Goal: Information Seeking & Learning: Learn about a topic

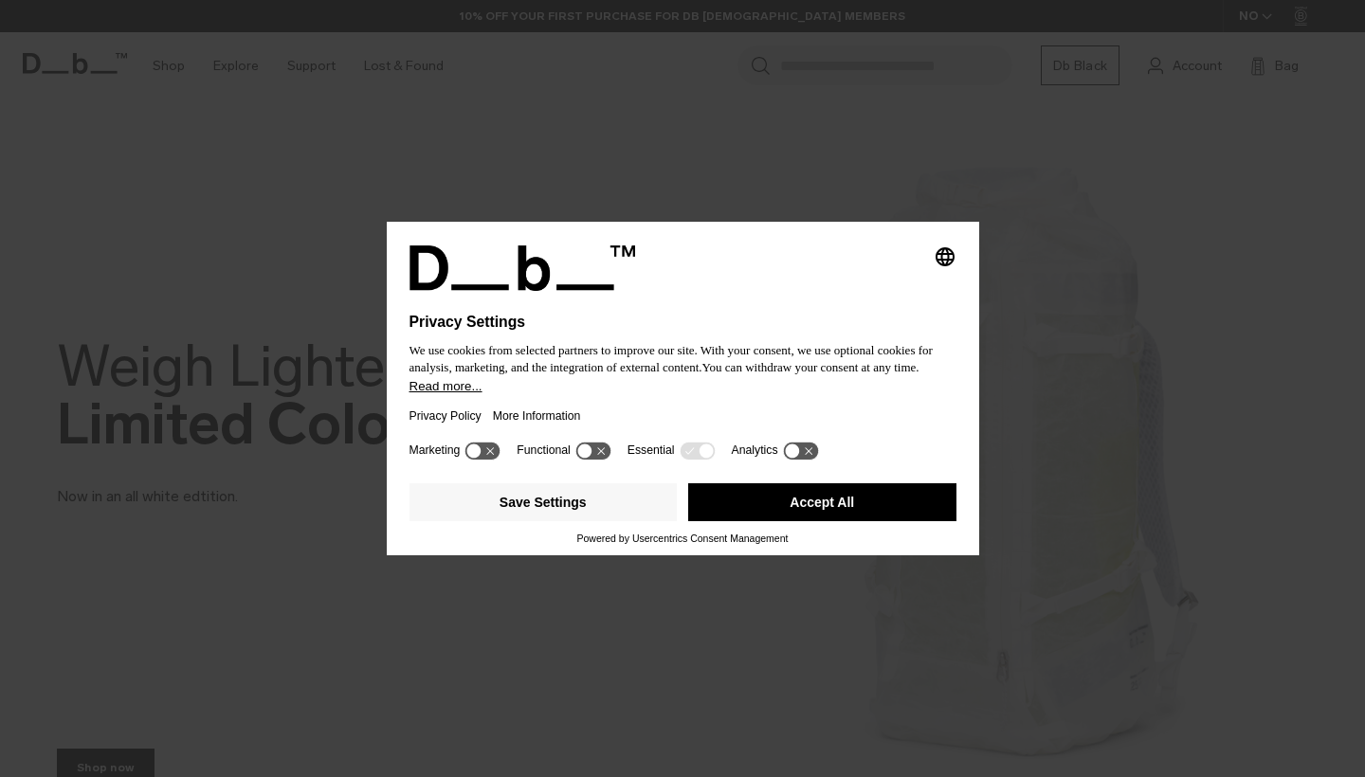
click at [769, 514] on button "Accept All" at bounding box center [822, 502] width 268 height 38
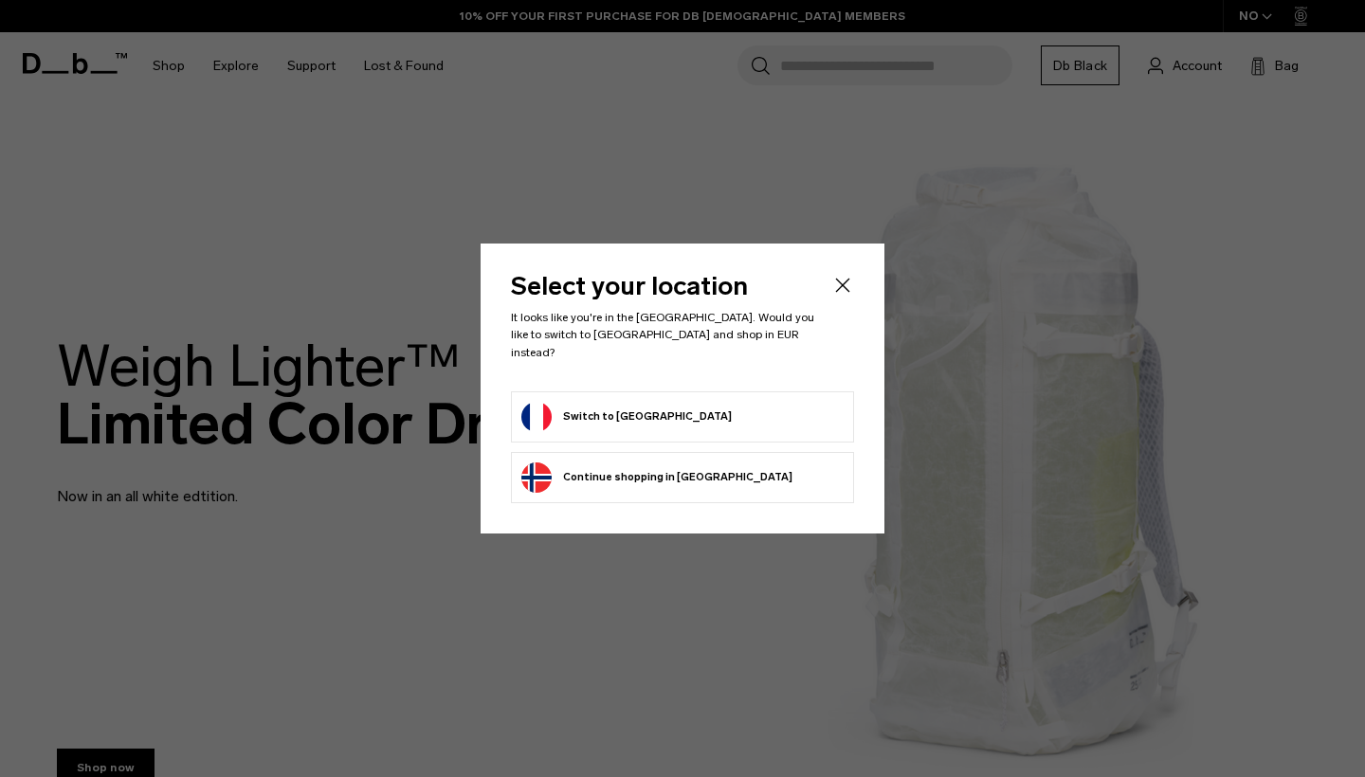
click at [846, 291] on icon "Close" at bounding box center [843, 286] width 14 height 14
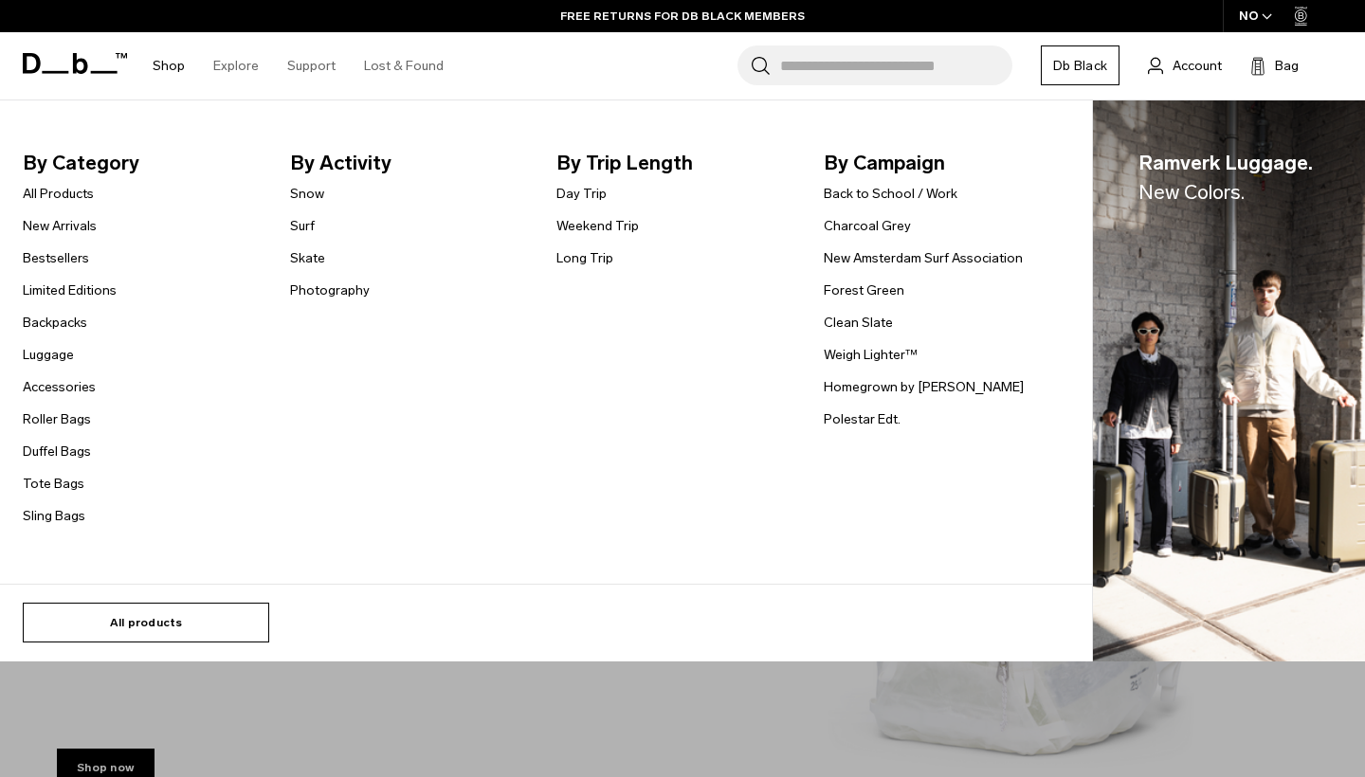
click at [146, 621] on link "All products" at bounding box center [146, 623] width 246 height 40
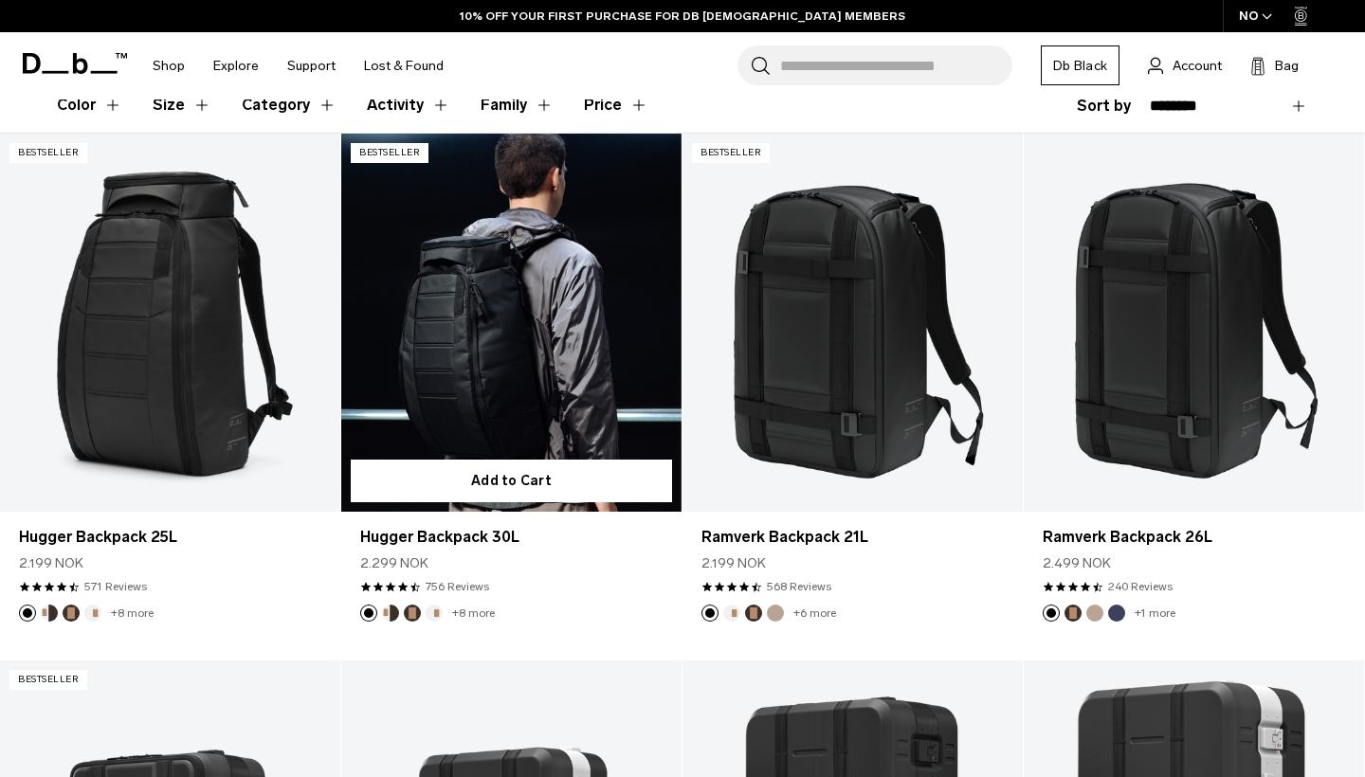
click at [391, 610] on button "Cappuccino" at bounding box center [390, 613] width 17 height 17
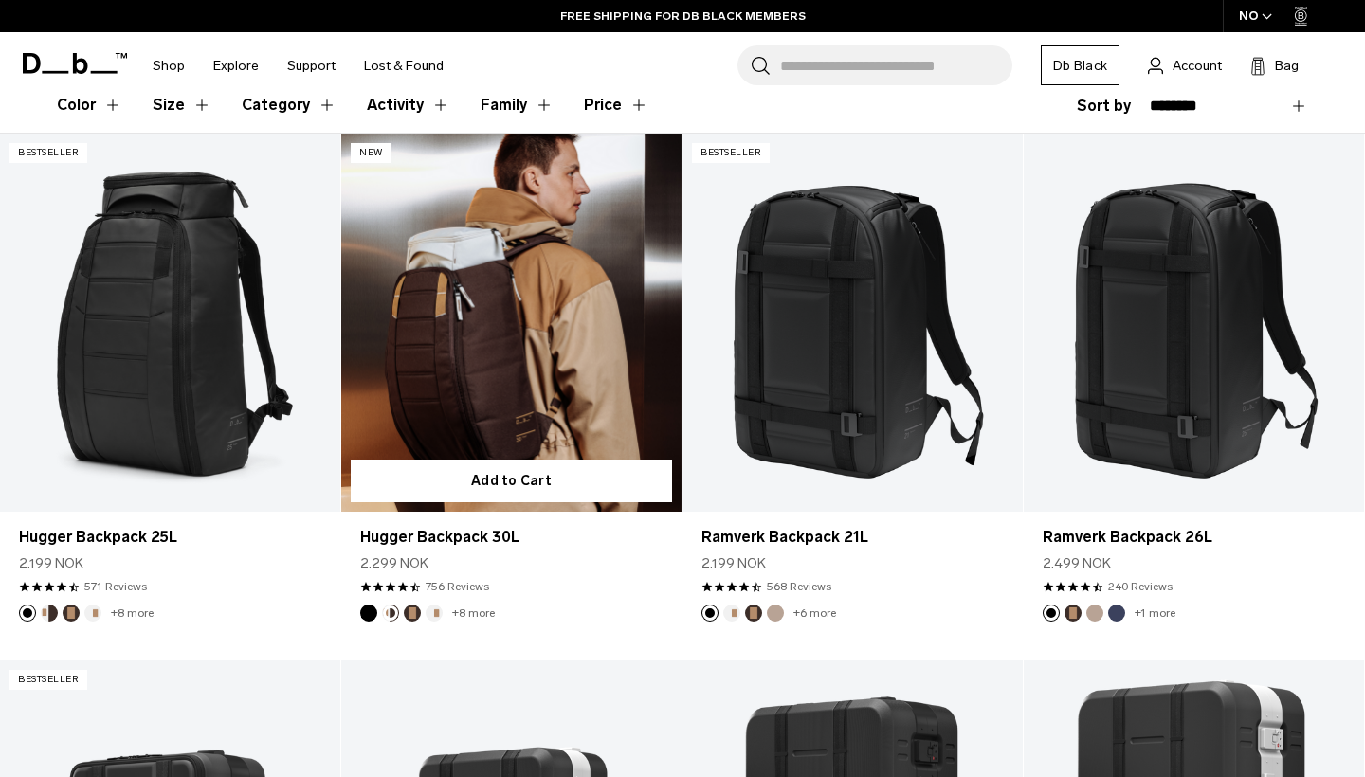
click at [433, 610] on button "Oatmilk" at bounding box center [434, 613] width 17 height 17
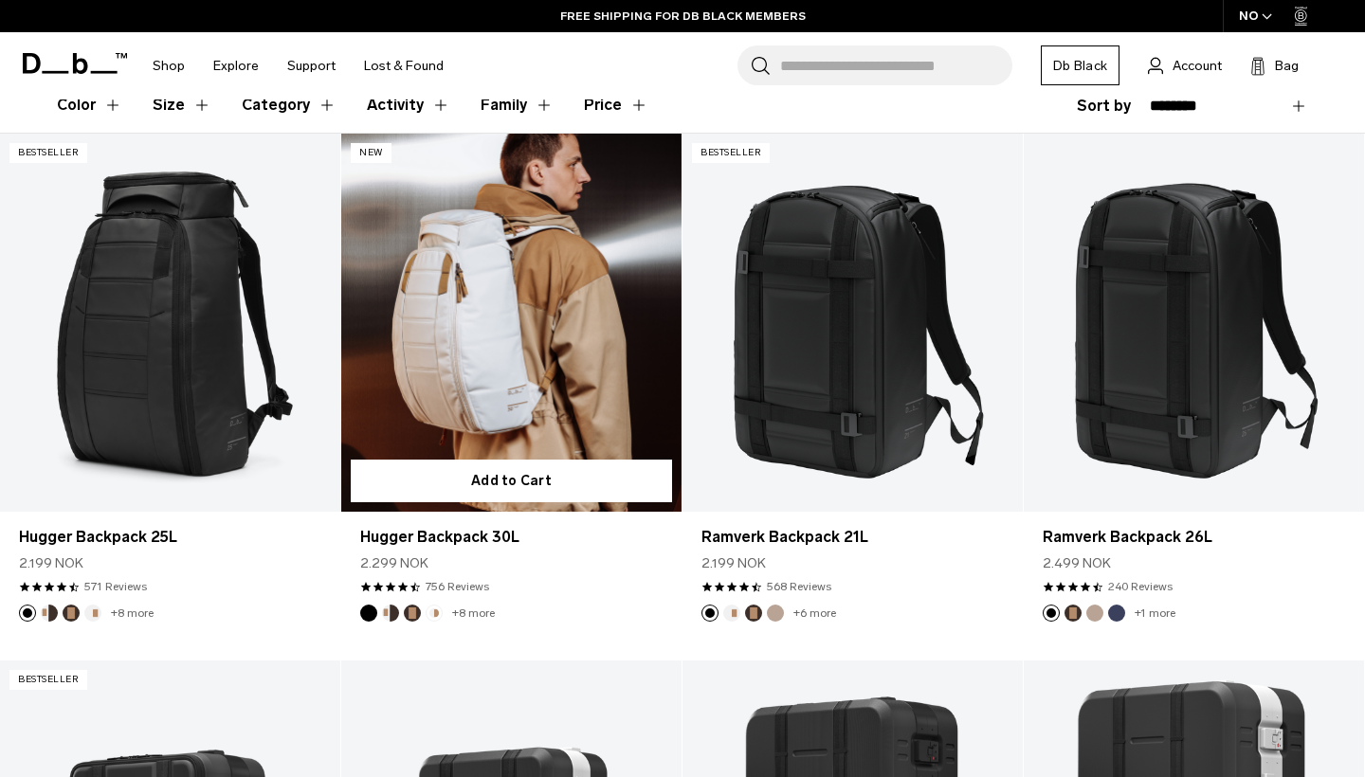
click at [482, 612] on link "+8 more" at bounding box center [473, 613] width 43 height 13
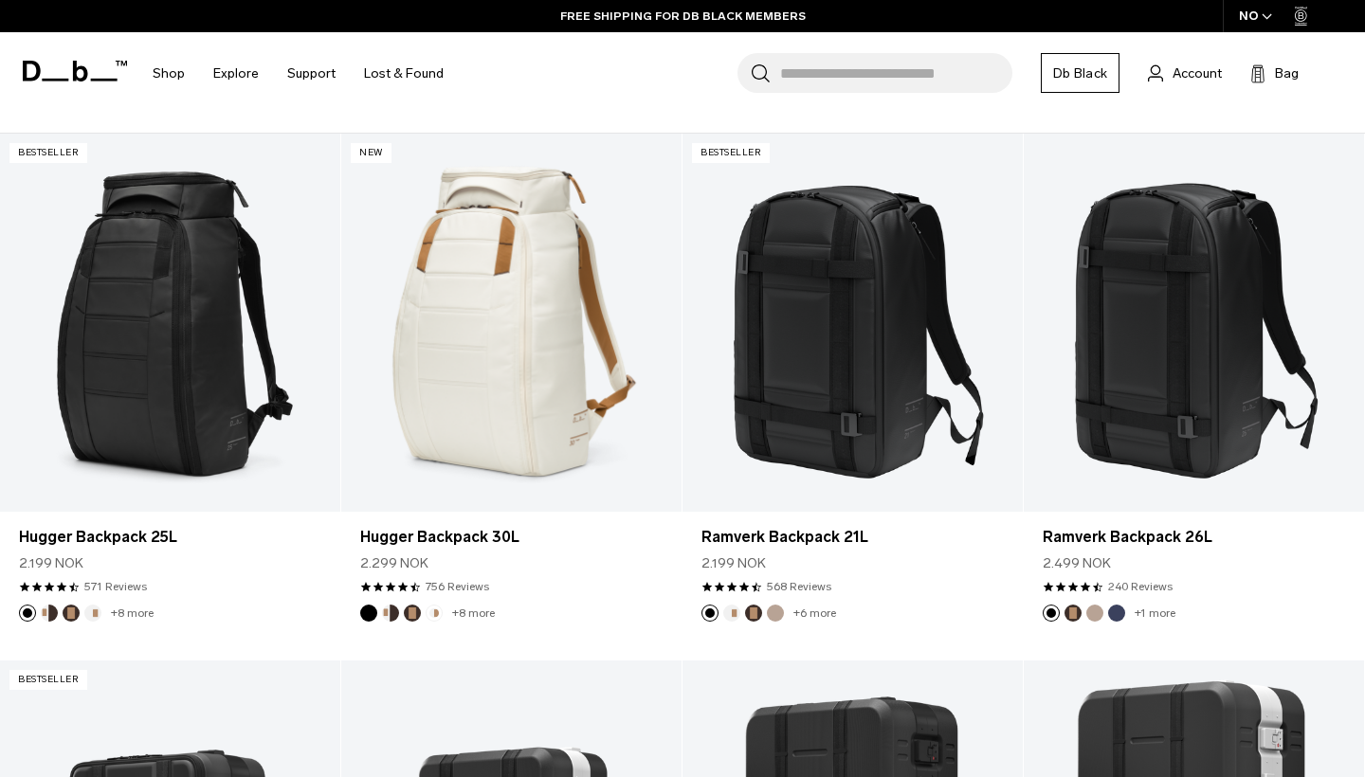
click at [1271, 15] on icon "button" at bounding box center [1267, 16] width 9 height 5
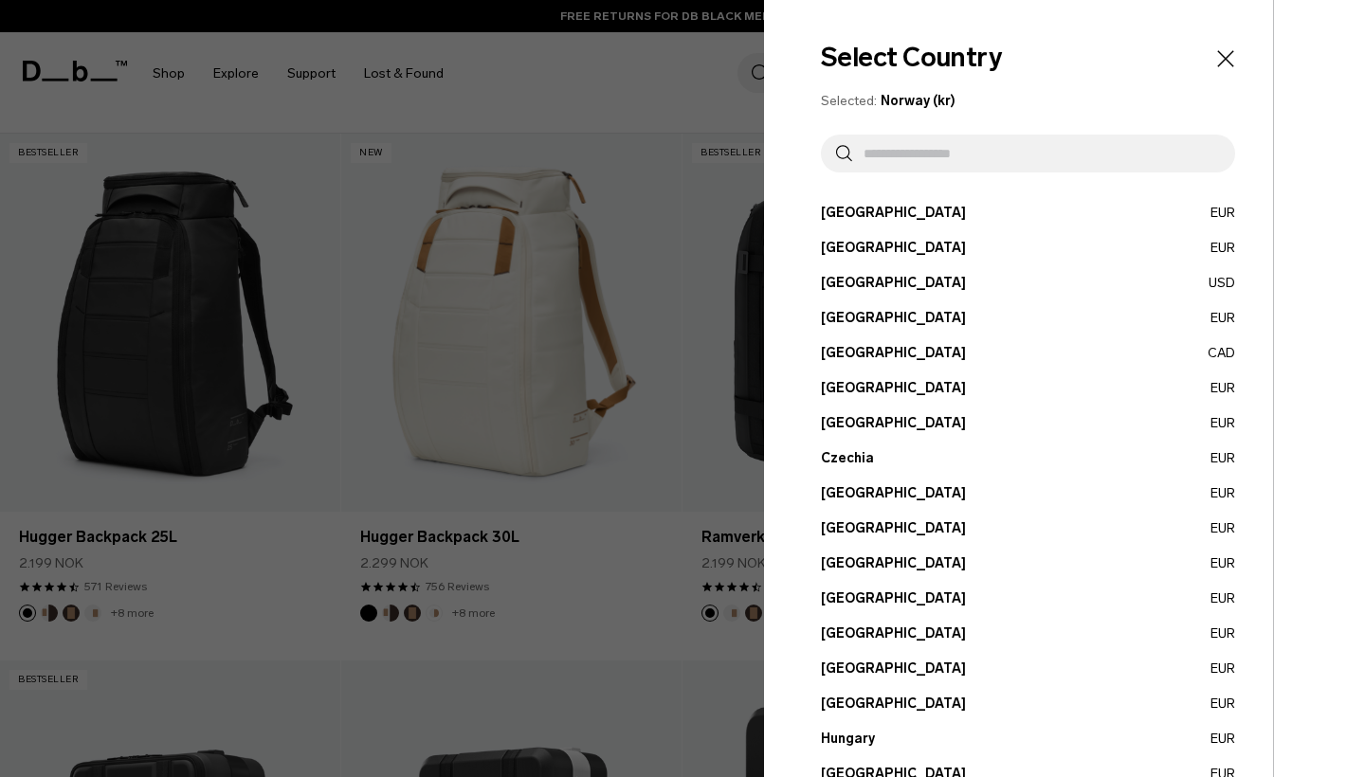
click at [833, 596] on button "France EUR" at bounding box center [1028, 599] width 414 height 20
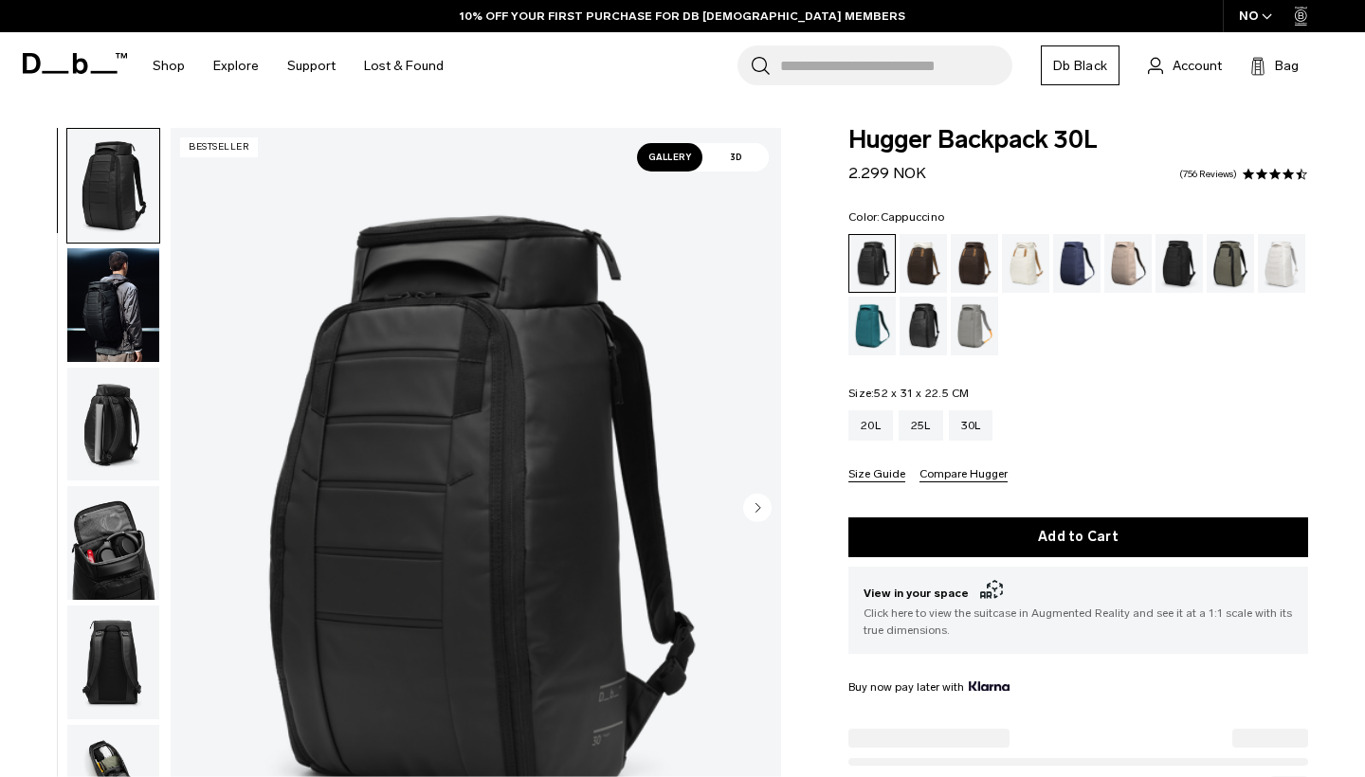
click at [921, 268] on div "Cappuccino" at bounding box center [924, 263] width 48 height 59
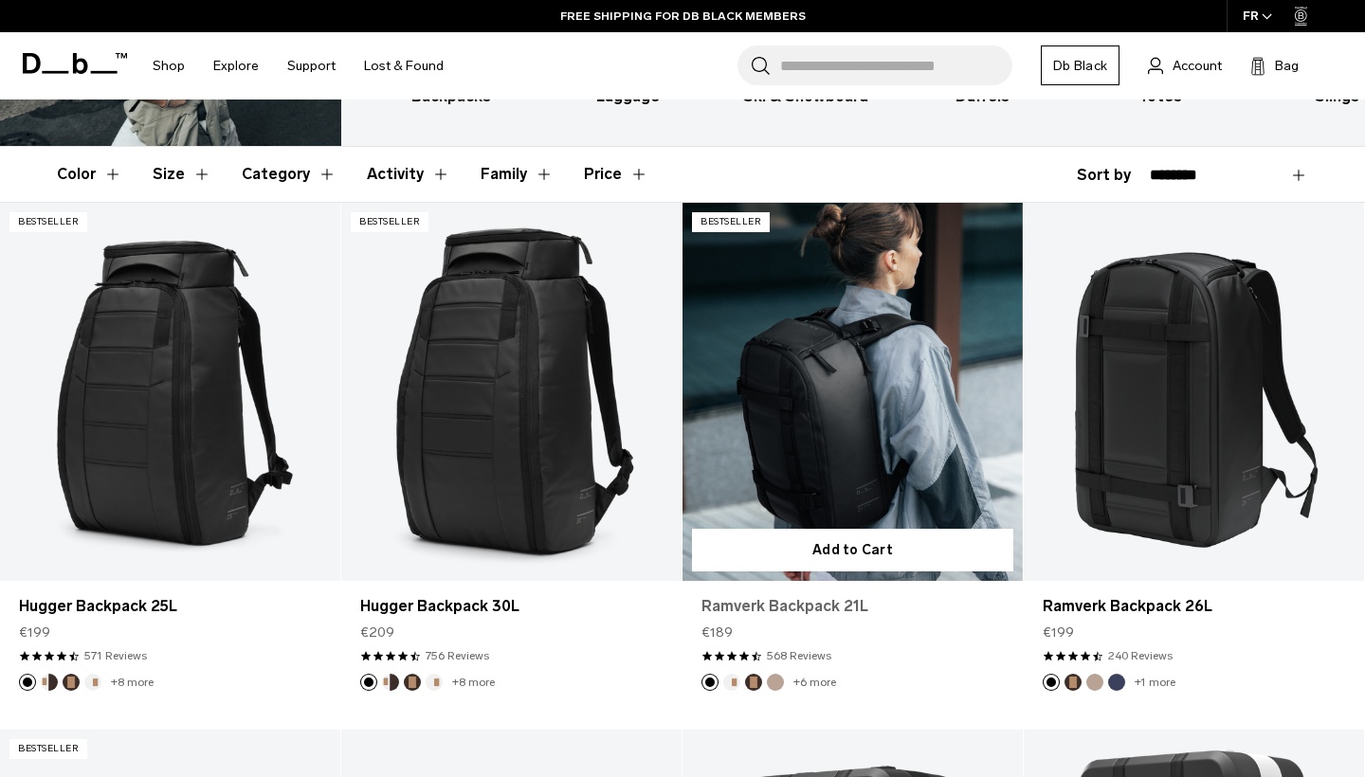
scroll to position [264, 0]
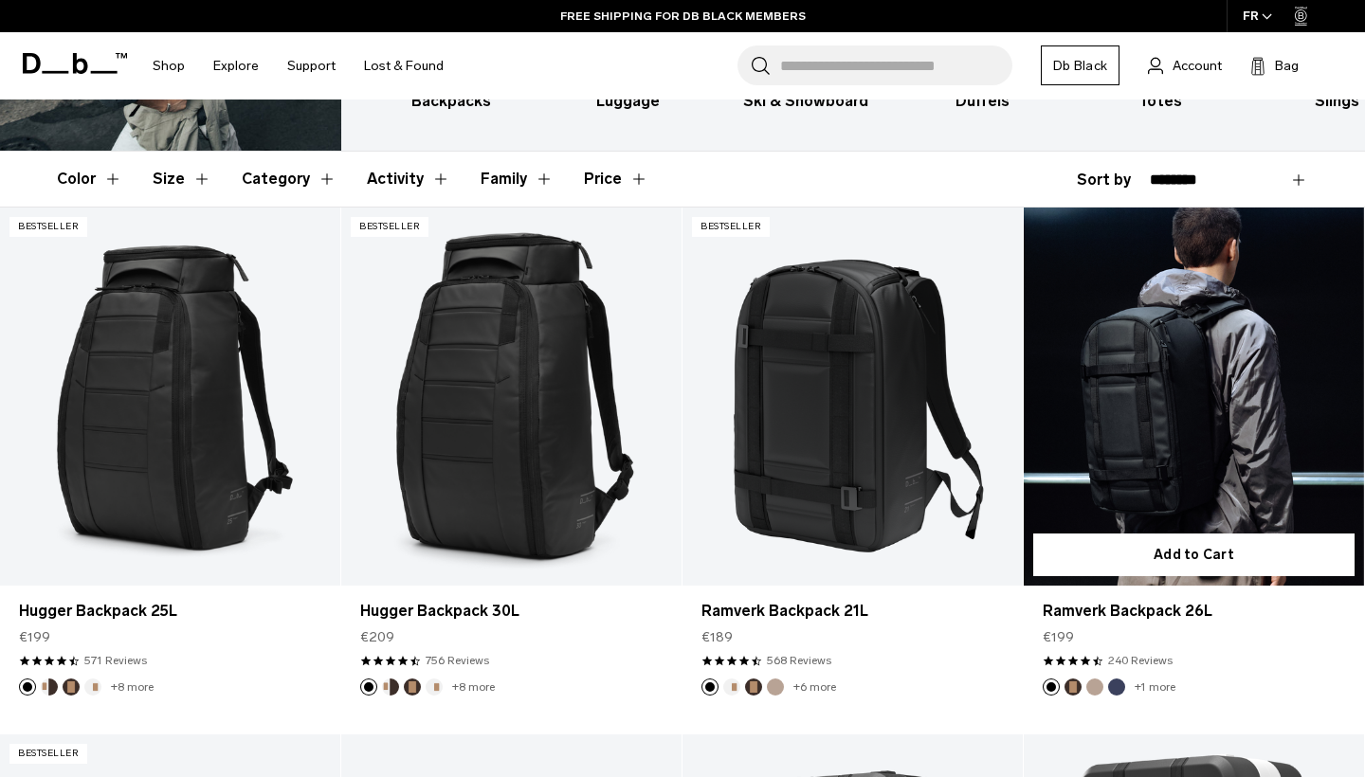
click at [1148, 446] on link "Ramverk Backpack 26L" at bounding box center [1194, 397] width 340 height 378
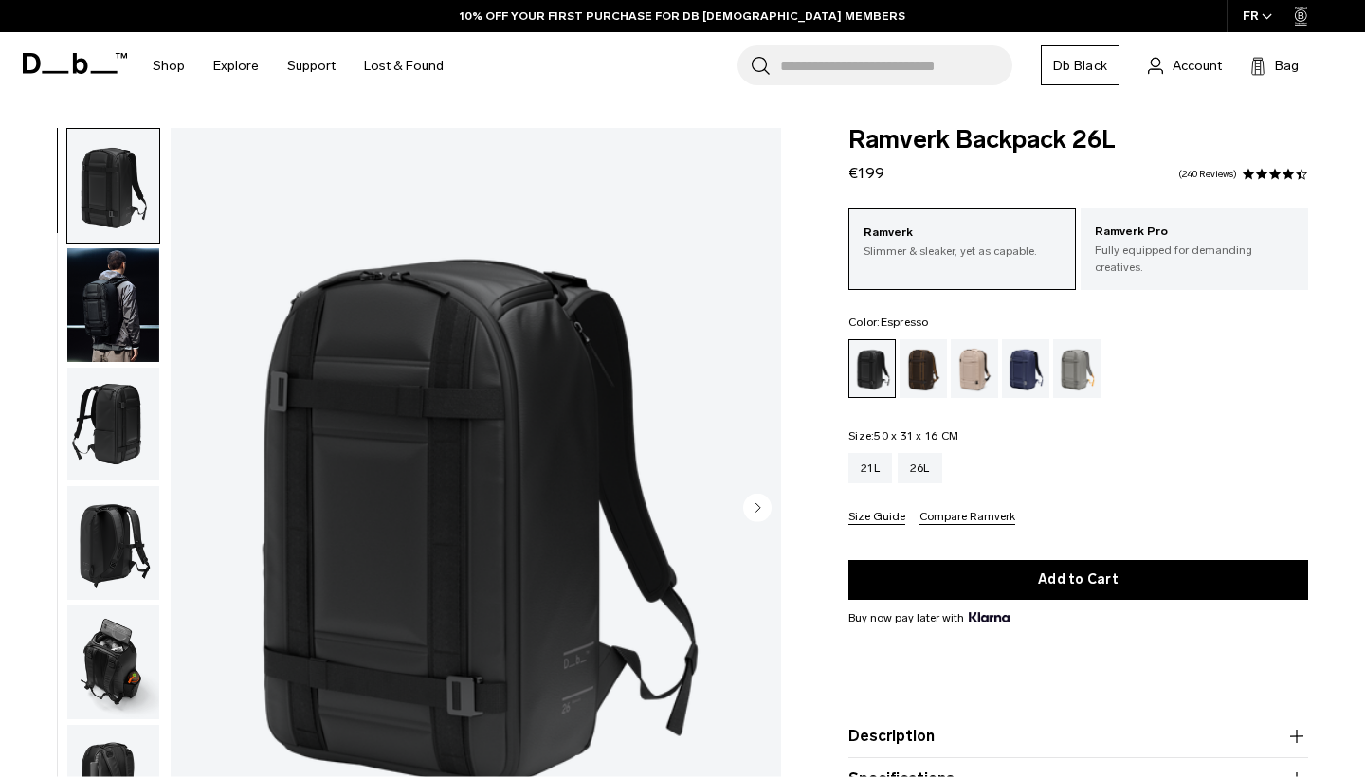
click at [920, 365] on div "Espresso" at bounding box center [924, 368] width 48 height 59
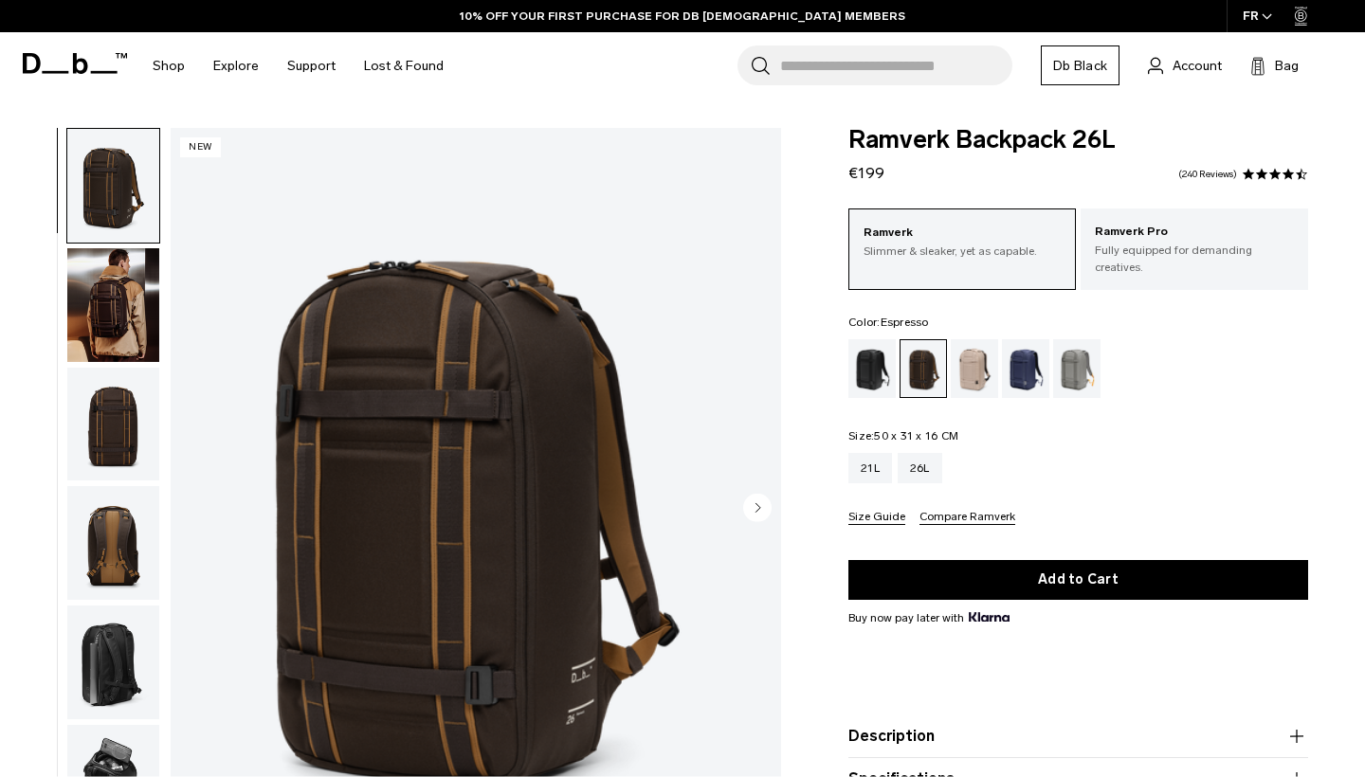
click at [1128, 258] on p "Fully equipped for demanding creatives." at bounding box center [1194, 259] width 199 height 34
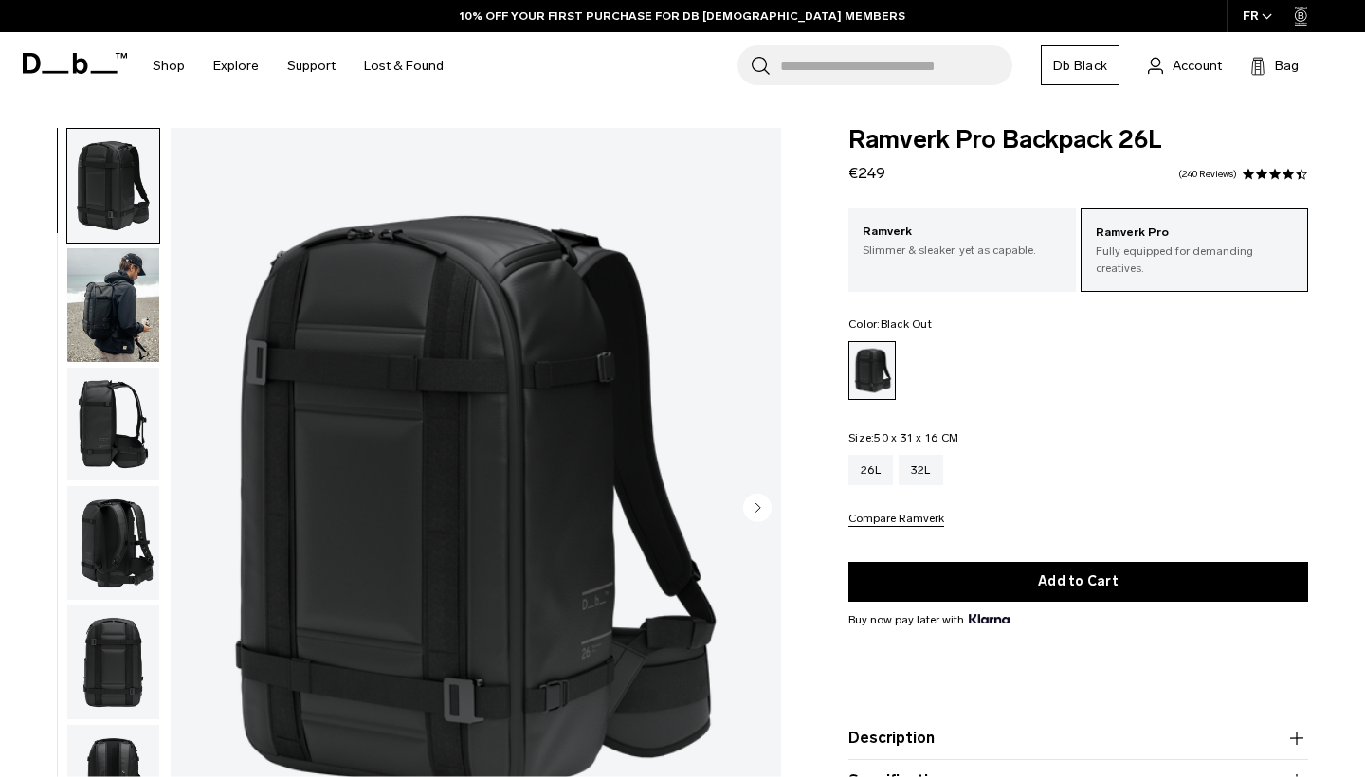
click at [955, 254] on p "Slimmer & sleaker, yet as capable." at bounding box center [962, 250] width 199 height 17
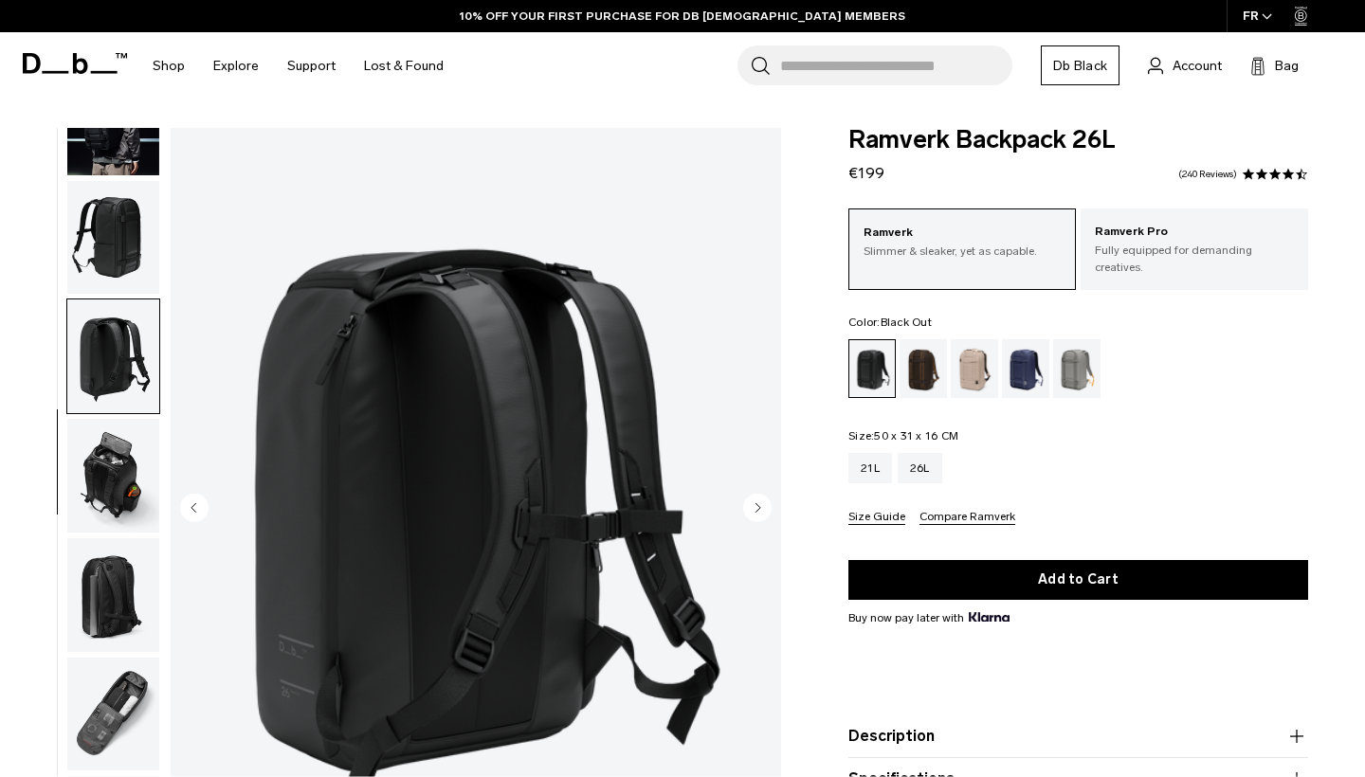
click at [111, 479] on img "button" at bounding box center [113, 476] width 92 height 114
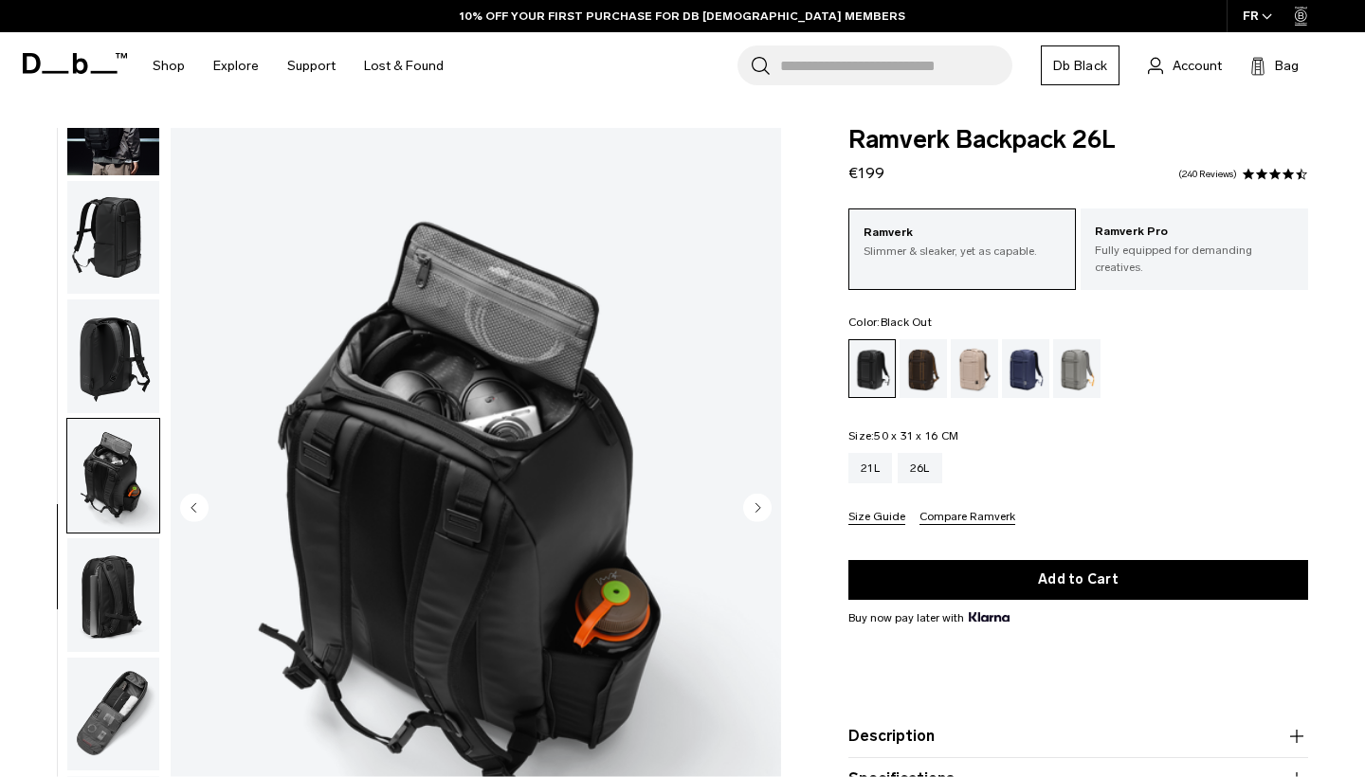
click at [104, 562] on img "button" at bounding box center [113, 595] width 92 height 114
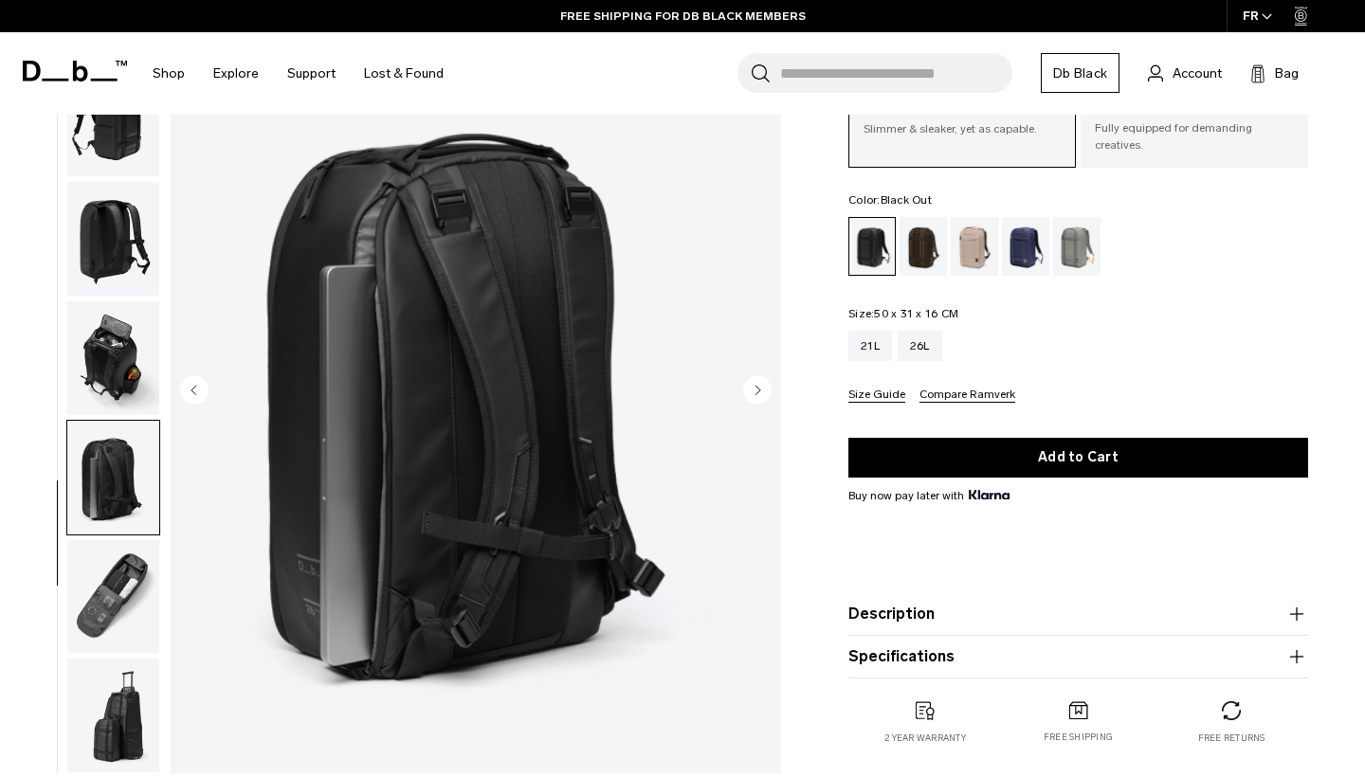
scroll to position [132, 0]
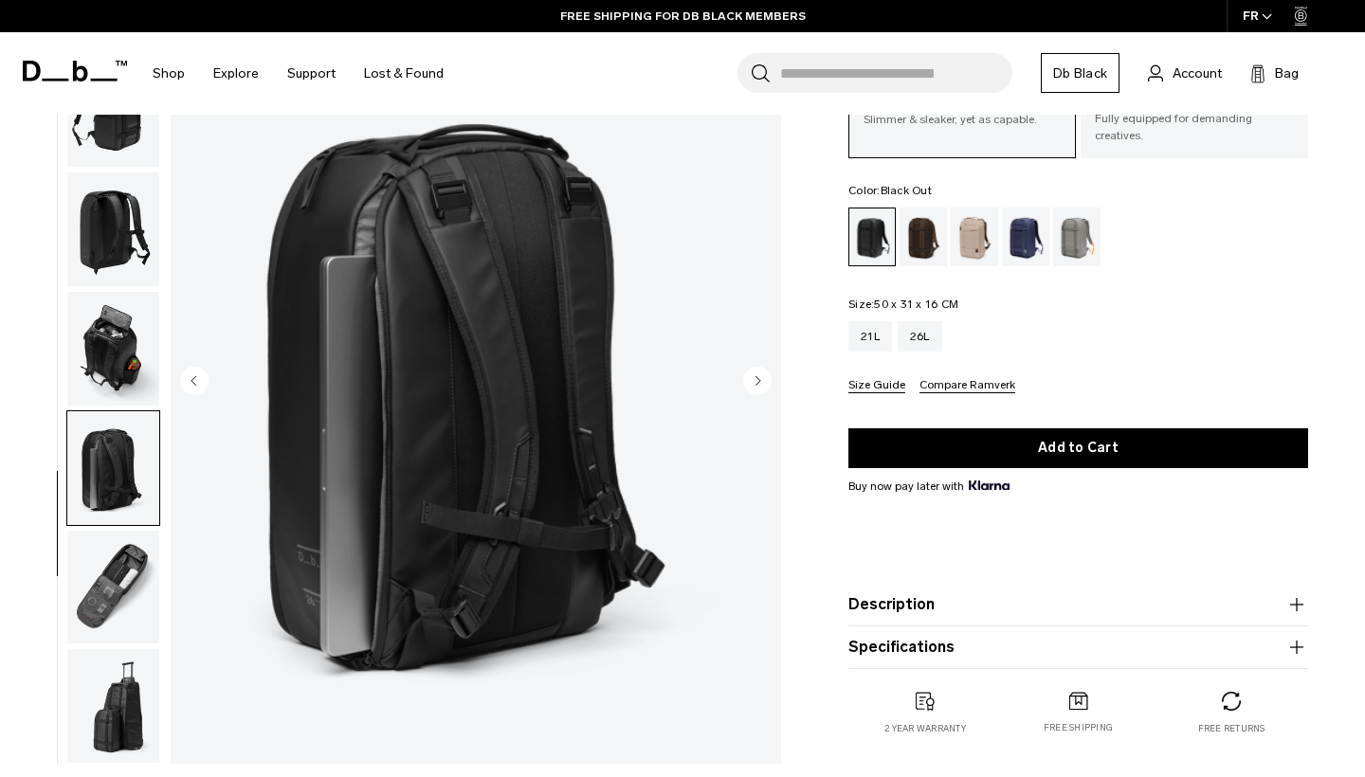
click at [99, 607] on img "button" at bounding box center [113, 587] width 92 height 114
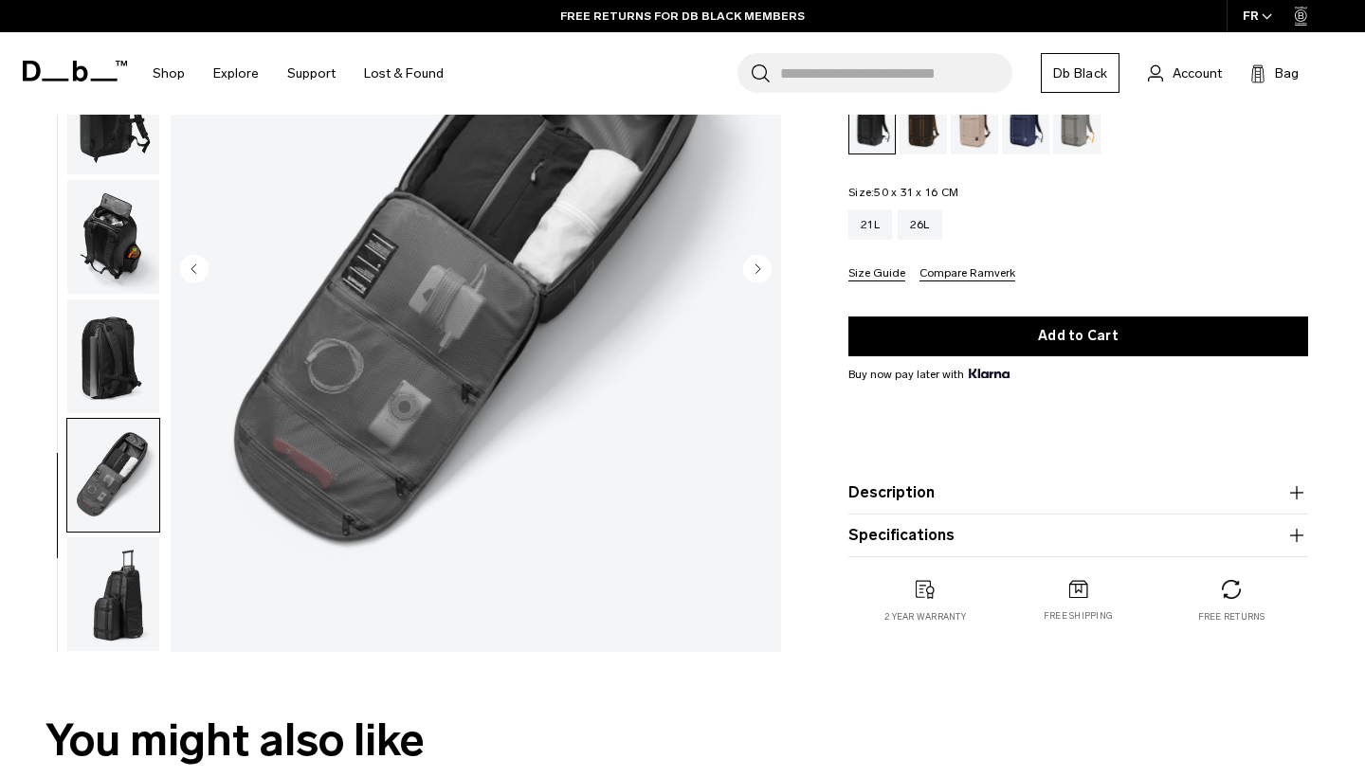
scroll to position [245, 0]
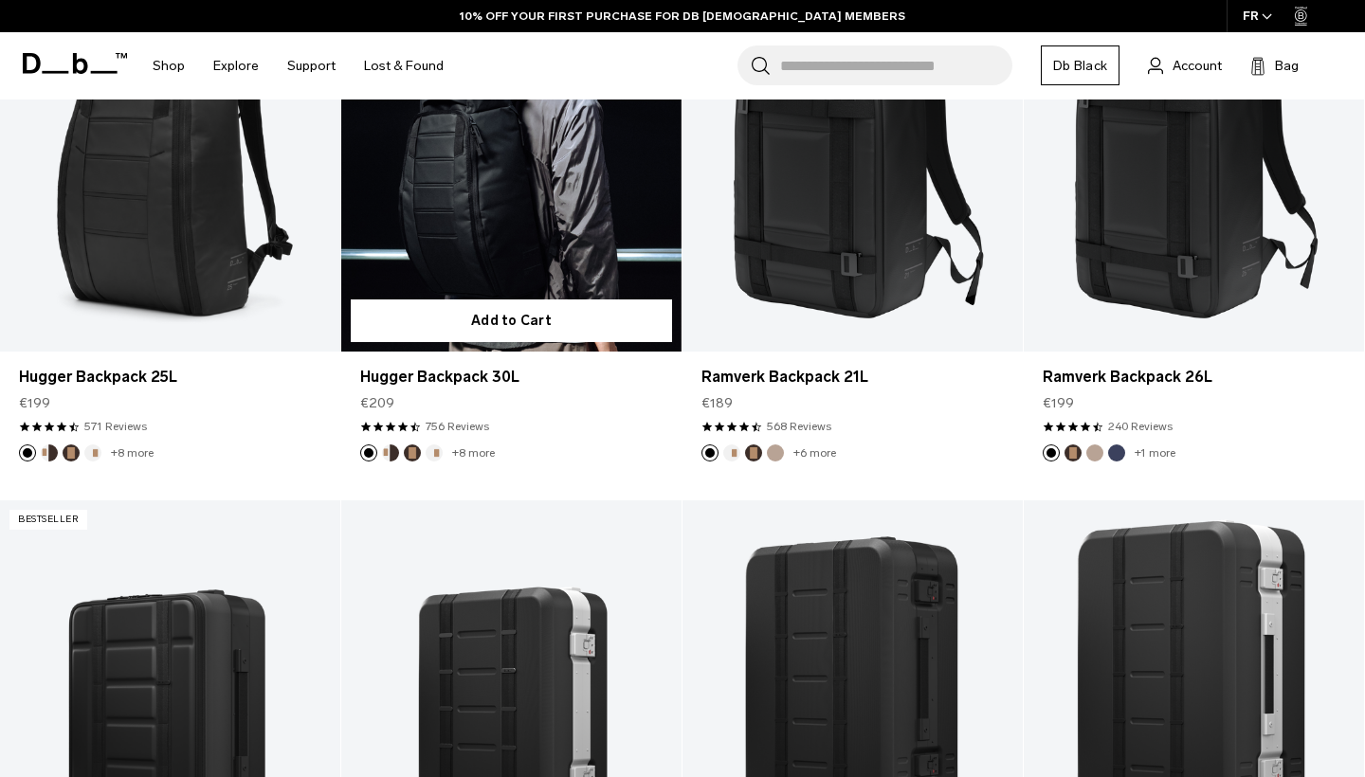
scroll to position [498, 0]
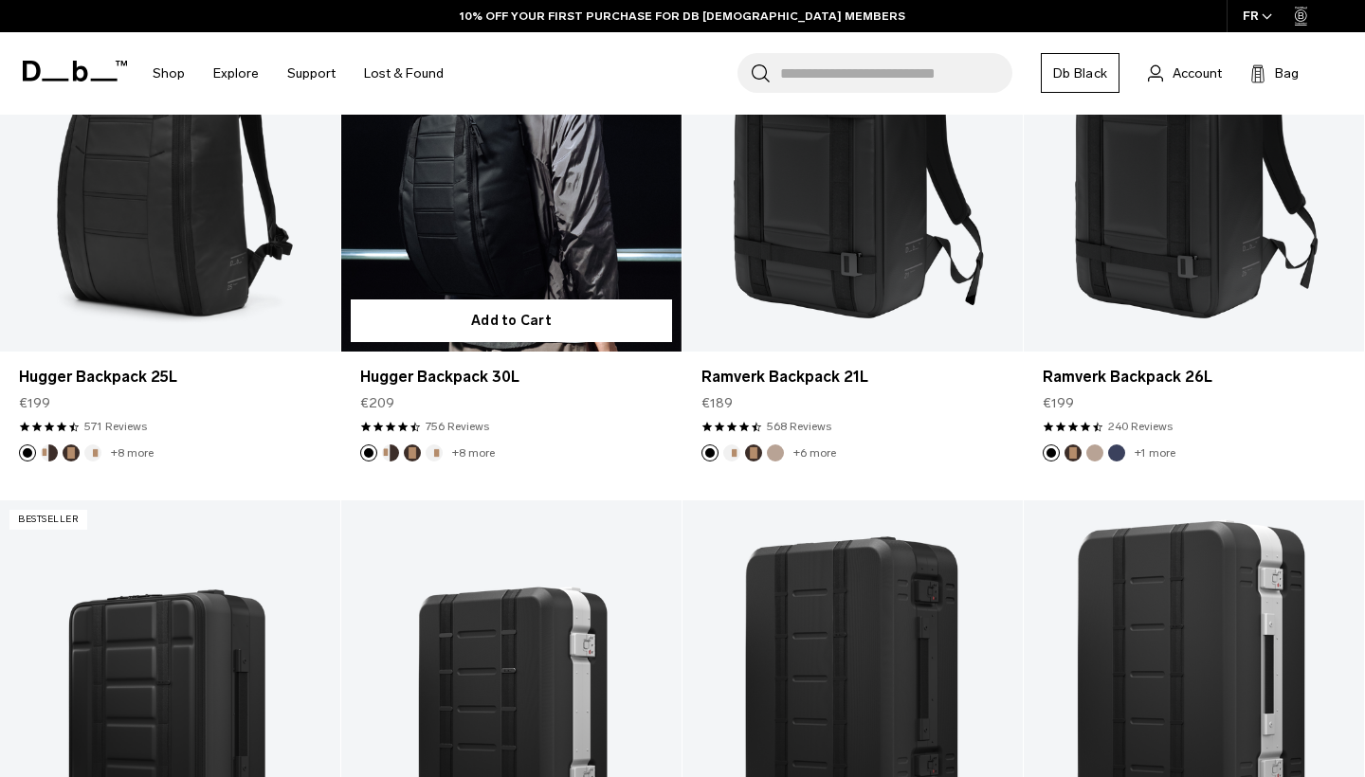
click at [545, 290] on form "Add to Cart" at bounding box center [511, 321] width 340 height 62
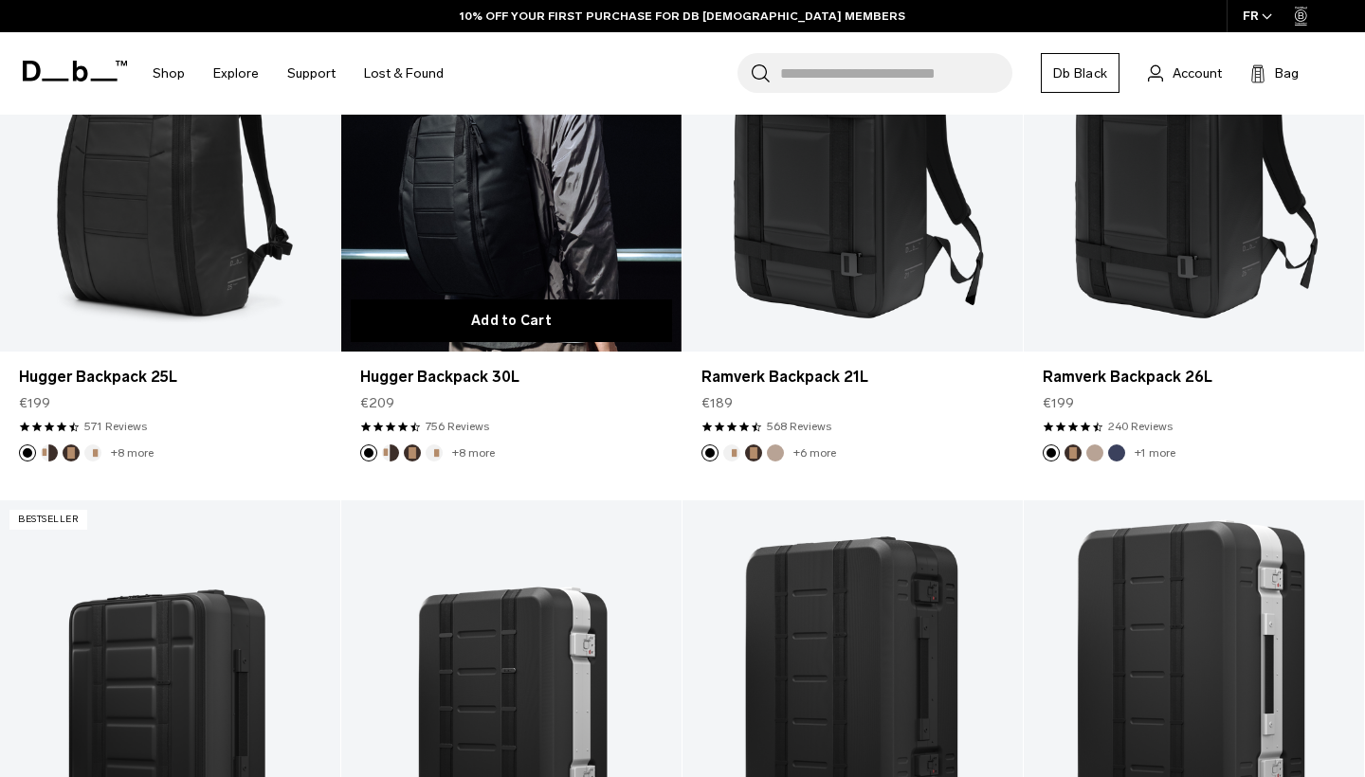
click at [542, 315] on button "Add to Cart" at bounding box center [511, 321] width 321 height 43
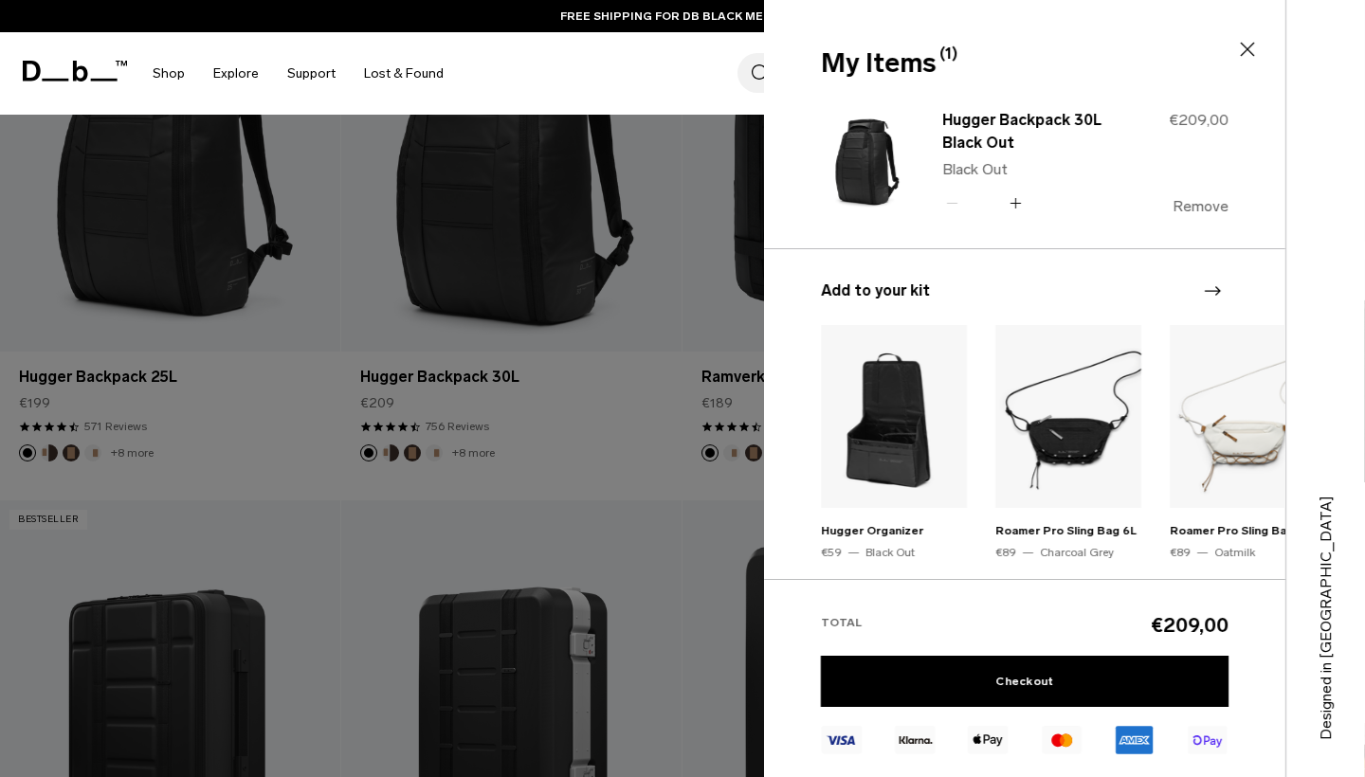
click at [1176, 199] on button "Remove" at bounding box center [1201, 206] width 56 height 17
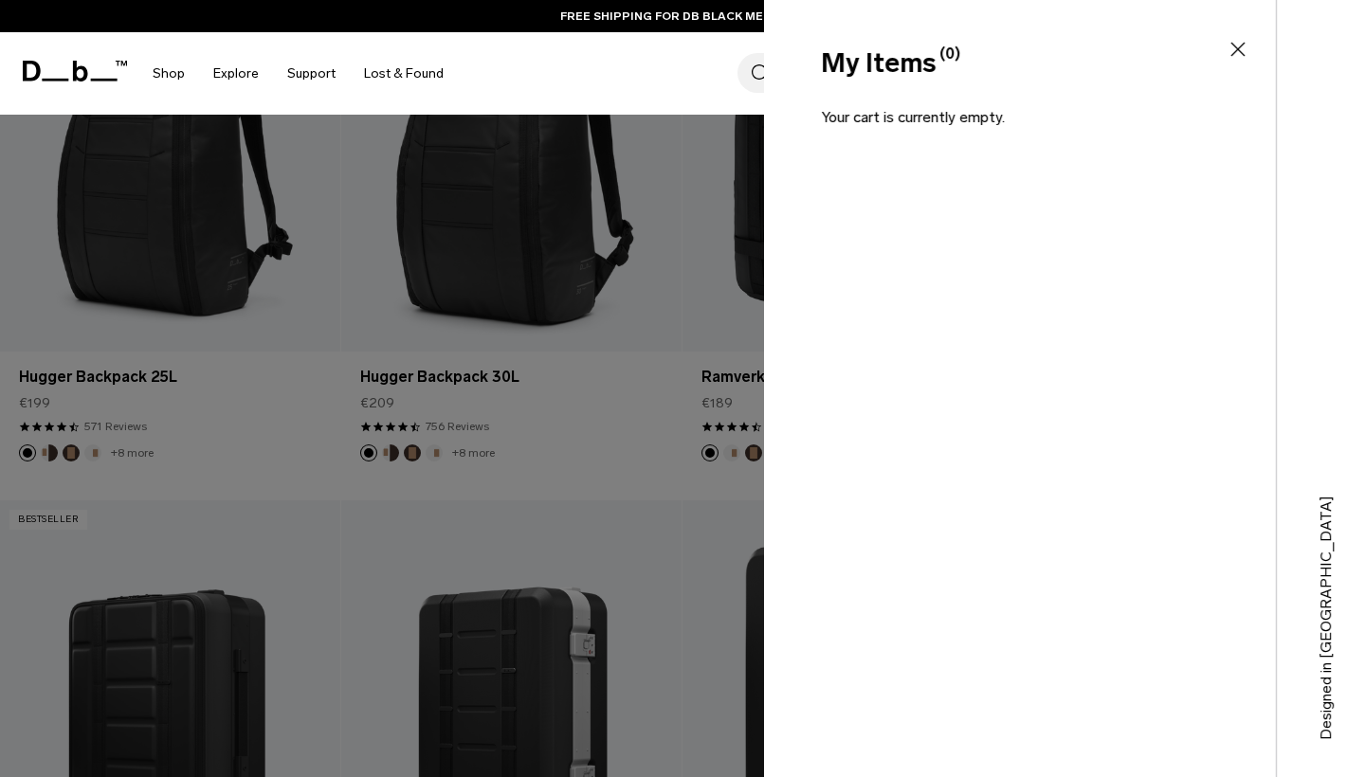
click at [551, 221] on div at bounding box center [682, 388] width 1365 height 777
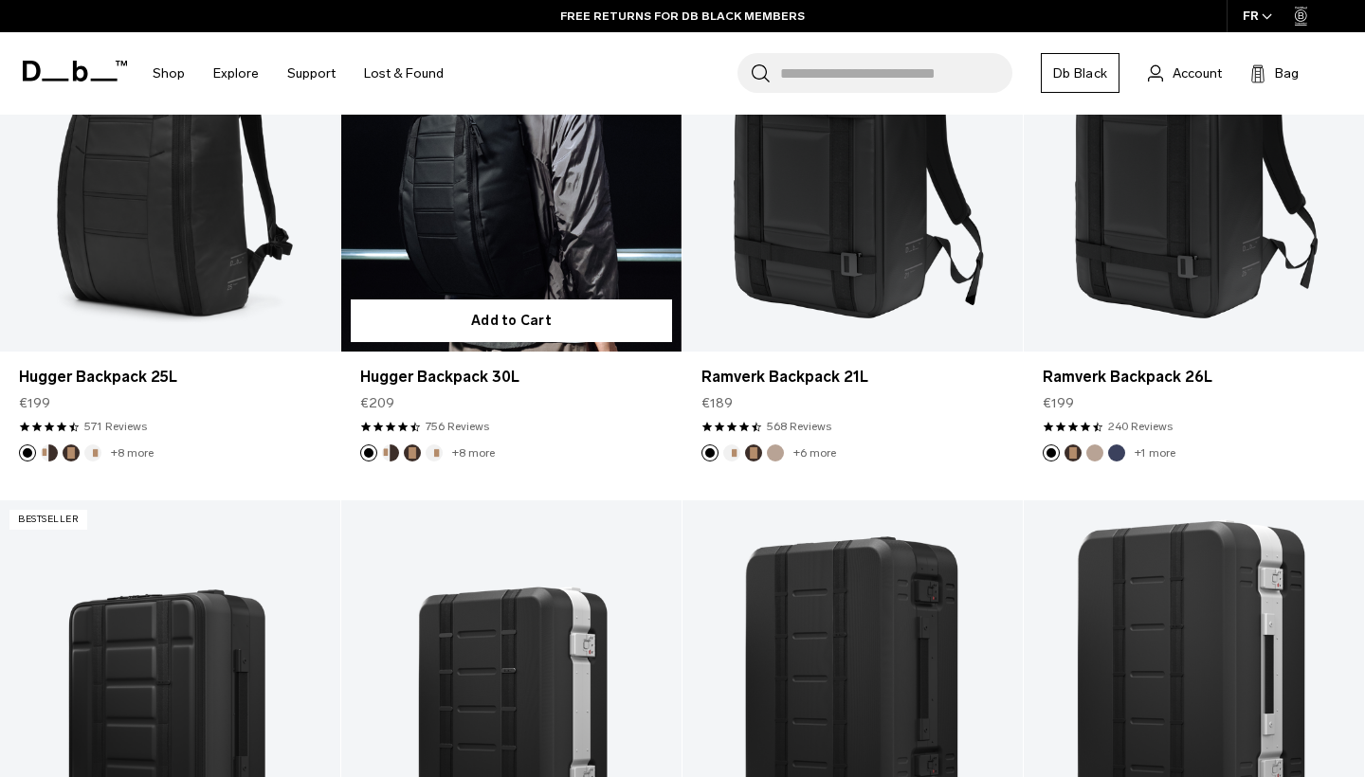
click at [535, 199] on link "Hugger Backpack 30L" at bounding box center [511, 162] width 340 height 378
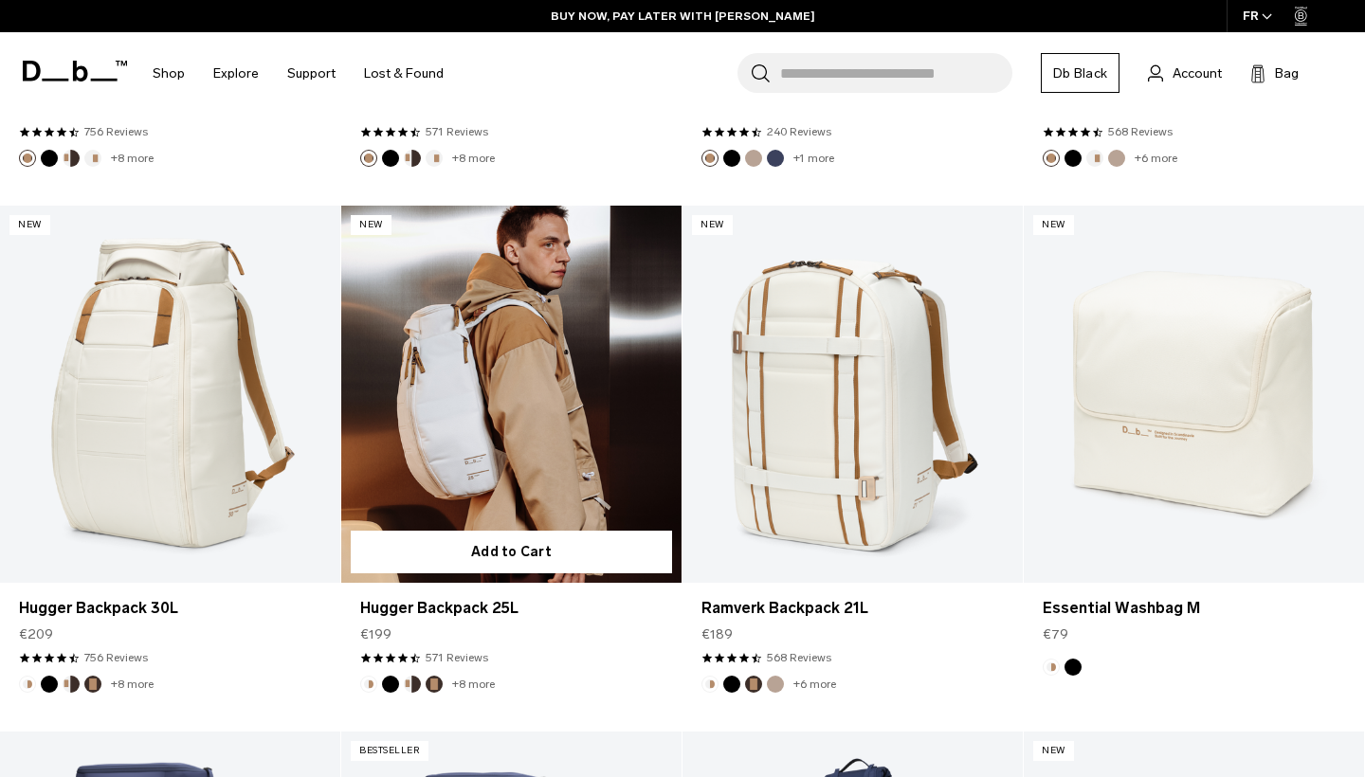
scroll to position [3431, 0]
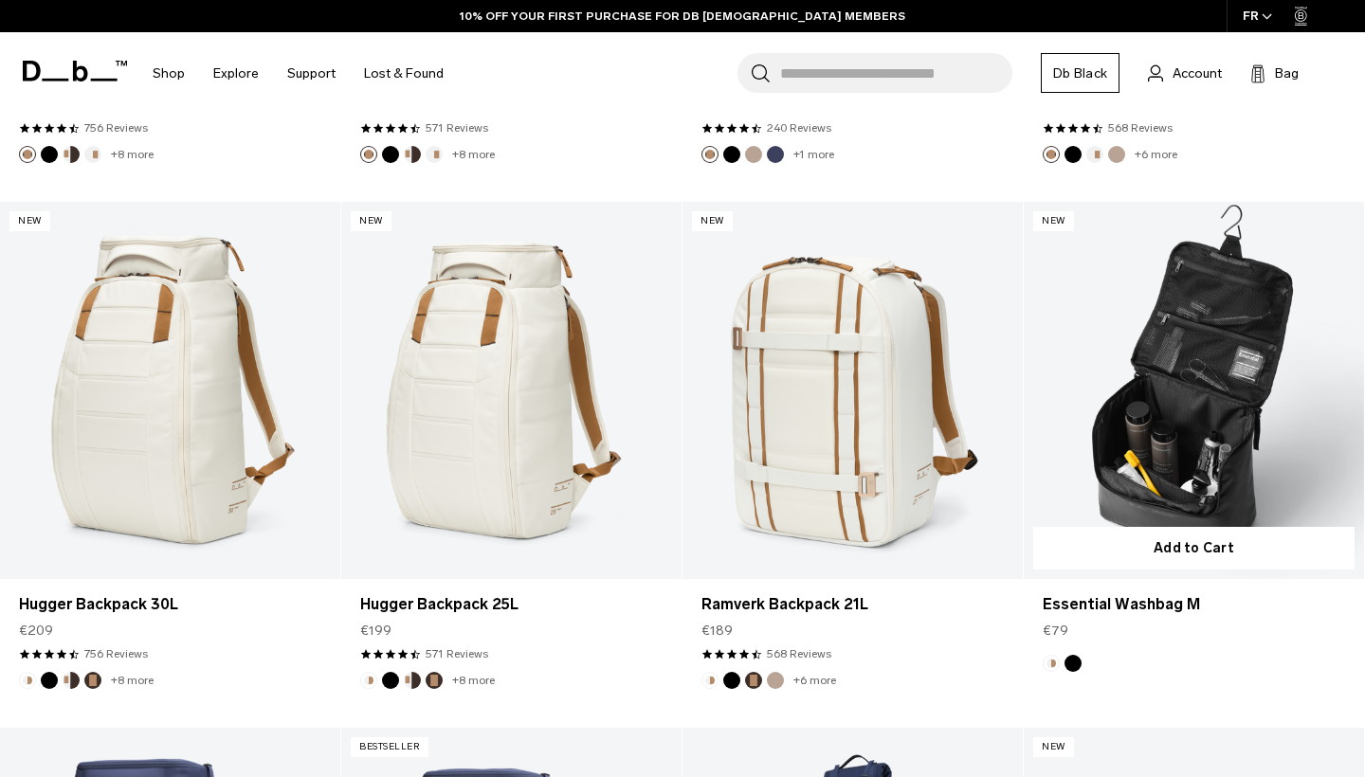
click at [1219, 386] on link "Essential Washbag M" at bounding box center [1194, 391] width 340 height 378
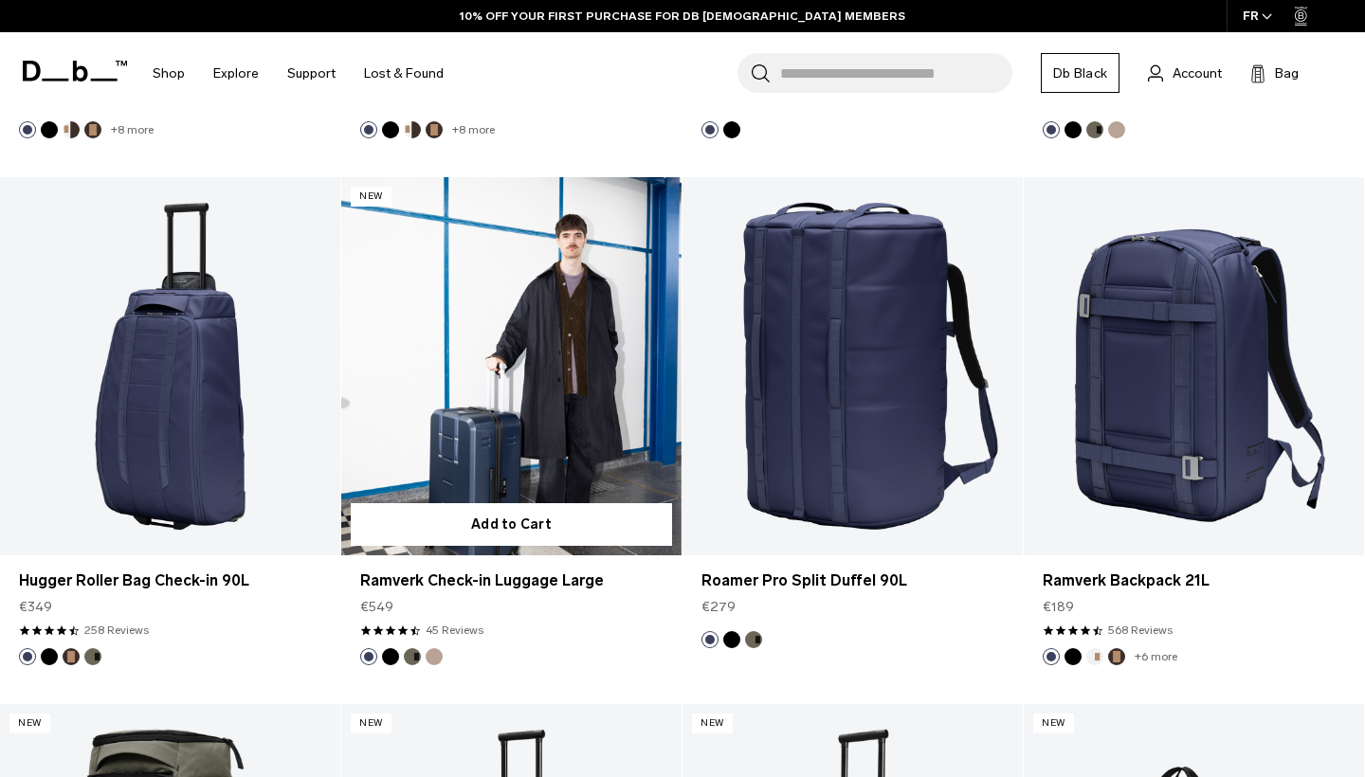
scroll to position [4510, 0]
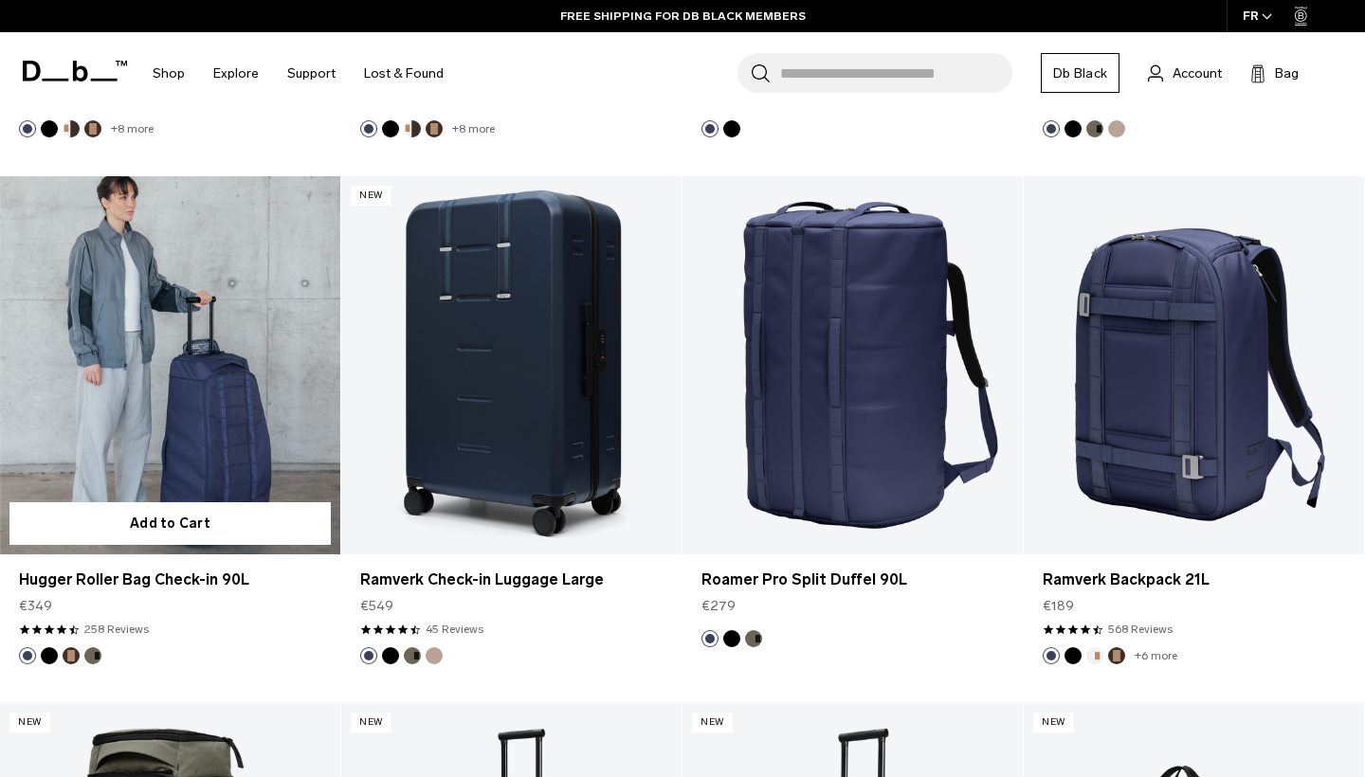
click at [179, 423] on link "Hugger Roller Bag Check-in 90L" at bounding box center [170, 365] width 340 height 378
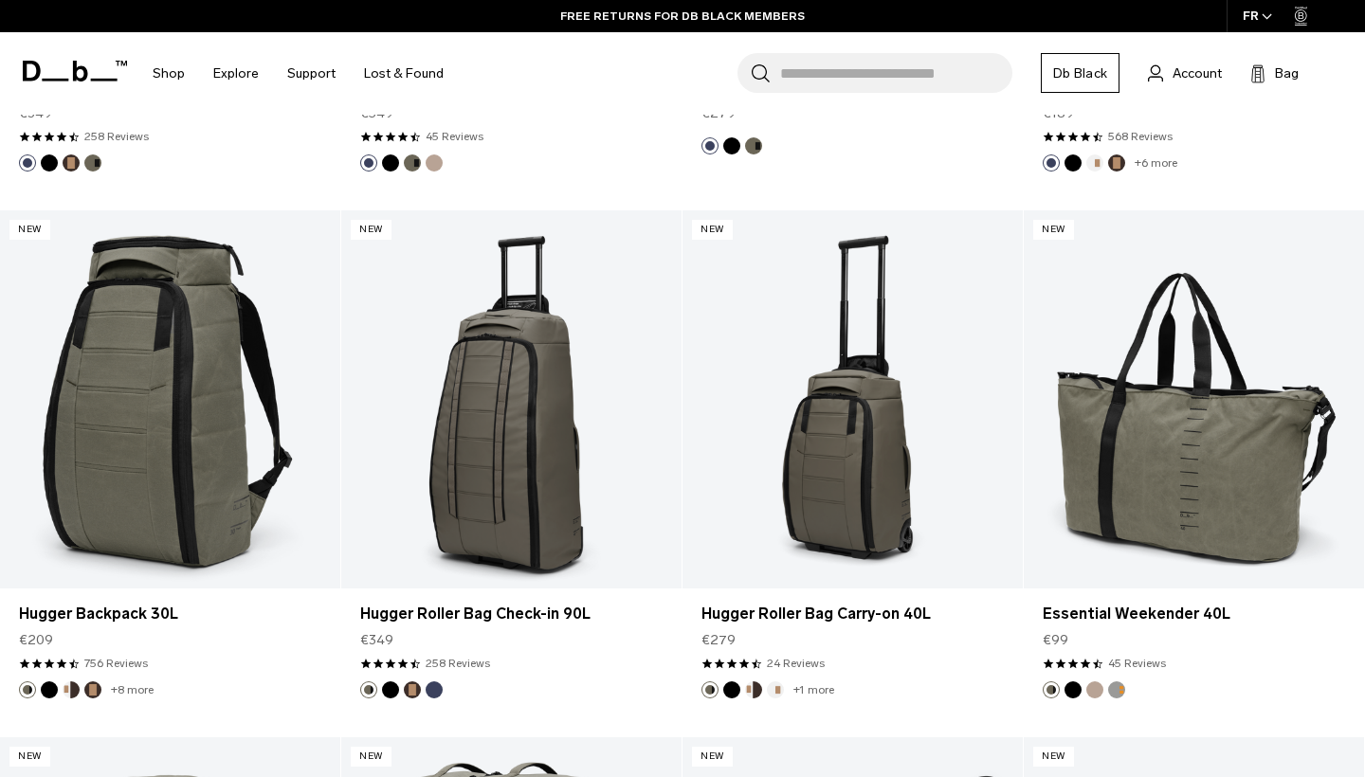
scroll to position [5006, 0]
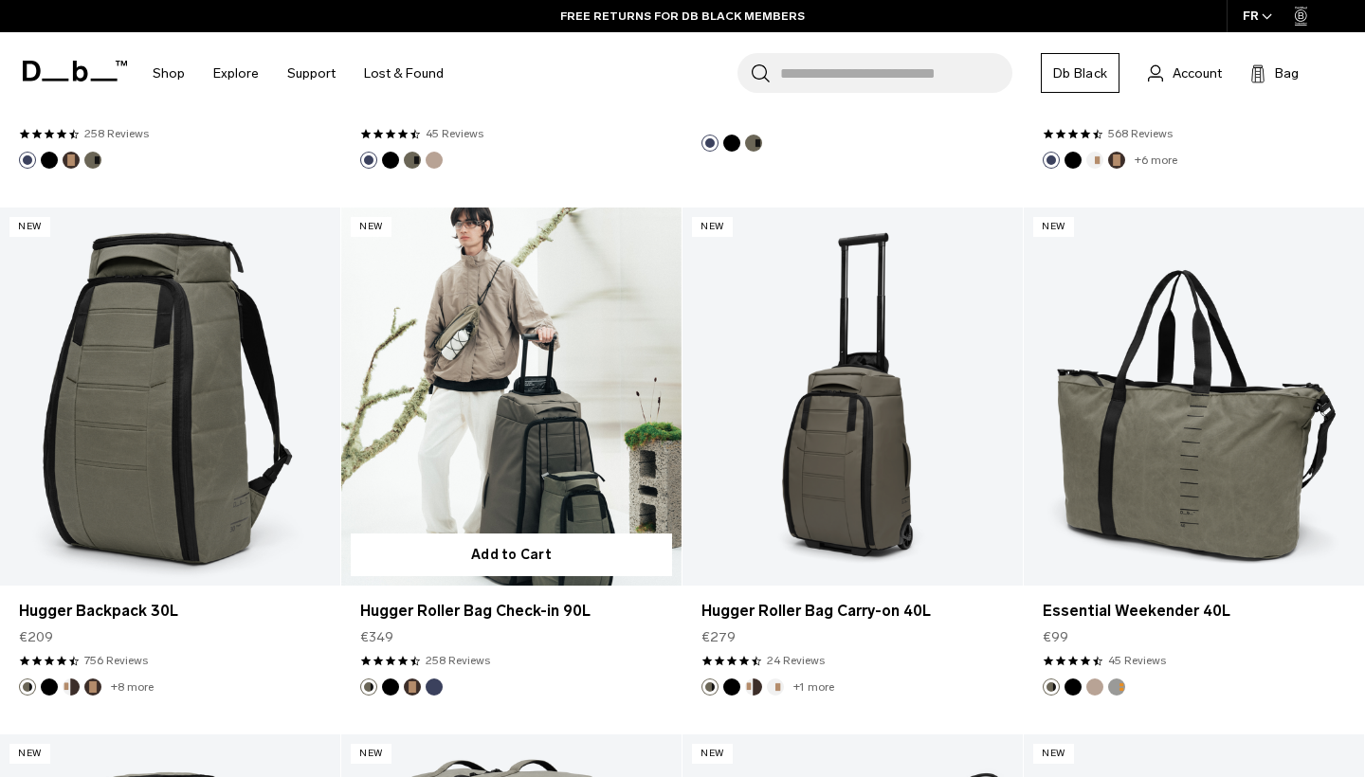
click at [515, 397] on link "Hugger Roller Bag Check-in 90L" at bounding box center [511, 397] width 340 height 378
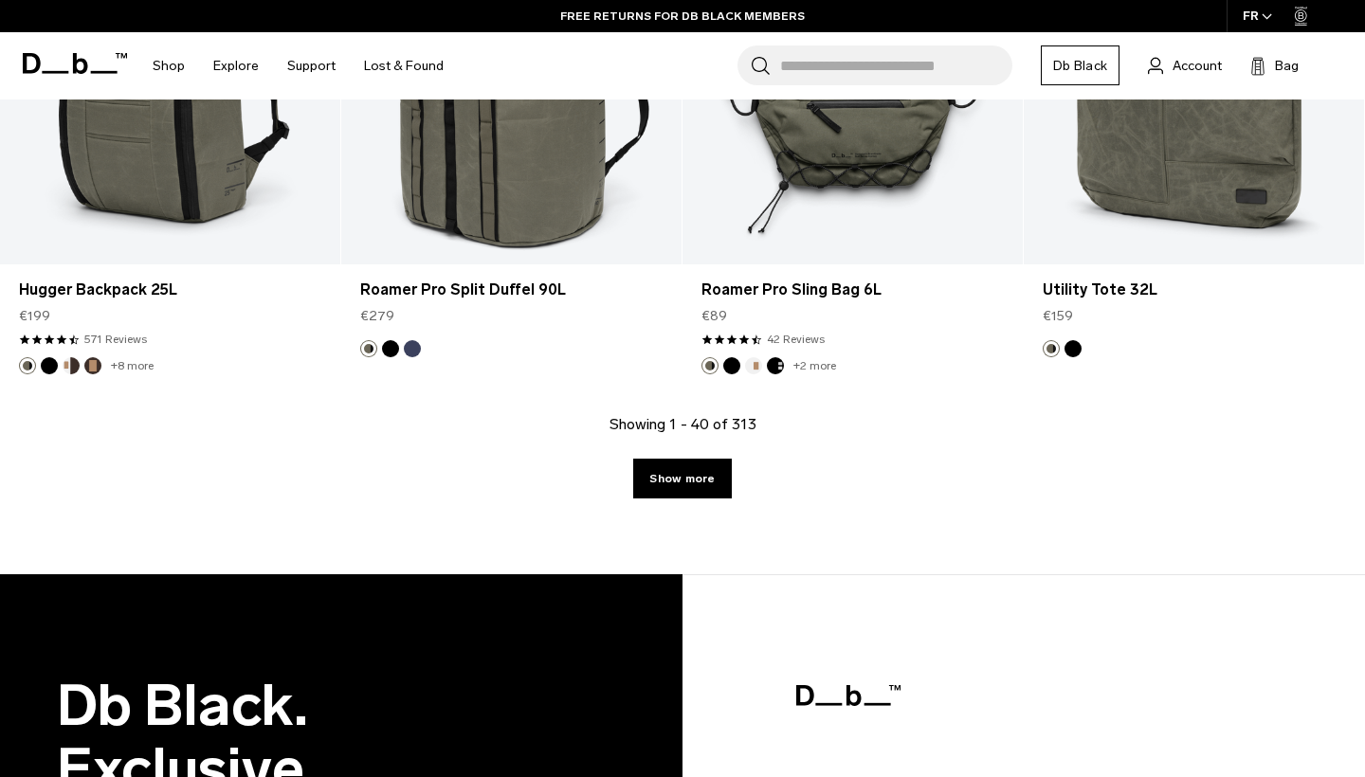
scroll to position [5801, 0]
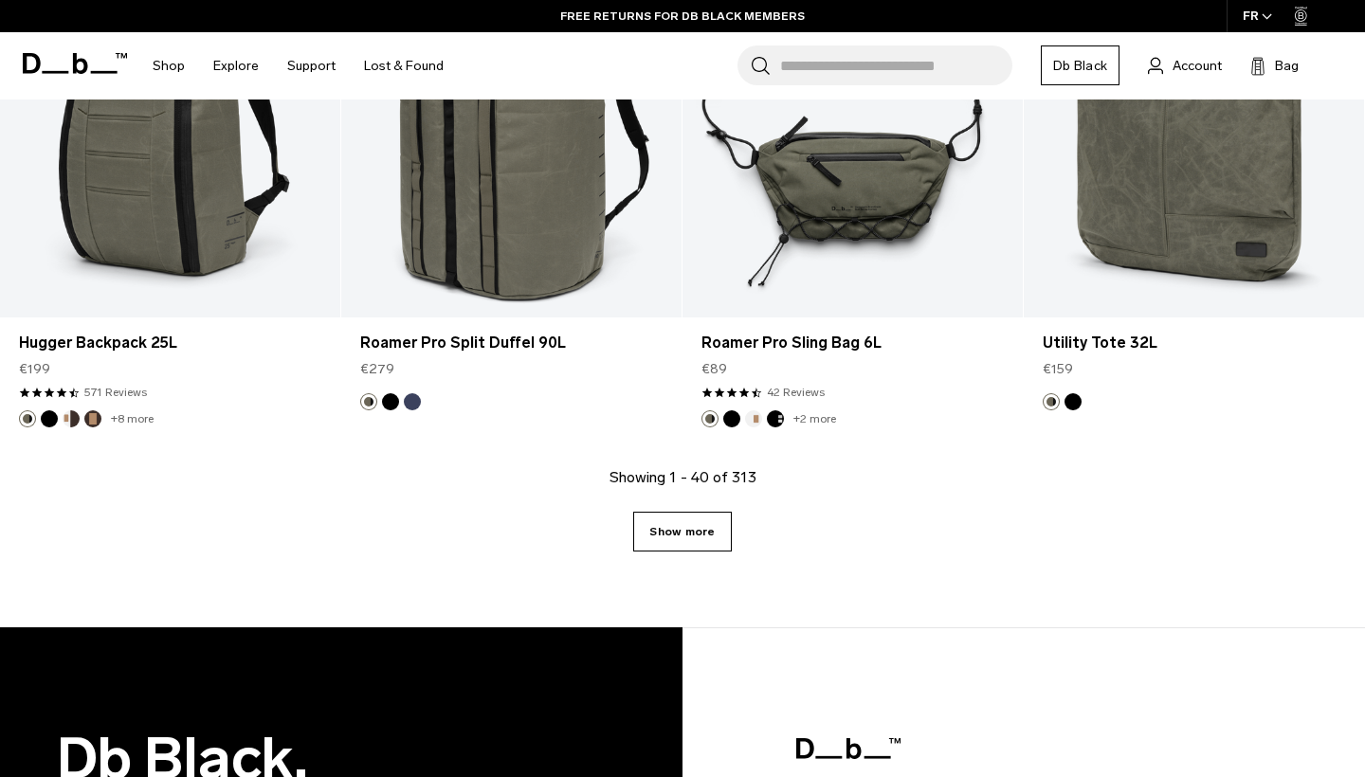
click at [696, 527] on link "Show more" at bounding box center [682, 532] width 98 height 40
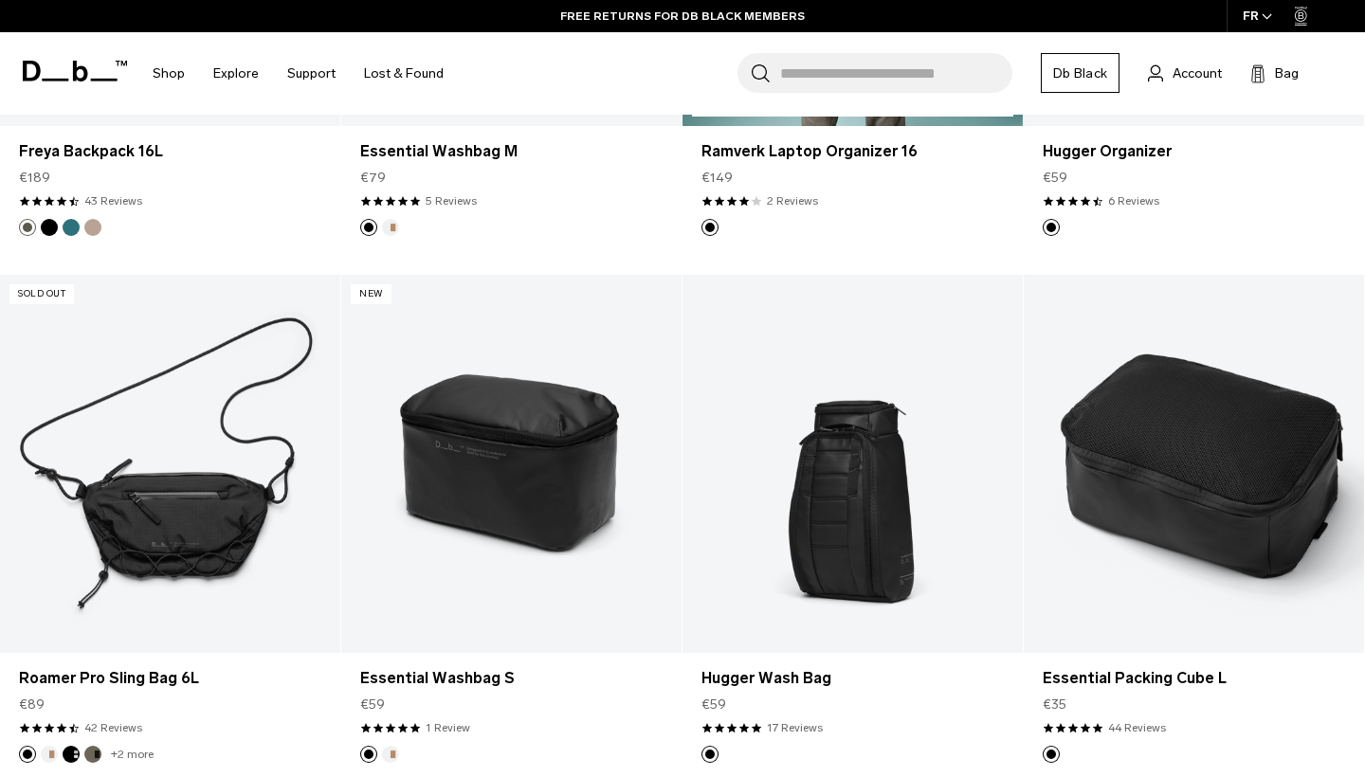
scroll to position [8631, 0]
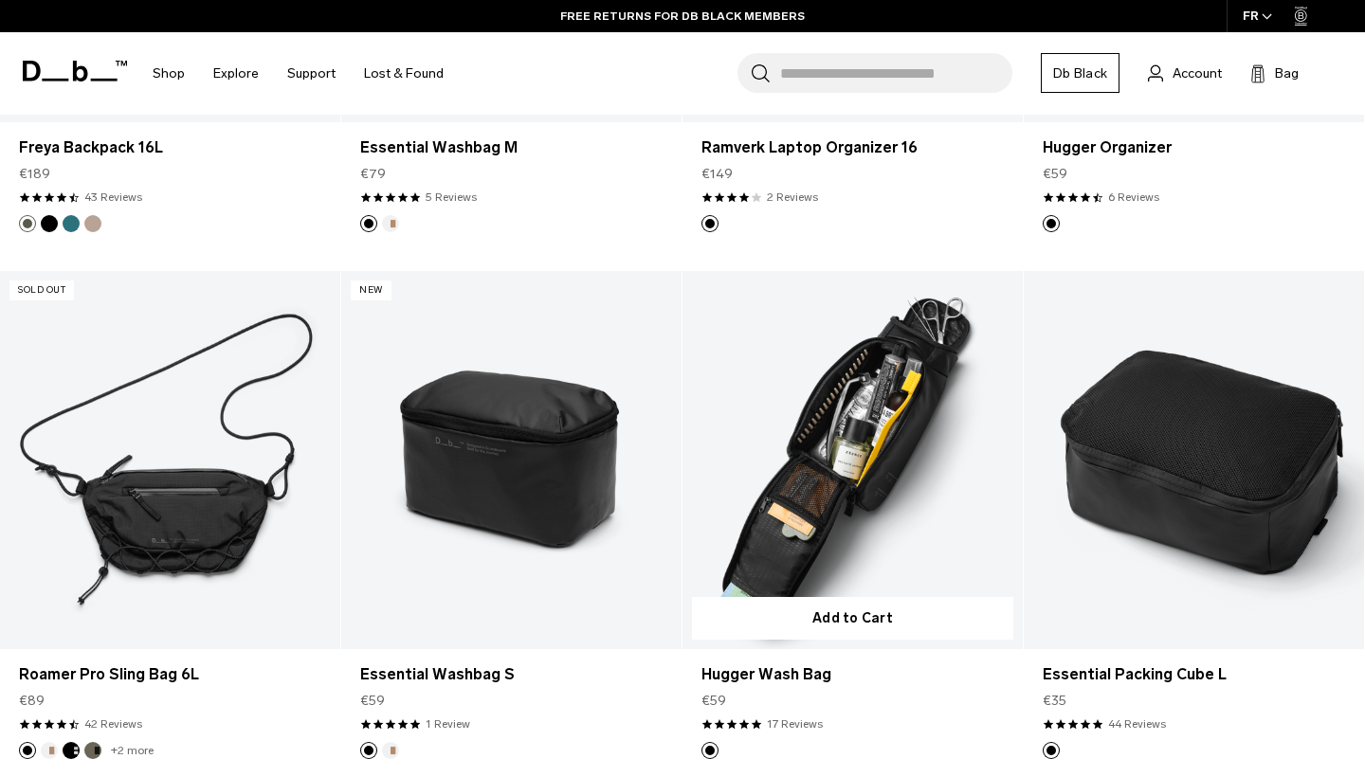
click at [918, 500] on link "Hugger Wash Bag" at bounding box center [853, 460] width 340 height 378
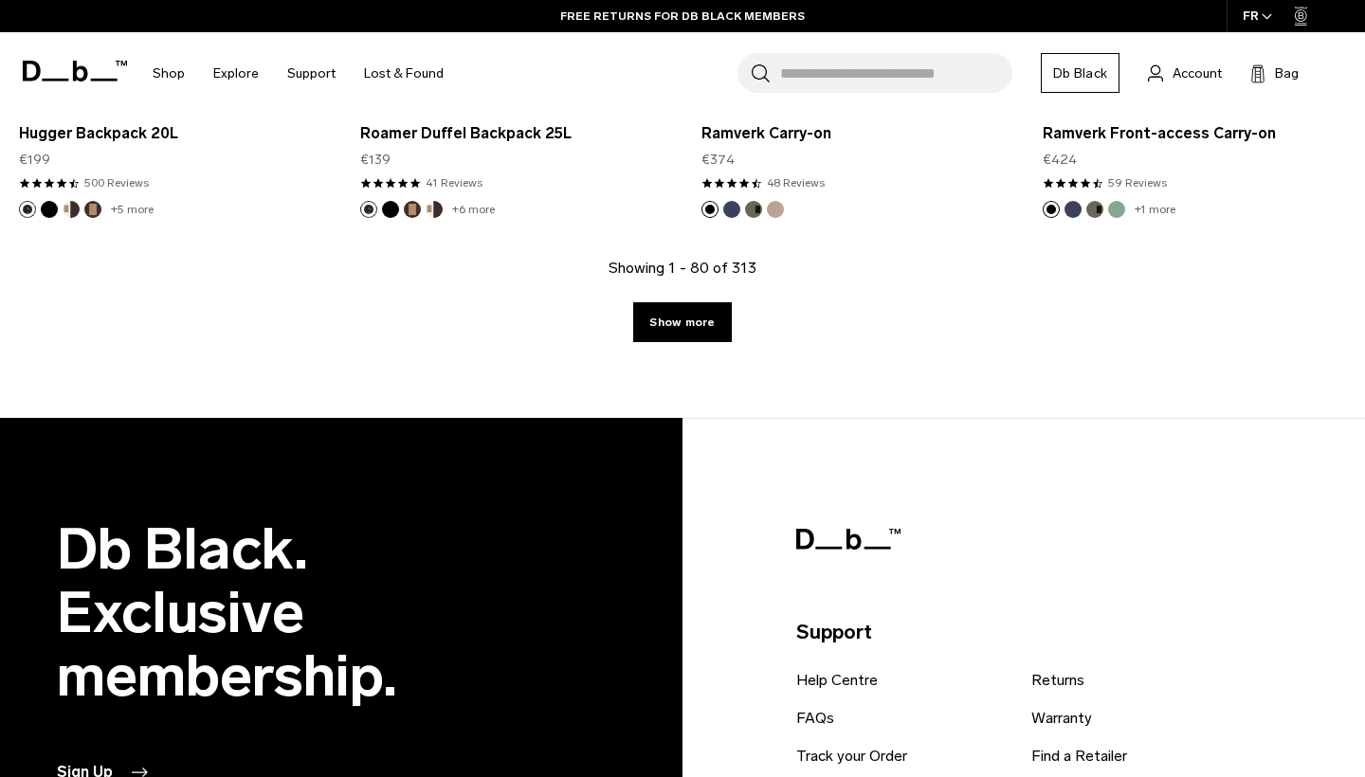
scroll to position [11292, 0]
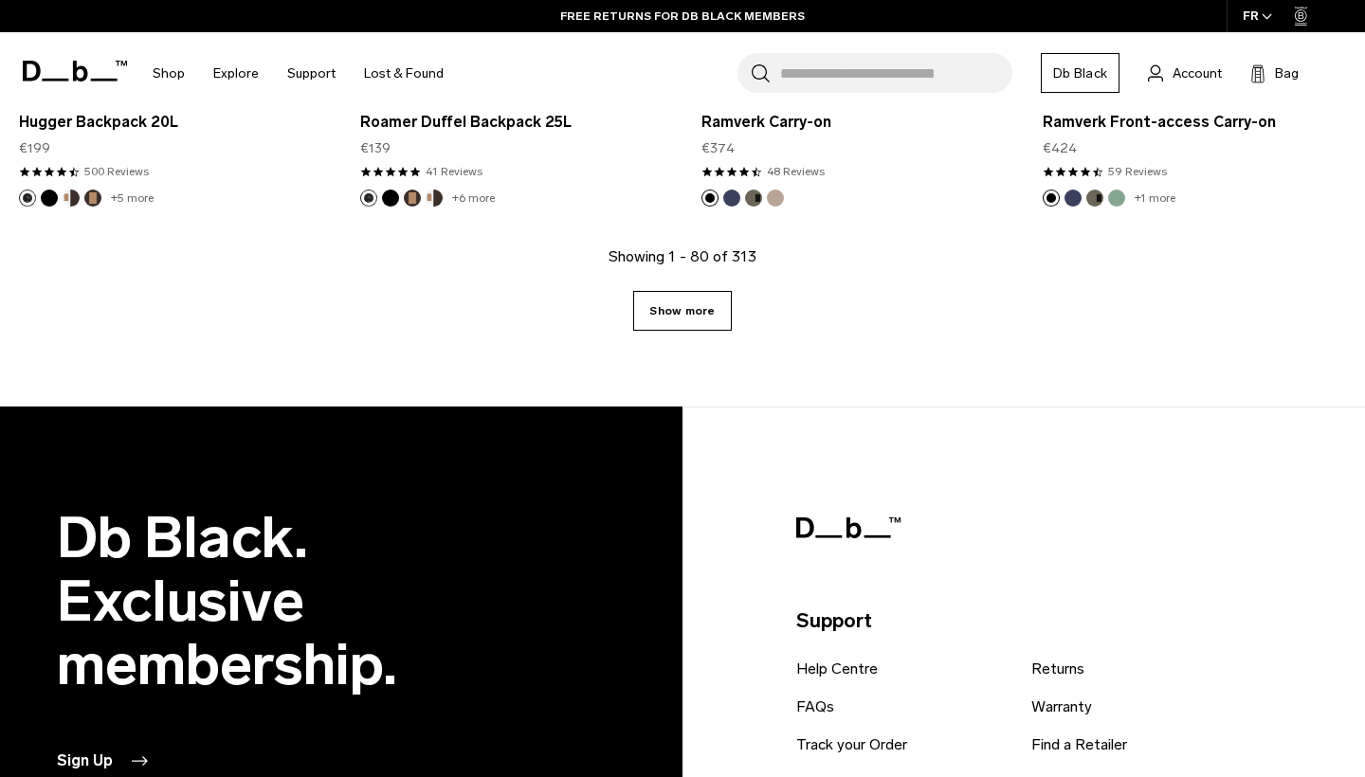
click at [699, 298] on link "Show more" at bounding box center [682, 311] width 98 height 40
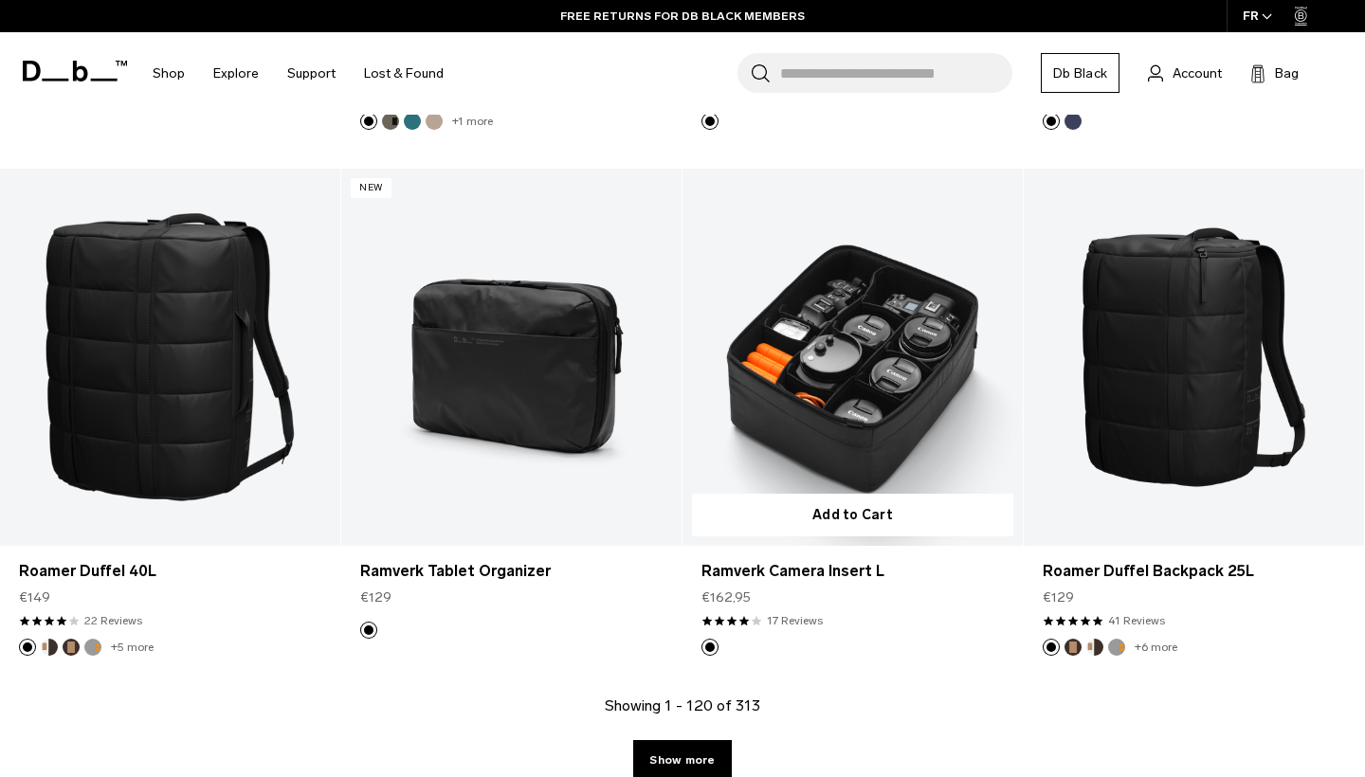
scroll to position [16136, 0]
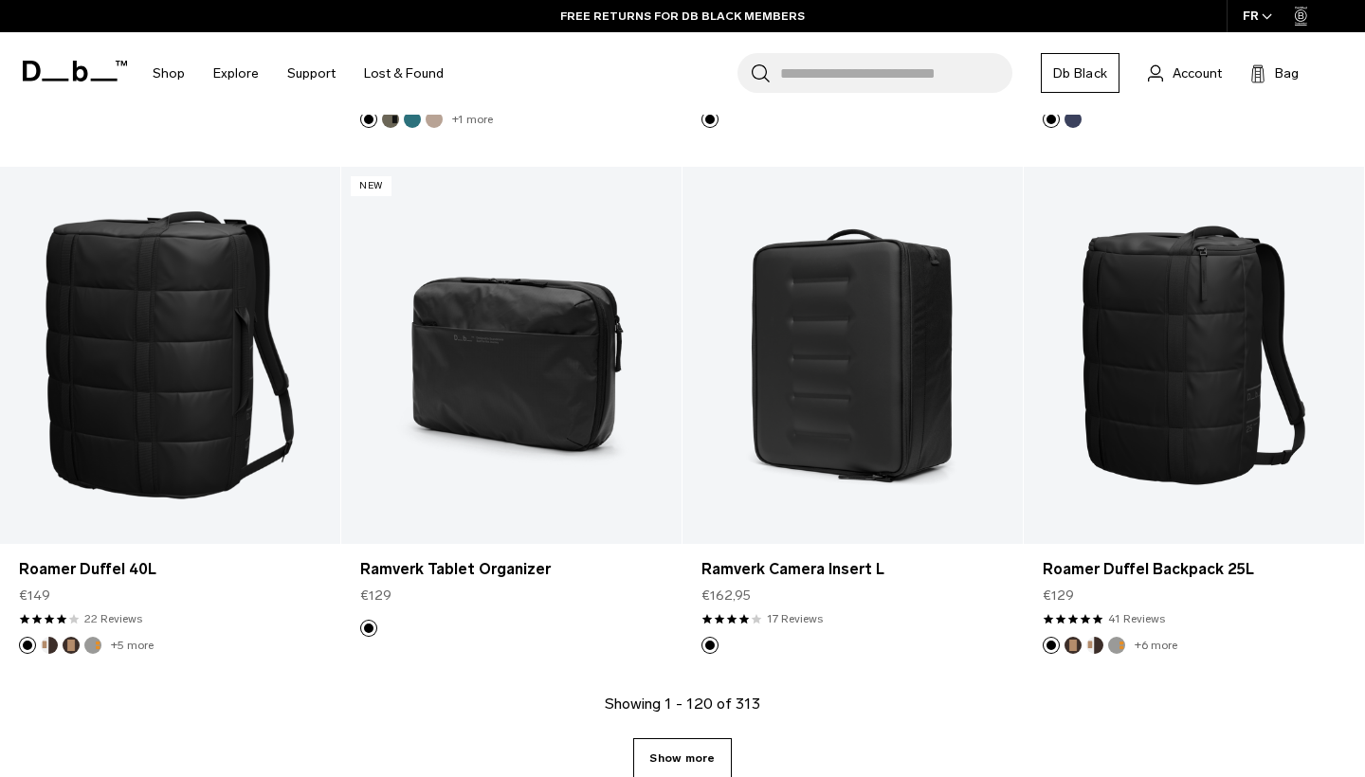
click at [703, 744] on link "Show more" at bounding box center [682, 758] width 98 height 40
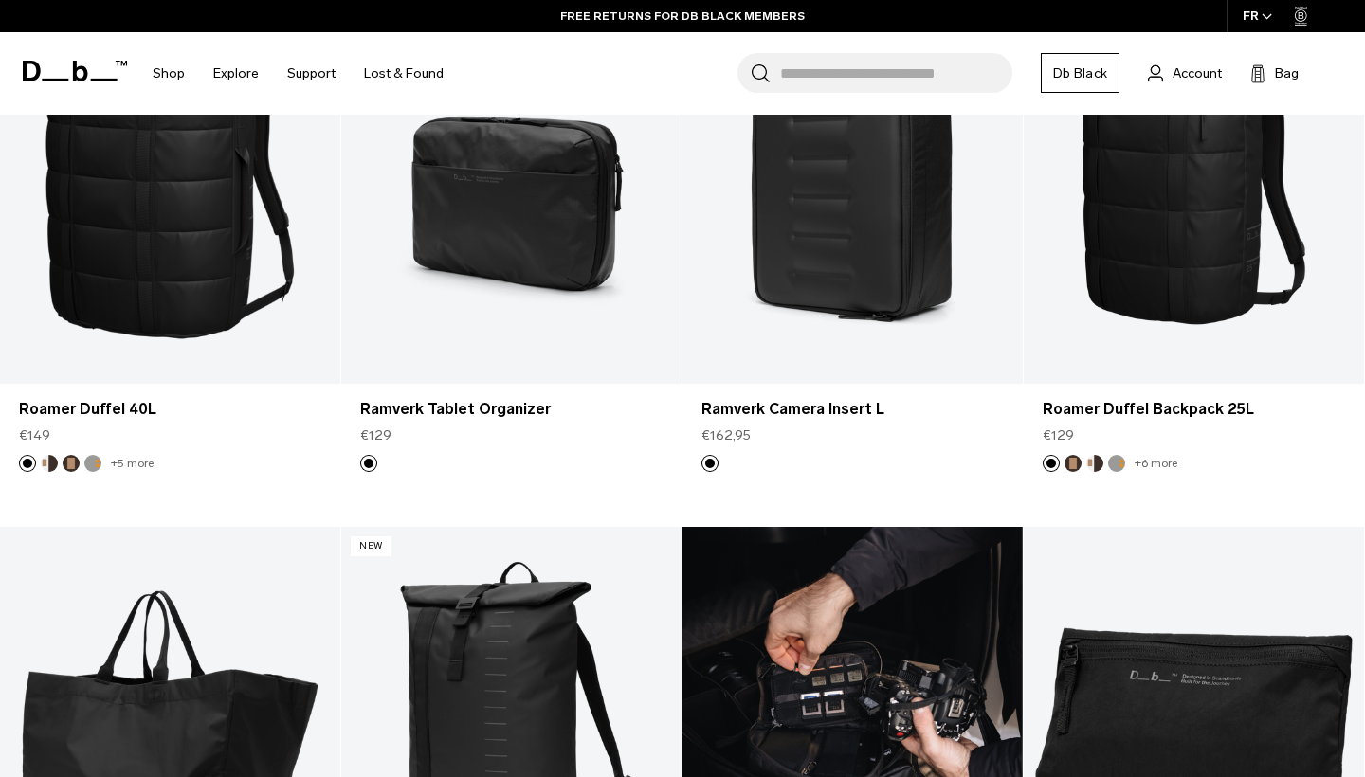
click at [699, 737] on link "Ramverk Tech Organizer" at bounding box center [853, 716] width 340 height 378
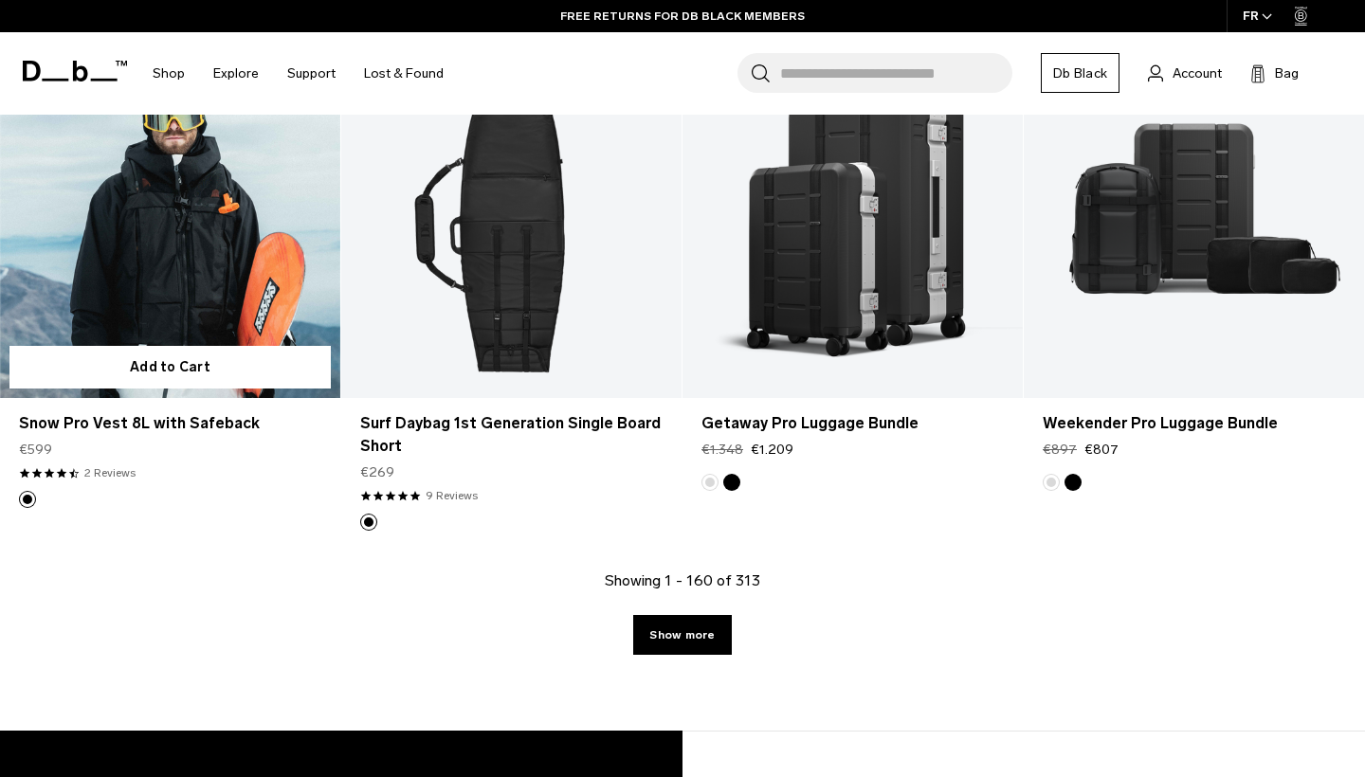
scroll to position [21557, 0]
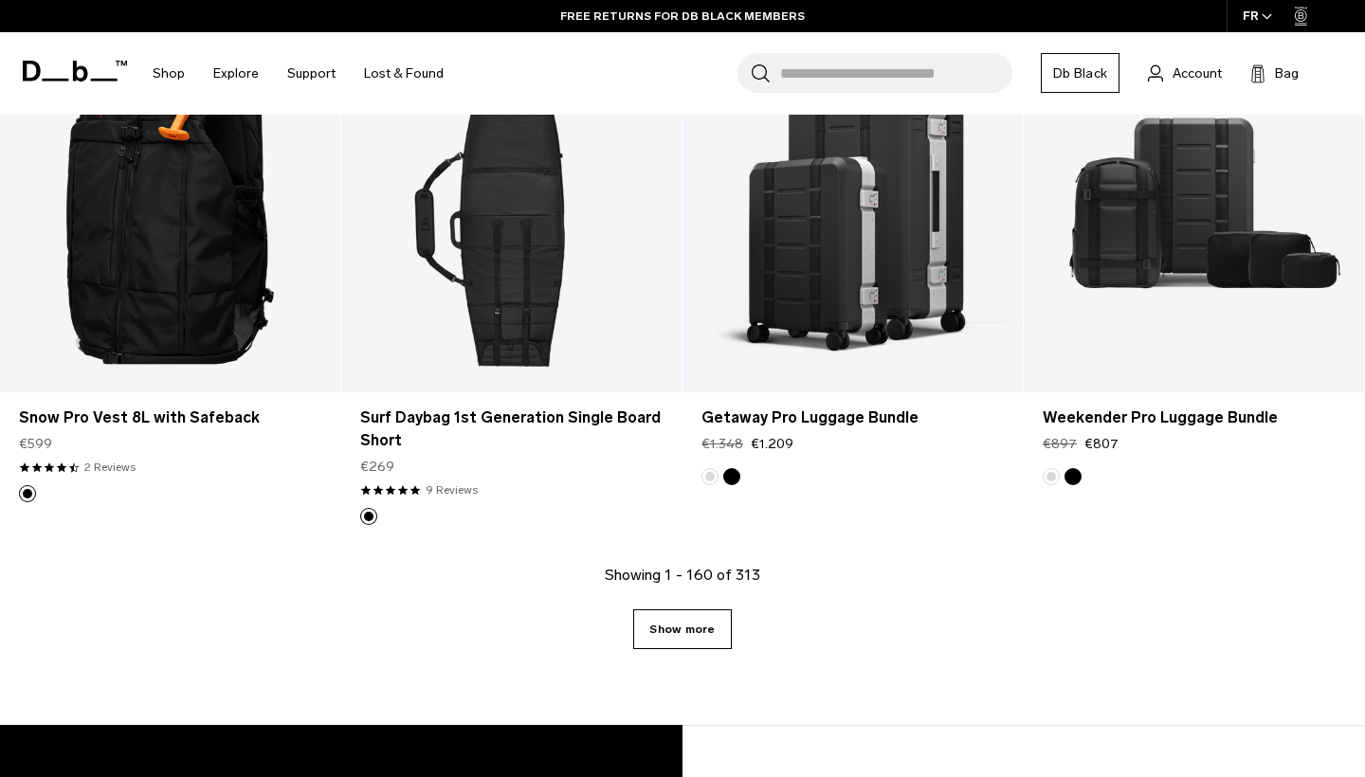
click at [685, 610] on link "Show more" at bounding box center [682, 630] width 98 height 40
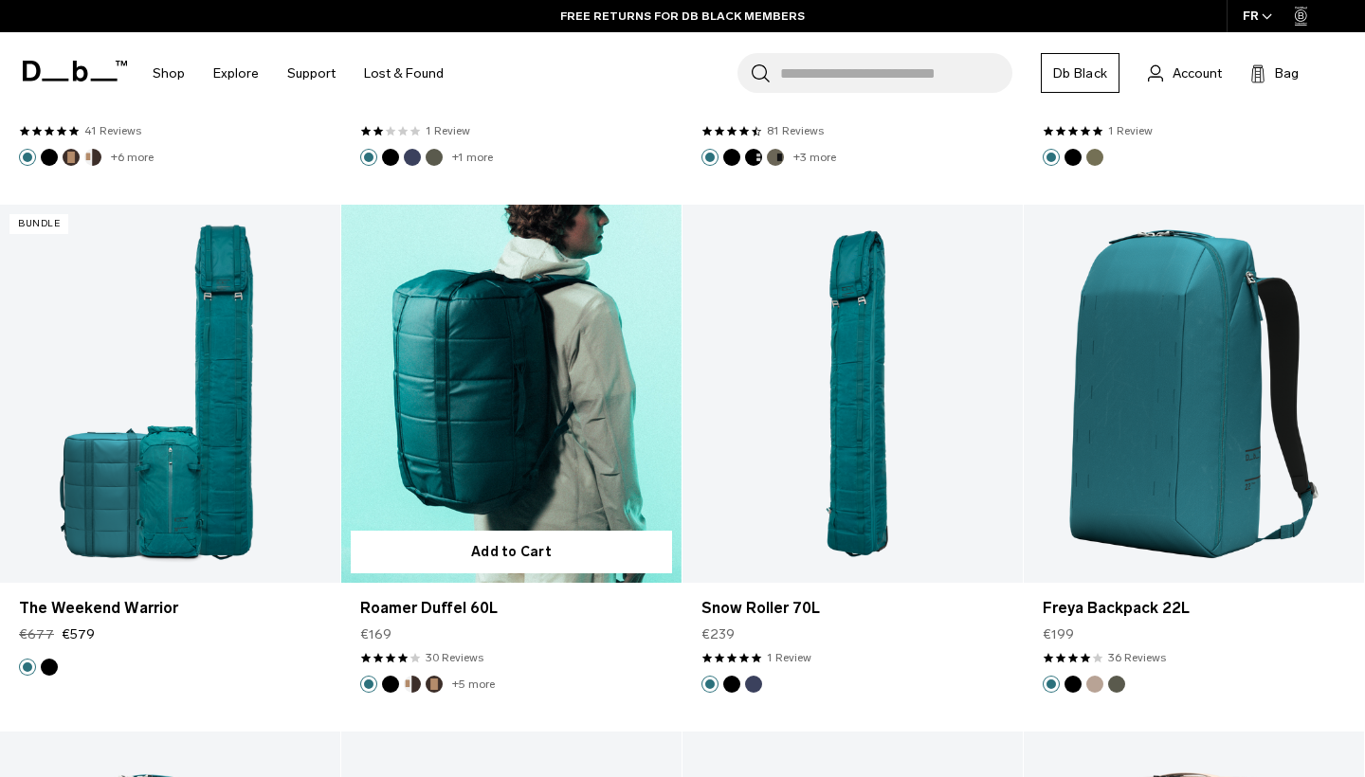
scroll to position [24027, 0]
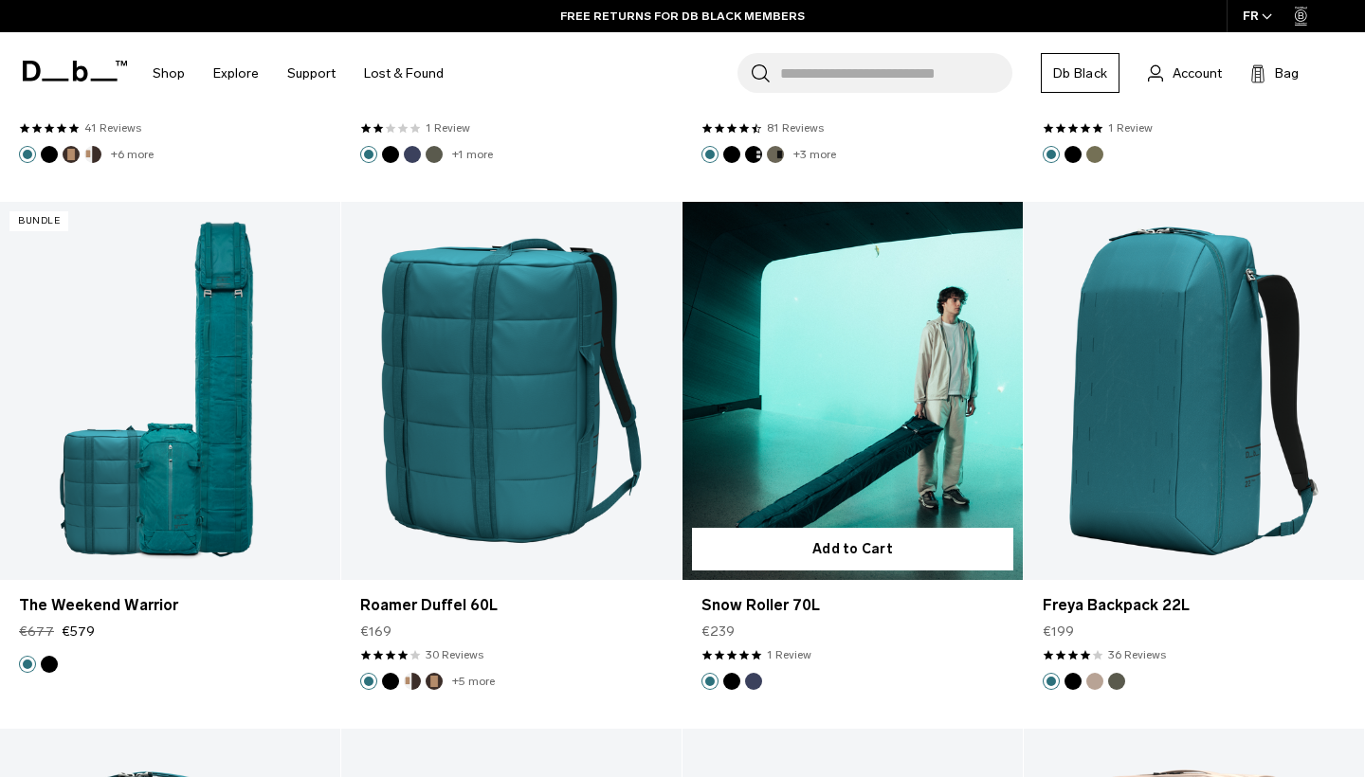
click at [819, 411] on link "Snow Roller 70L" at bounding box center [853, 391] width 340 height 378
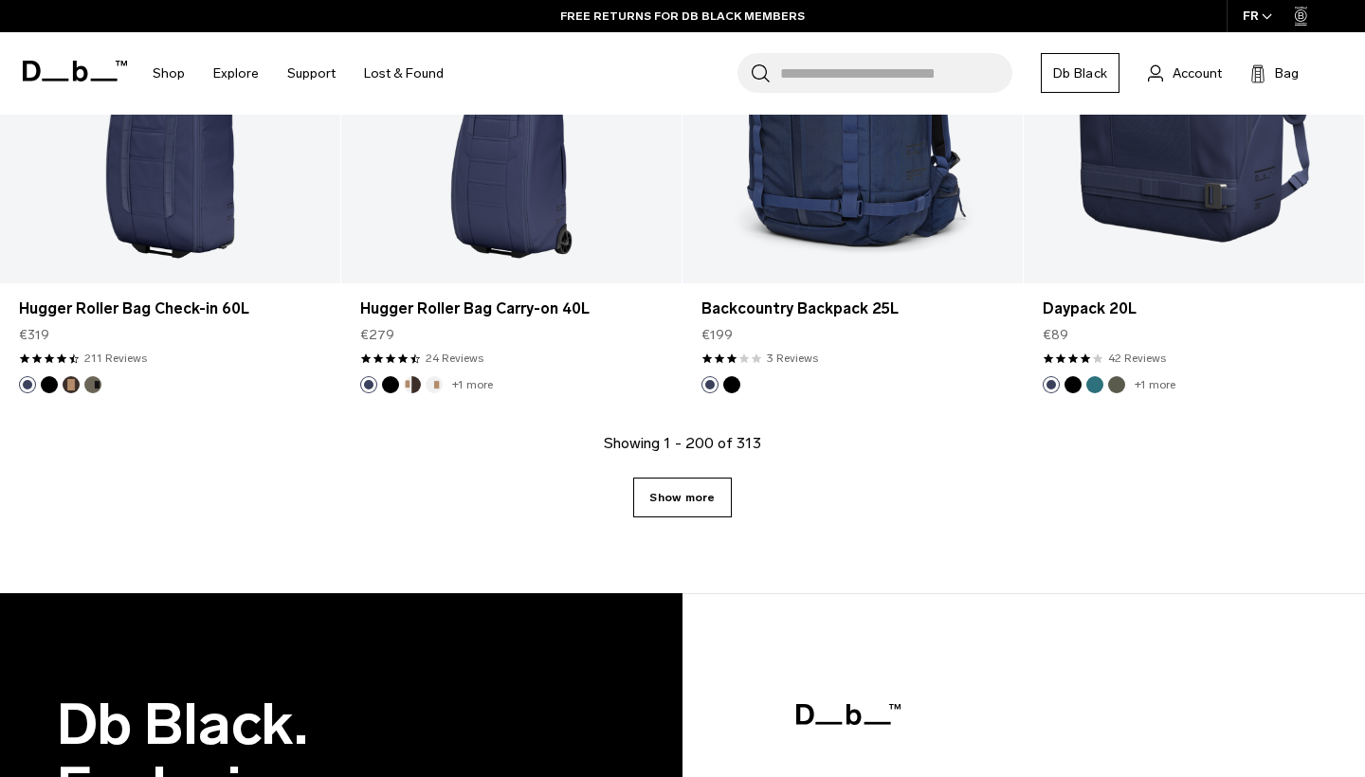
scroll to position [26994, 0]
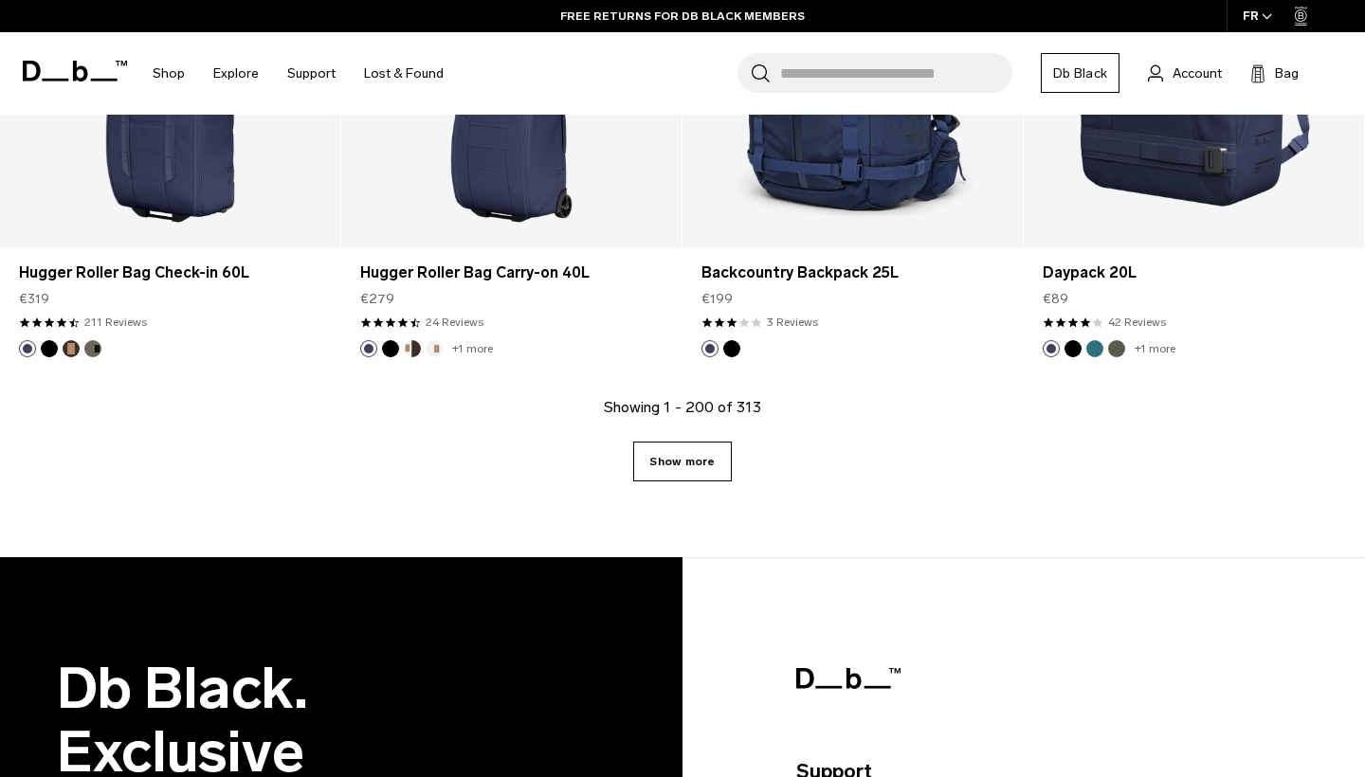
click at [677, 443] on link "Show more" at bounding box center [682, 462] width 98 height 40
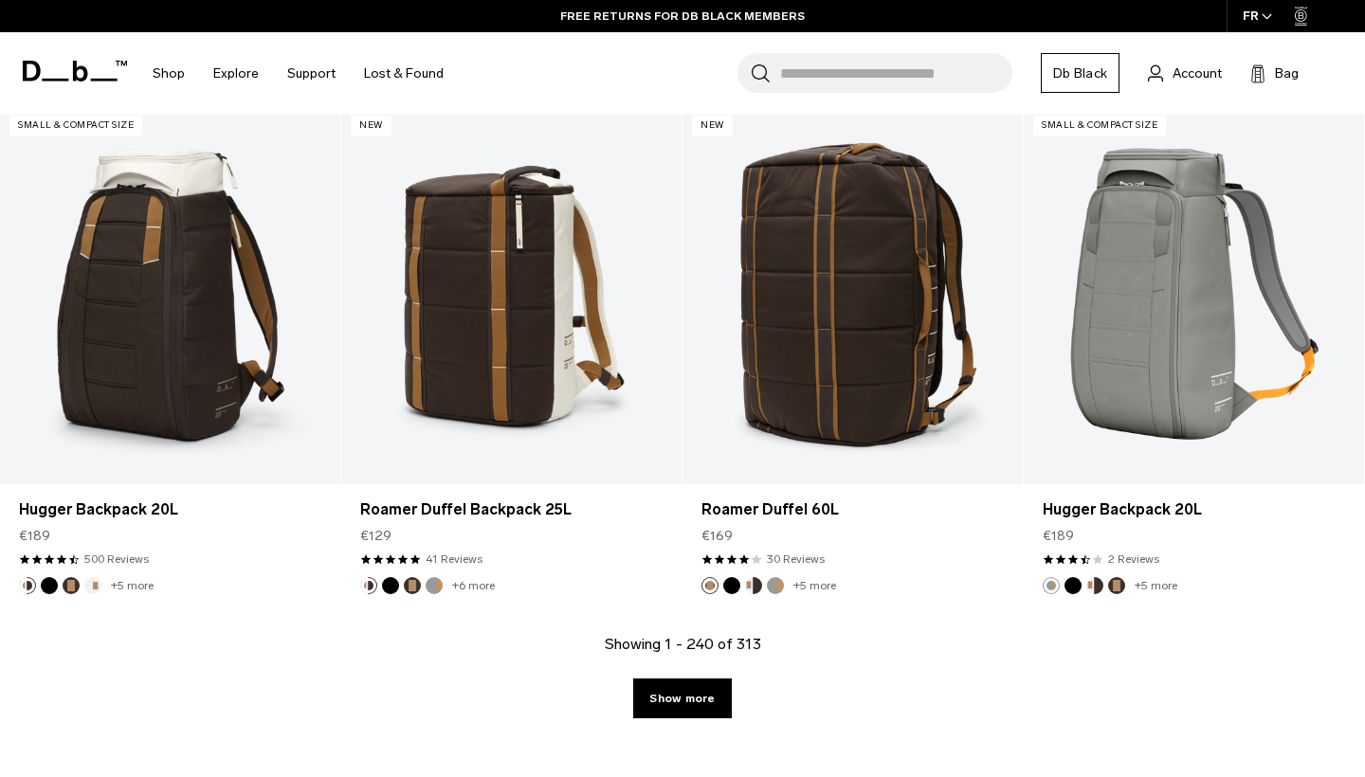
scroll to position [32036, 0]
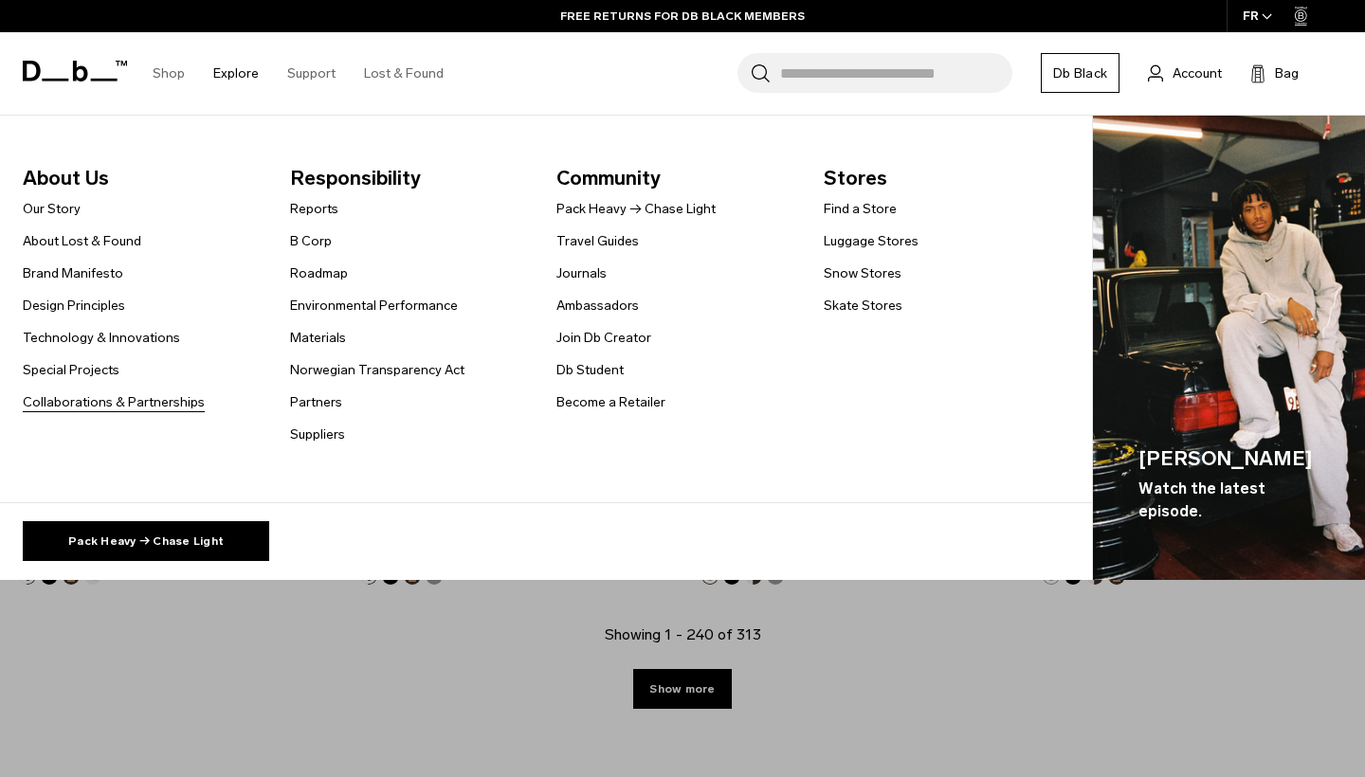
click at [117, 406] on link "Collaborations & Partnerships" at bounding box center [114, 402] width 182 height 20
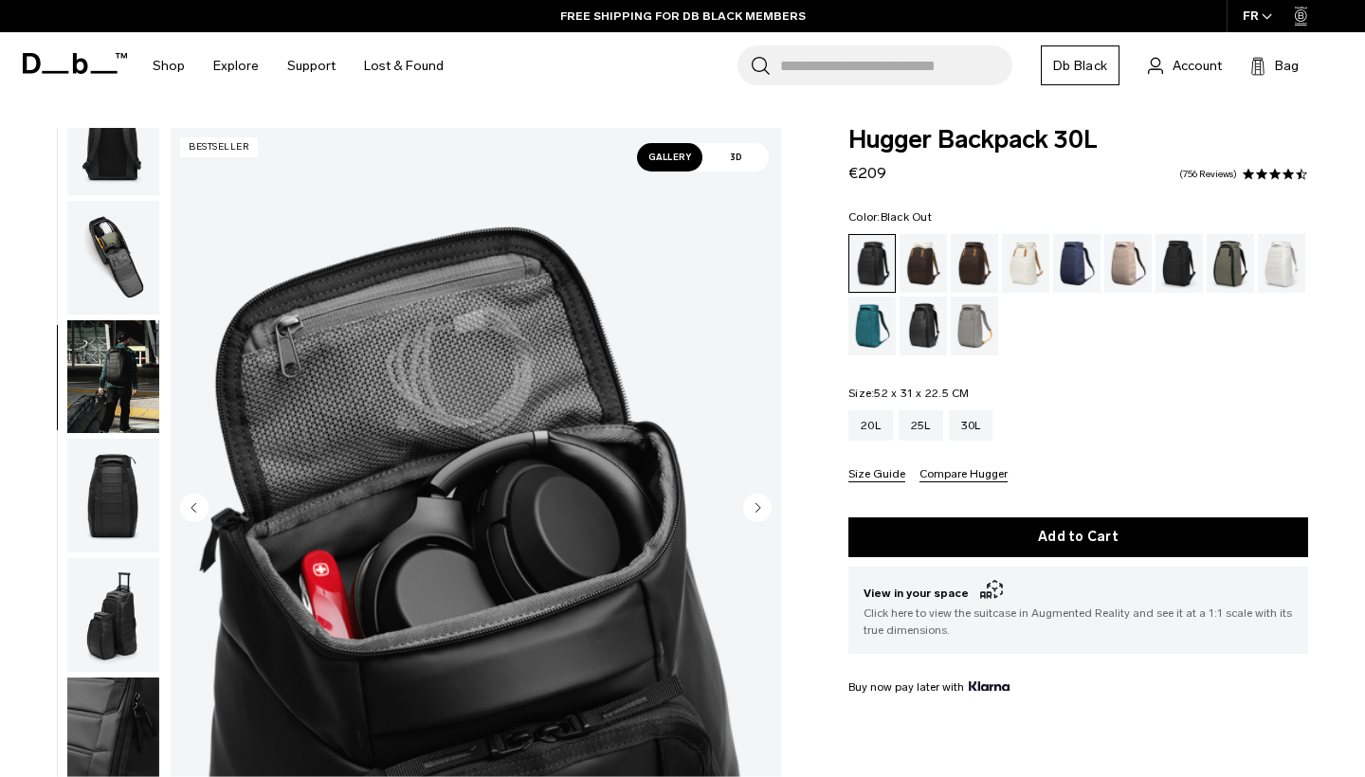
click at [114, 246] on img "button" at bounding box center [113, 258] width 92 height 114
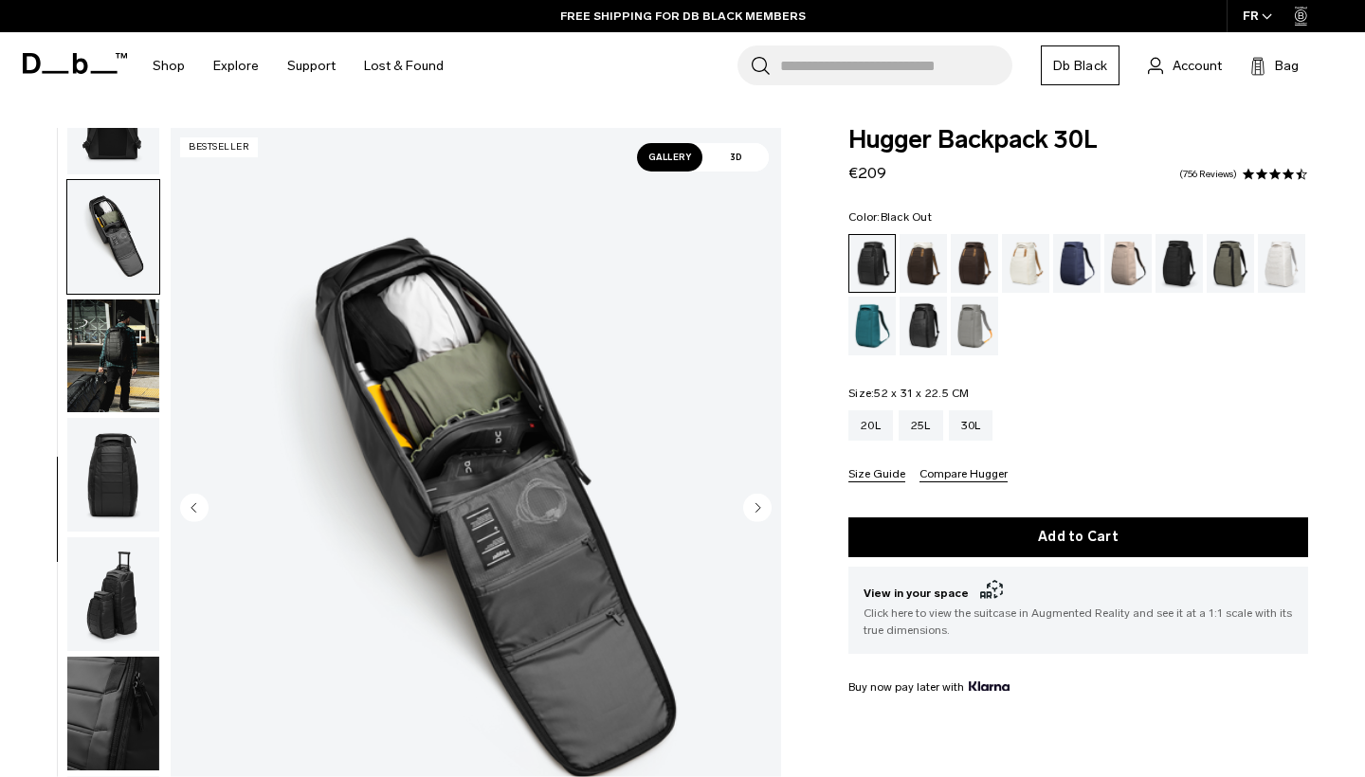
click at [100, 456] on img "button" at bounding box center [113, 475] width 92 height 114
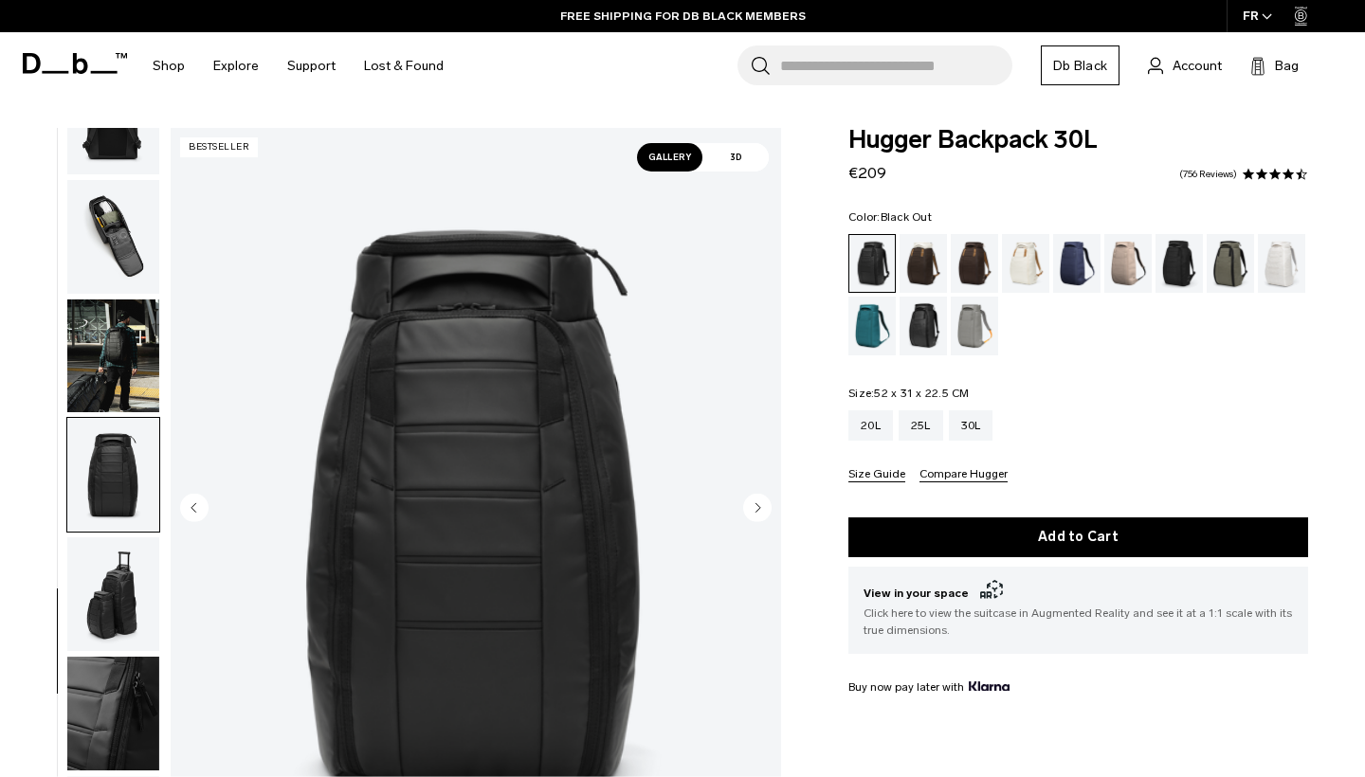
click at [110, 553] on img "button" at bounding box center [113, 594] width 92 height 114
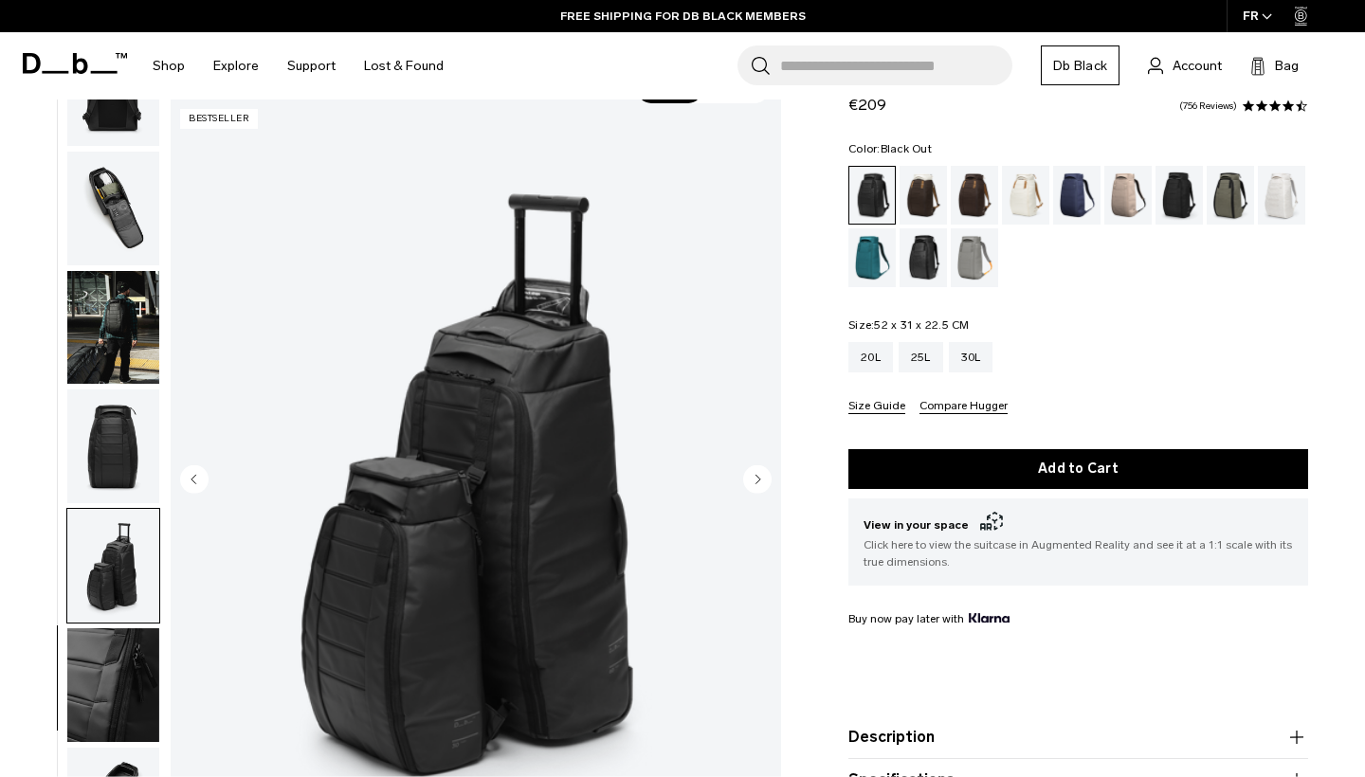
scroll to position [94, 0]
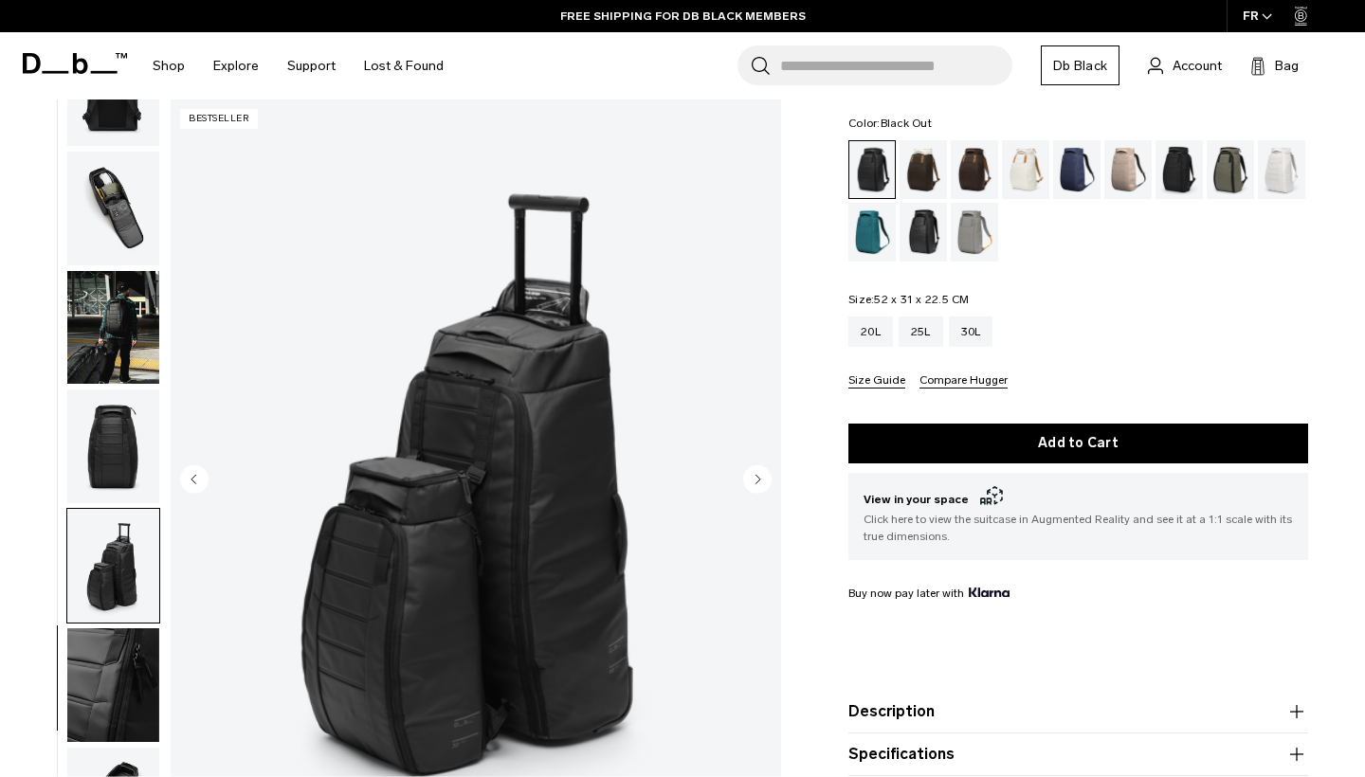
click at [109, 686] on img "button" at bounding box center [113, 685] width 92 height 114
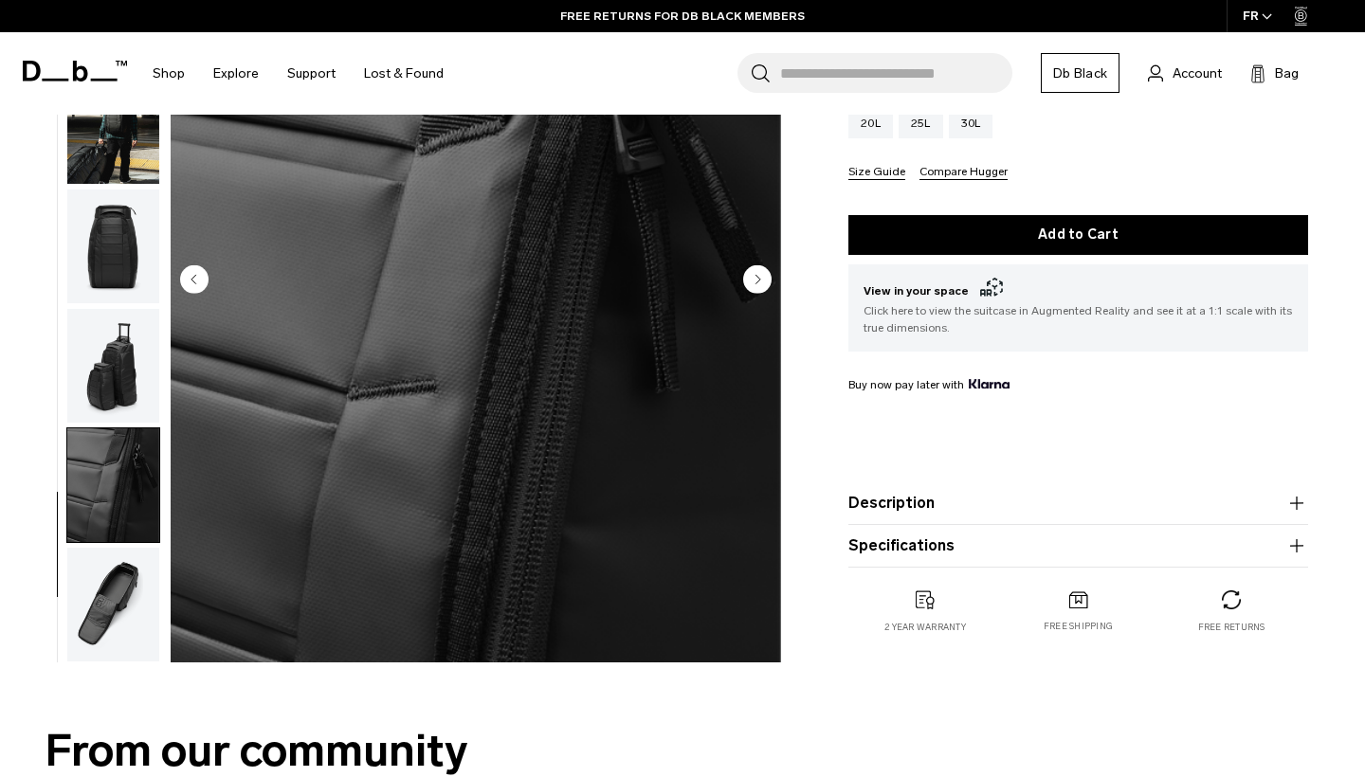
scroll to position [308, 0]
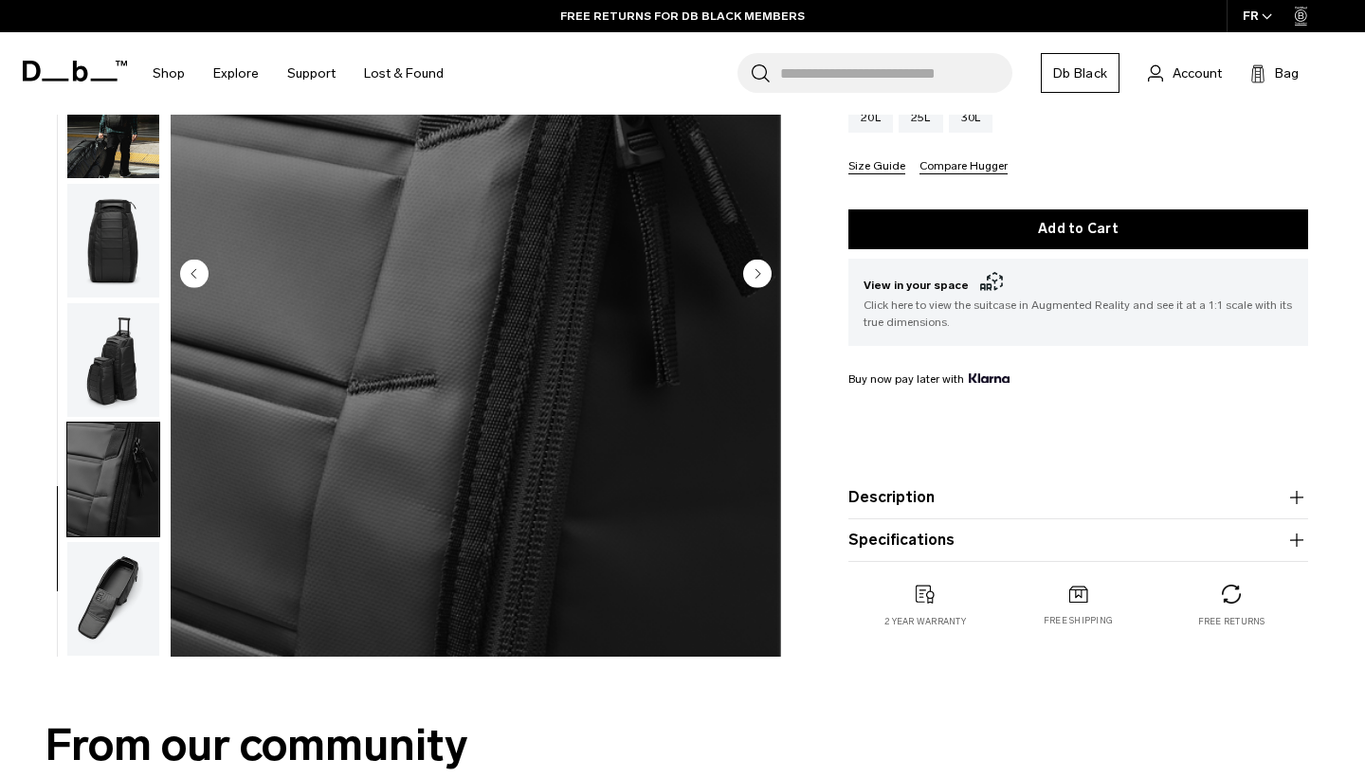
click at [119, 591] on img "button" at bounding box center [113, 599] width 92 height 114
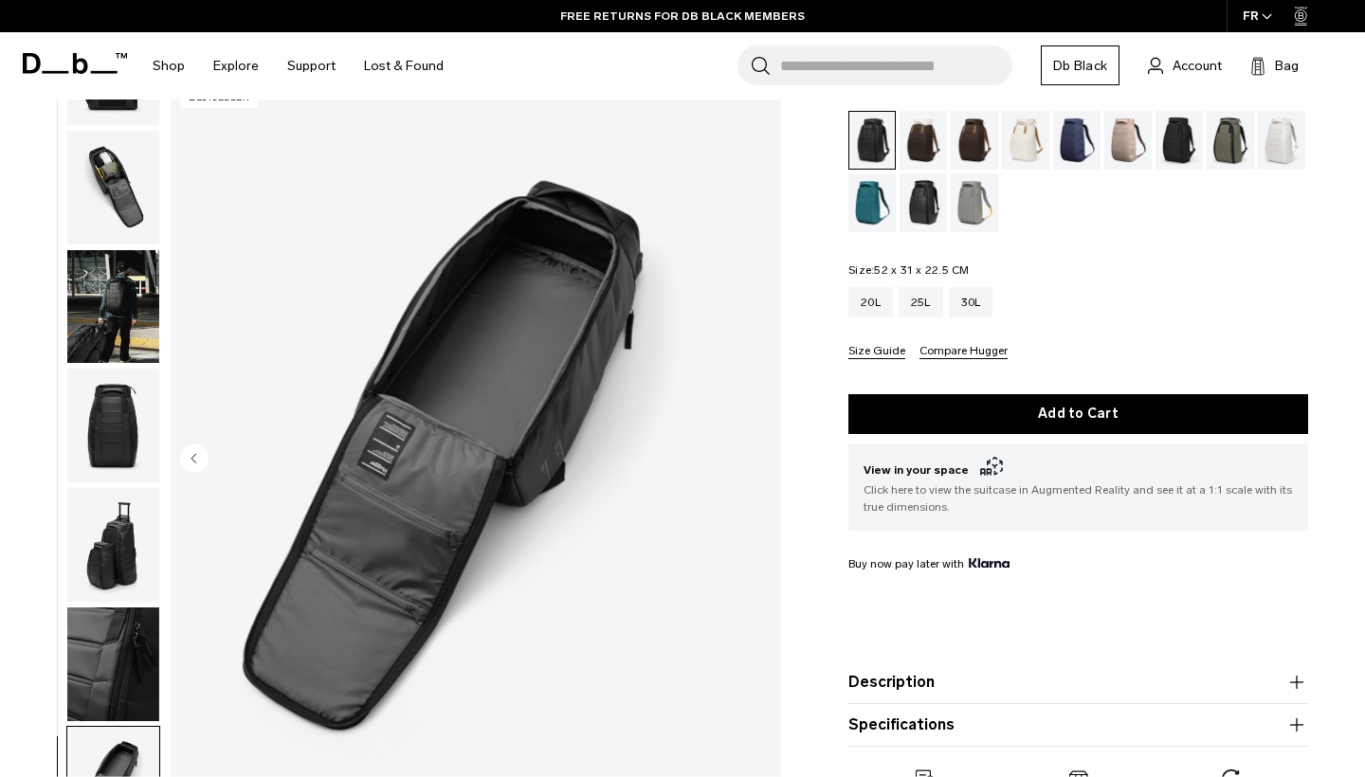
scroll to position [68, 0]
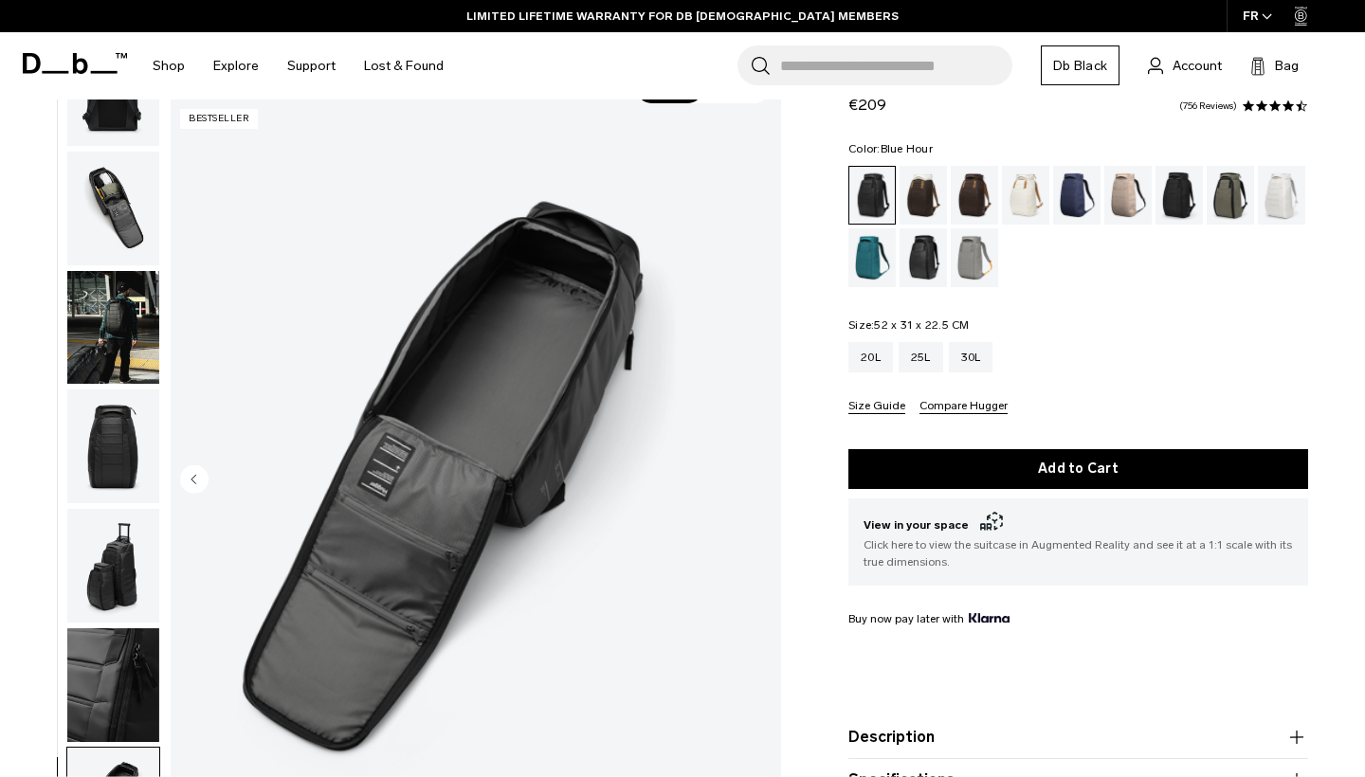
click at [1080, 185] on div "Blue Hour" at bounding box center [1077, 195] width 48 height 59
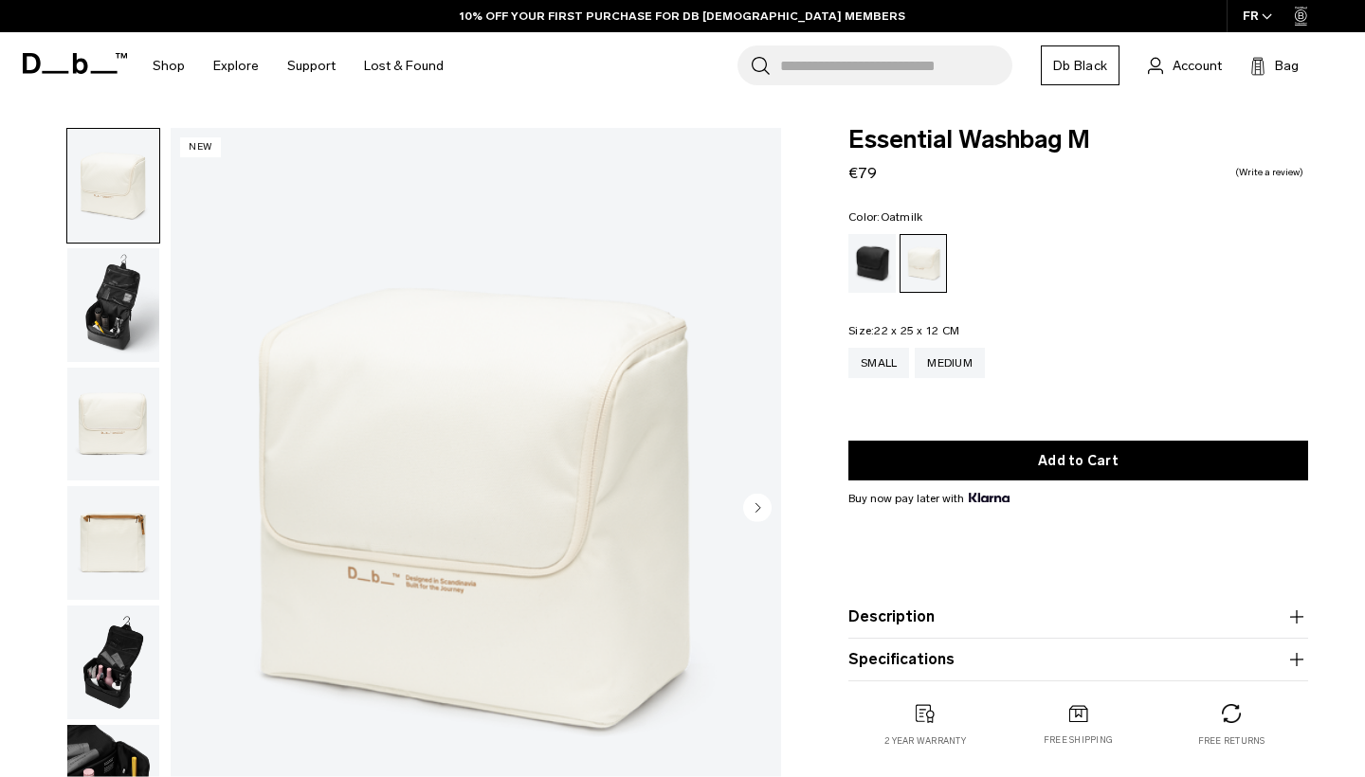
click at [125, 336] on img "button" at bounding box center [113, 305] width 92 height 114
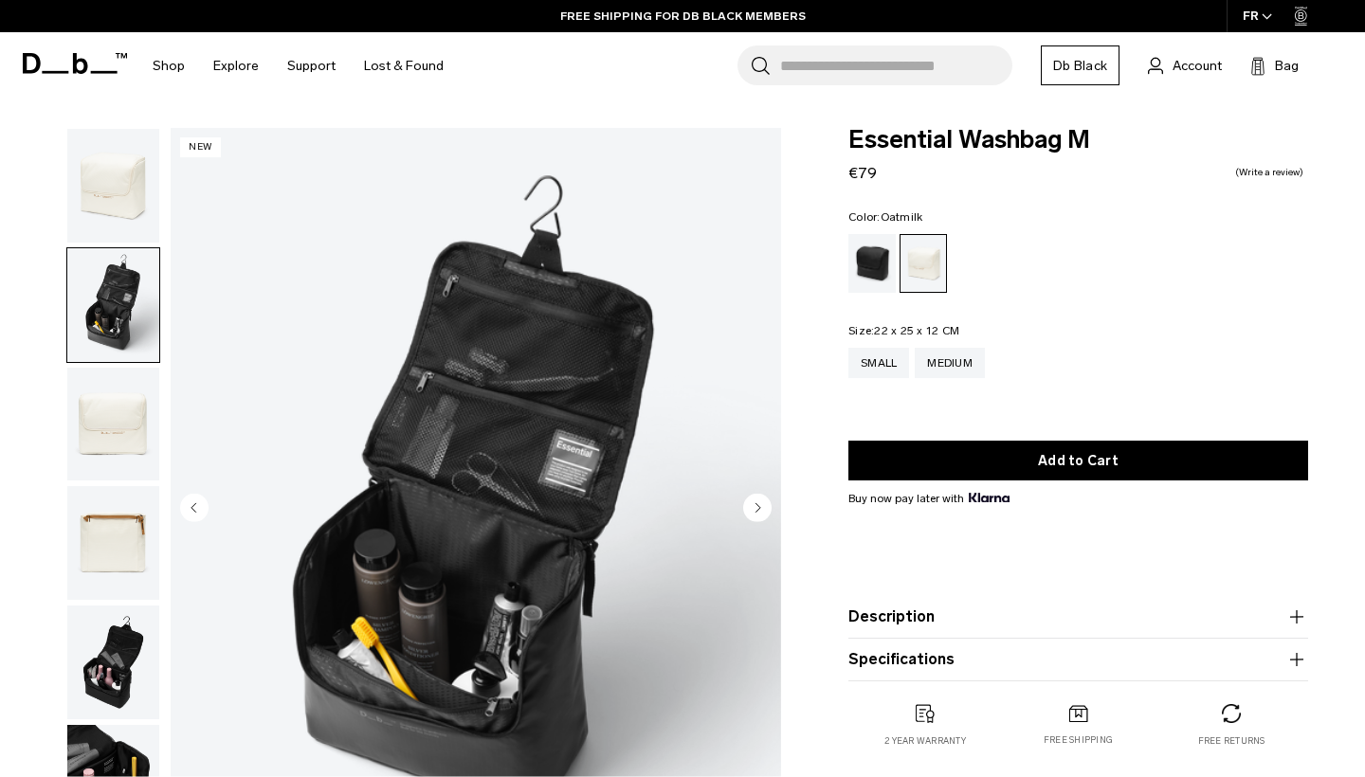
click at [113, 426] on img "button" at bounding box center [113, 425] width 92 height 114
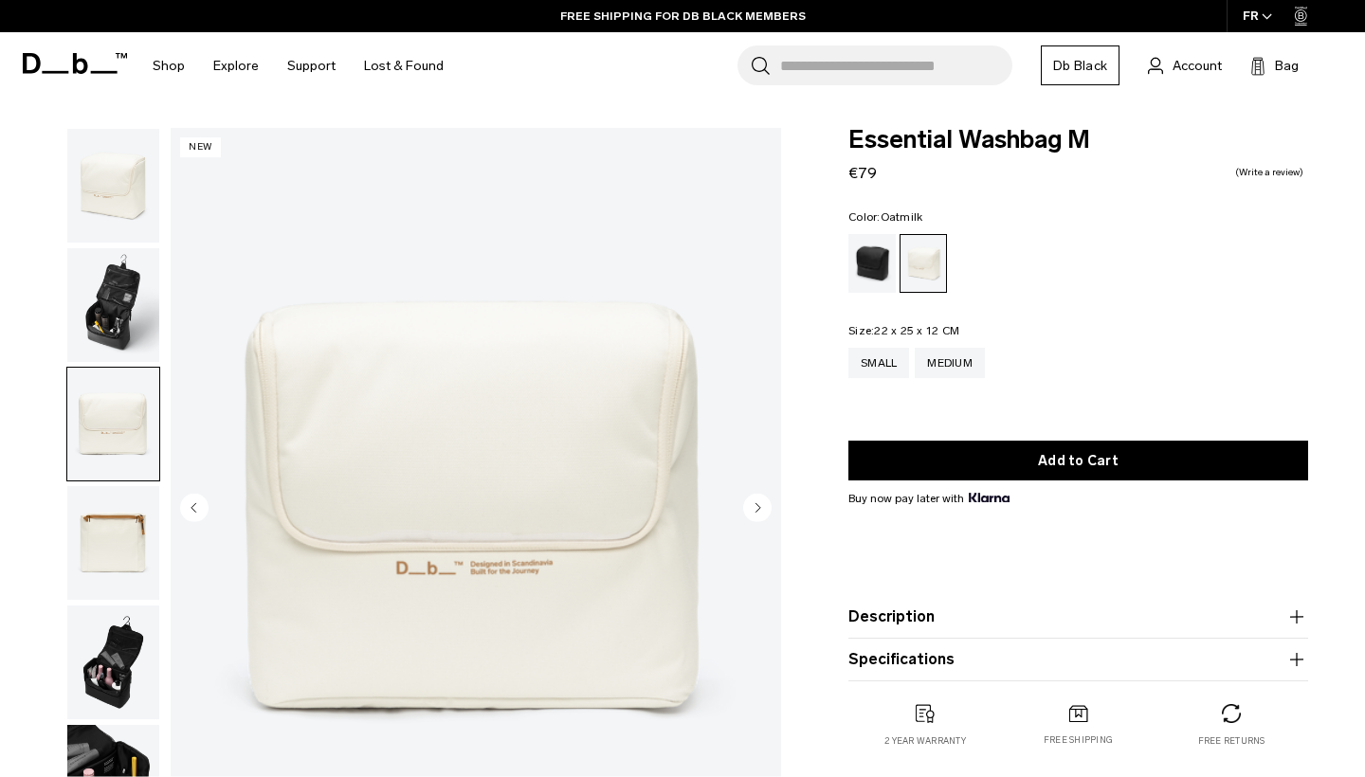
click at [120, 544] on img "button" at bounding box center [113, 543] width 92 height 114
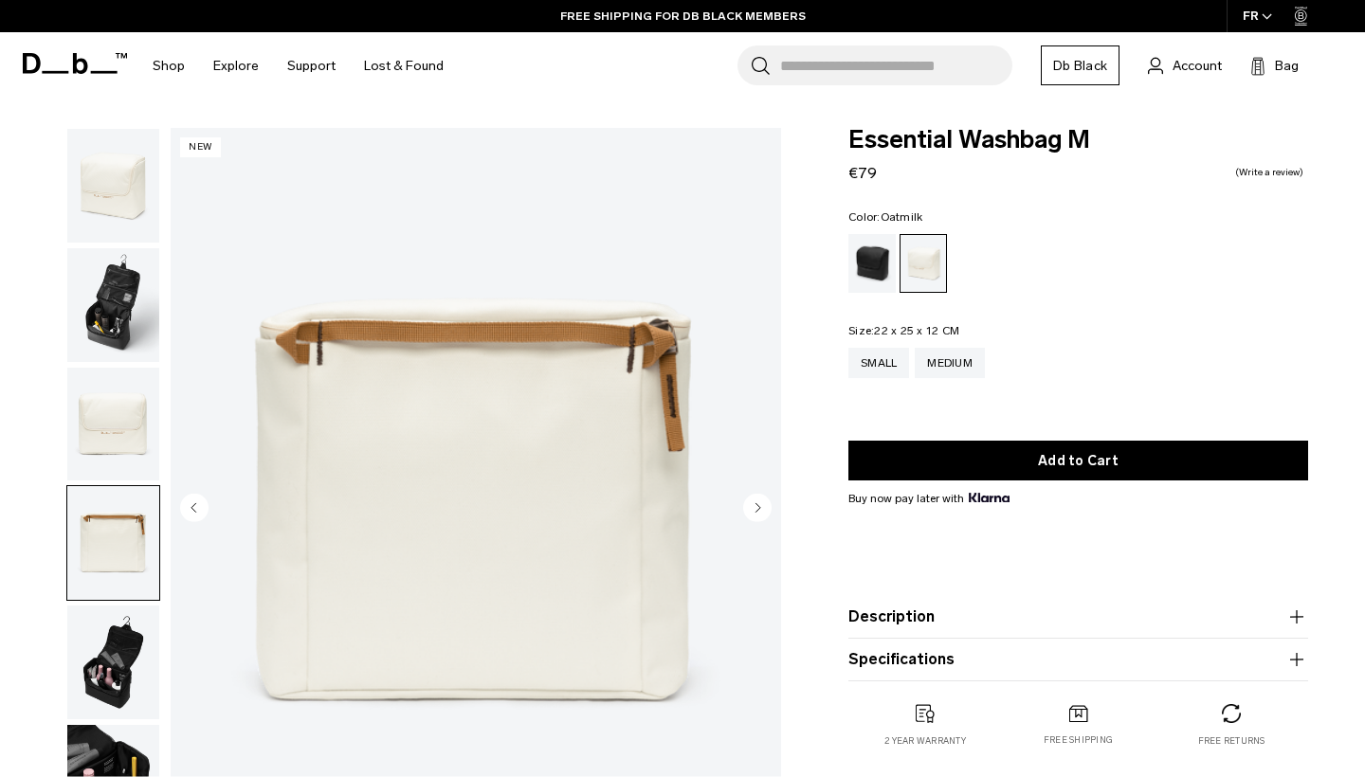
click at [118, 646] on img "button" at bounding box center [113, 663] width 92 height 114
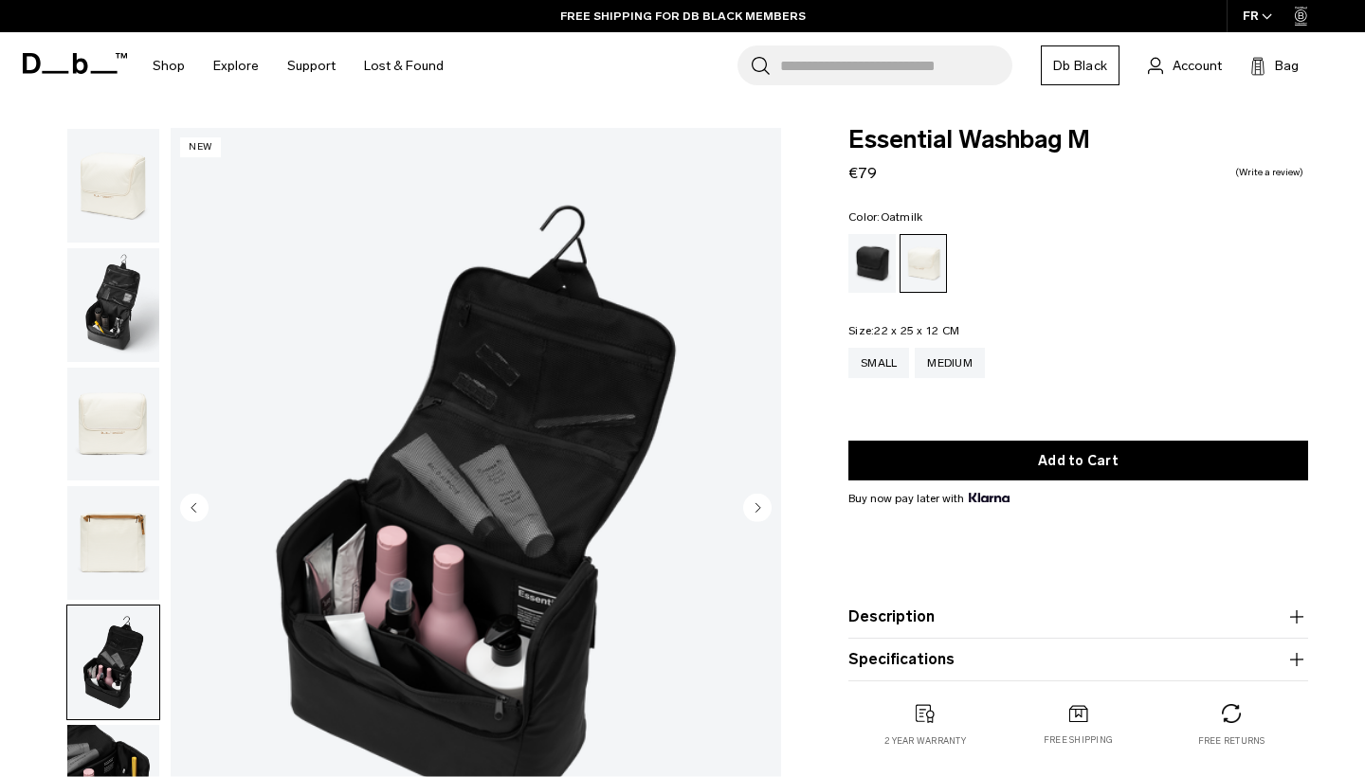
click at [112, 756] on img "button" at bounding box center [113, 782] width 92 height 114
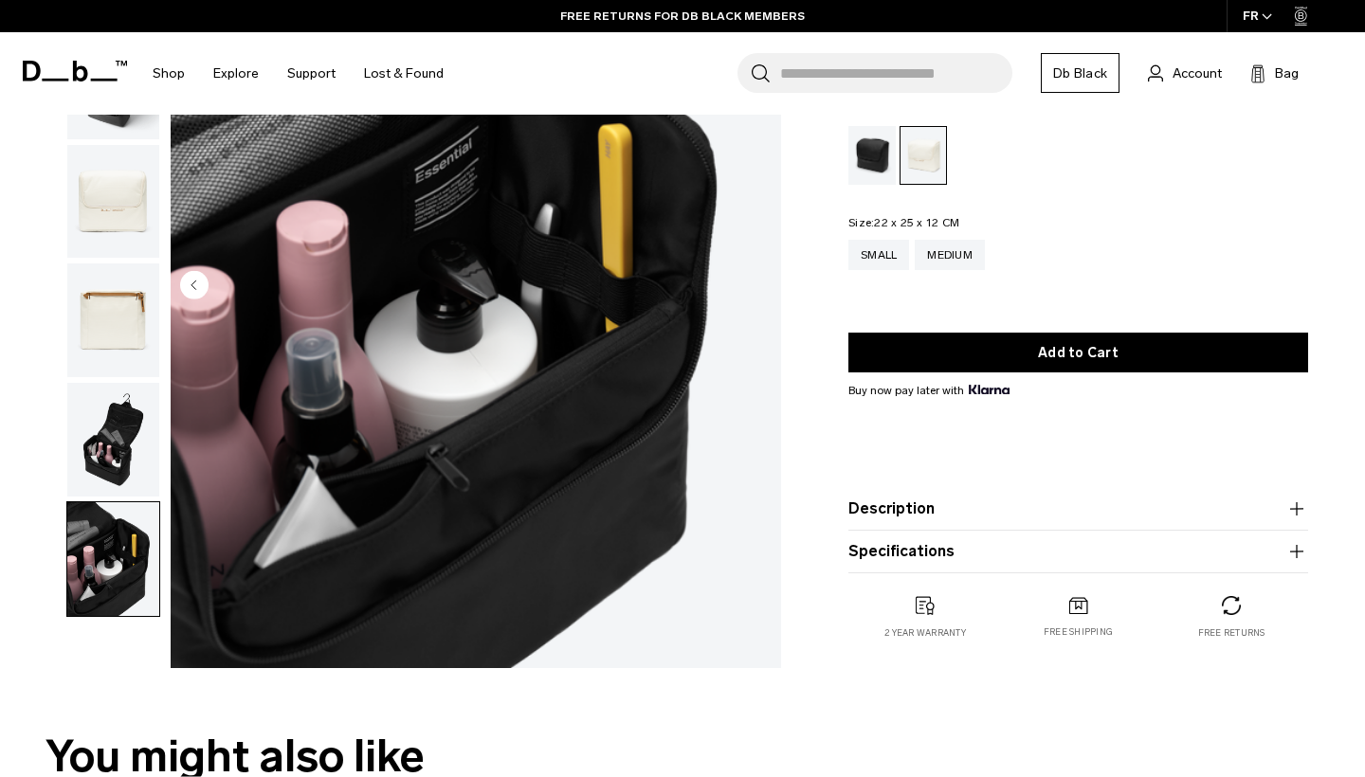
scroll to position [228, 0]
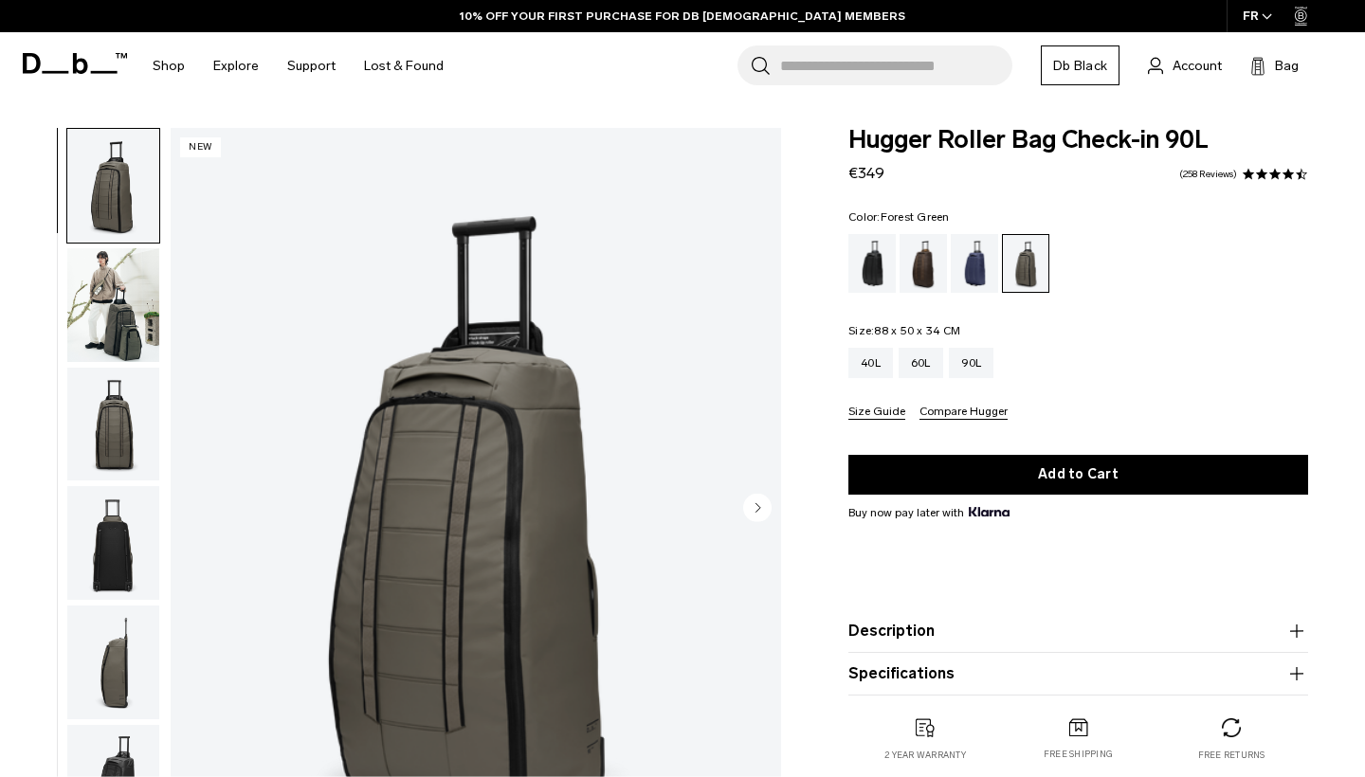
click at [137, 306] on img "button" at bounding box center [113, 305] width 92 height 114
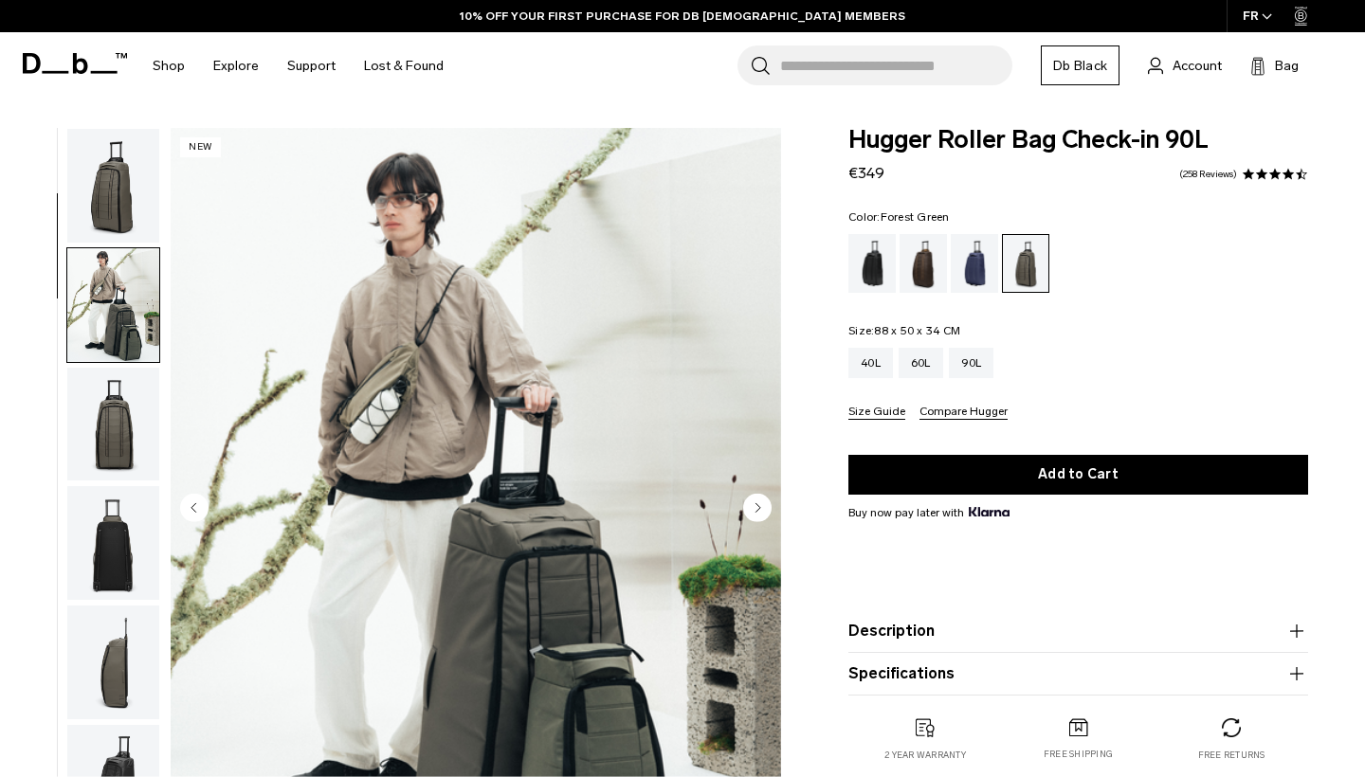
click at [114, 486] on img "button" at bounding box center [113, 543] width 92 height 114
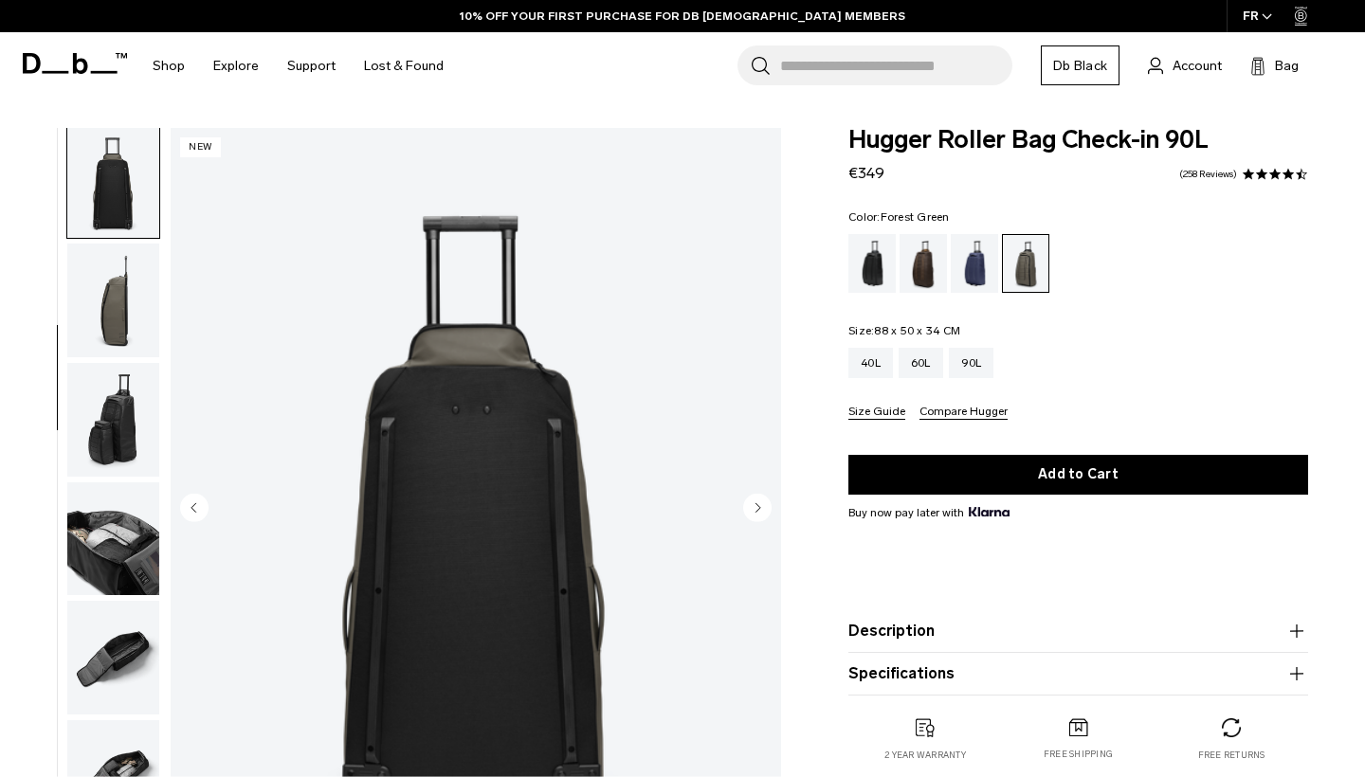
scroll to position [362, 0]
click at [123, 338] on img "button" at bounding box center [113, 301] width 92 height 114
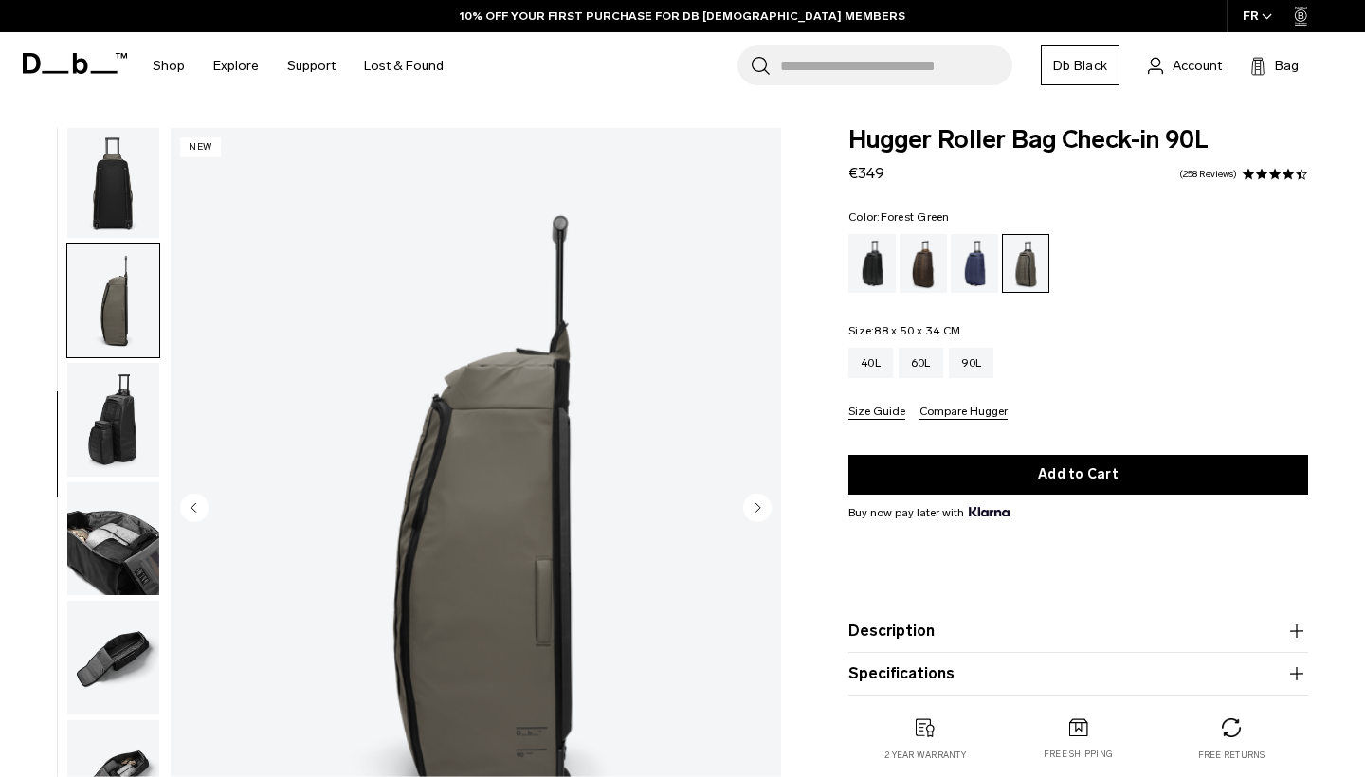
scroll to position [482, 0]
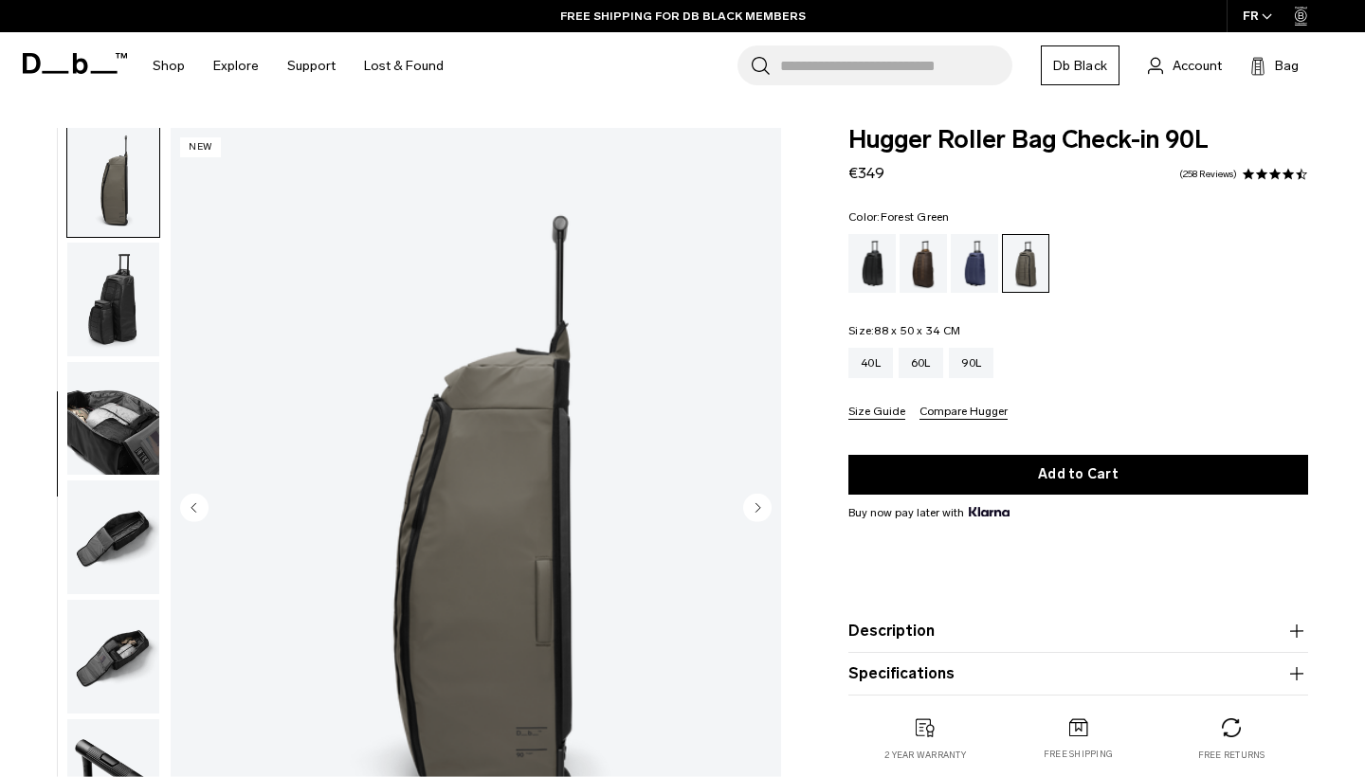
click at [116, 418] on img "button" at bounding box center [113, 419] width 92 height 114
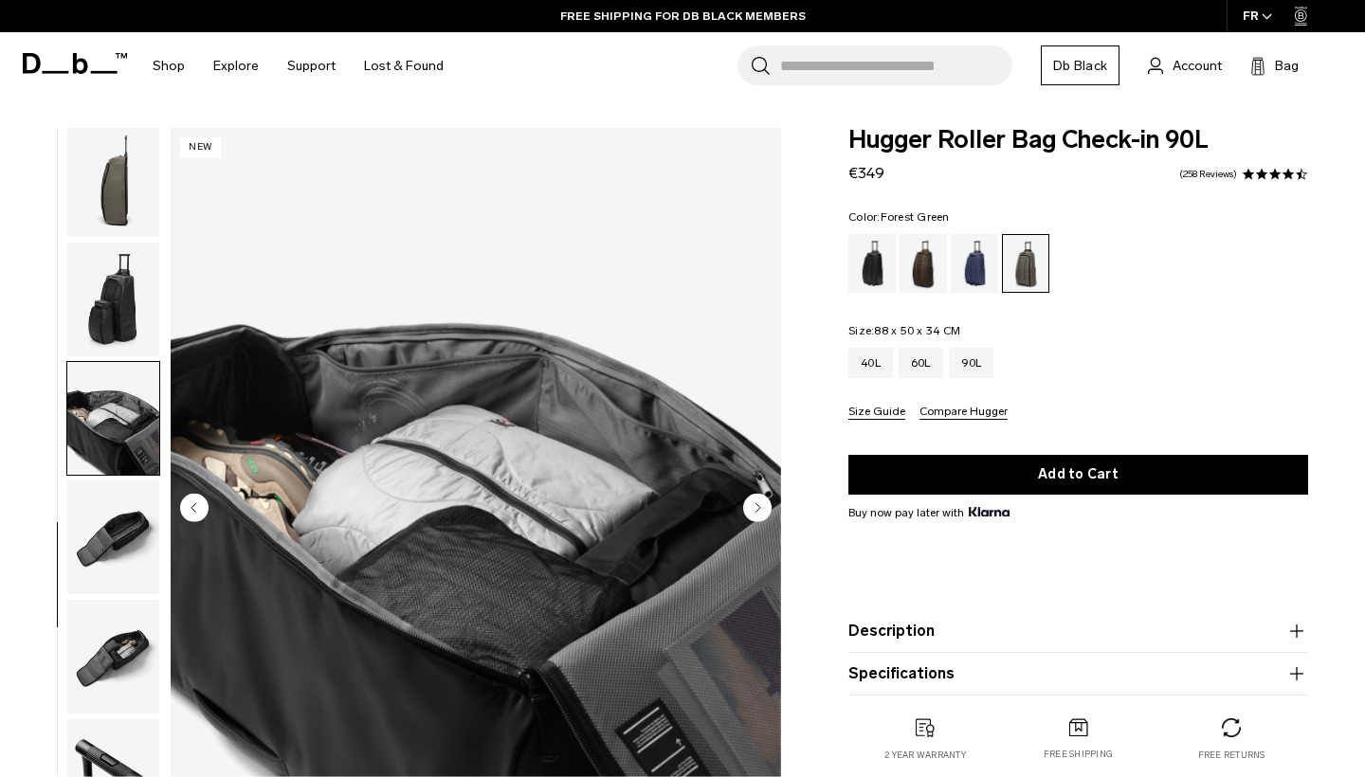
scroll to position [560, 0]
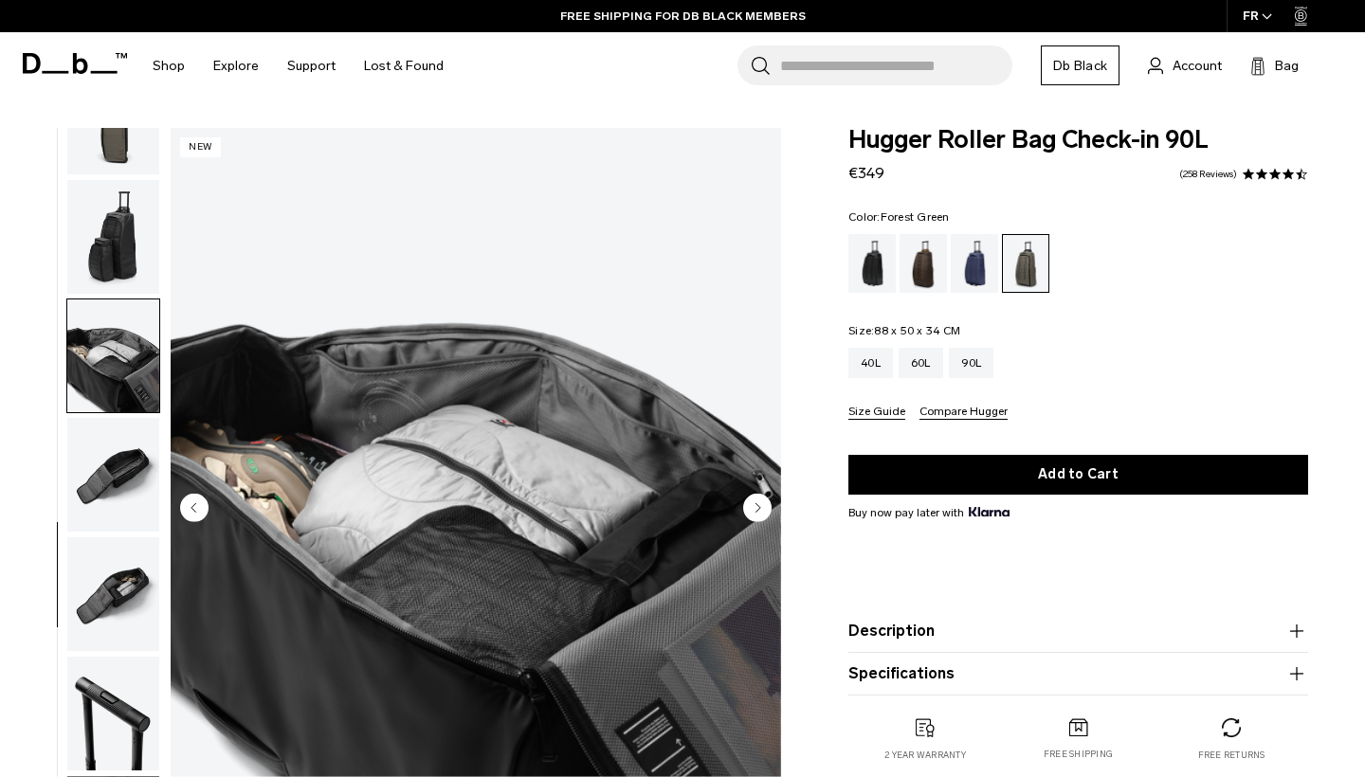
click at [118, 467] on img "button" at bounding box center [113, 475] width 92 height 114
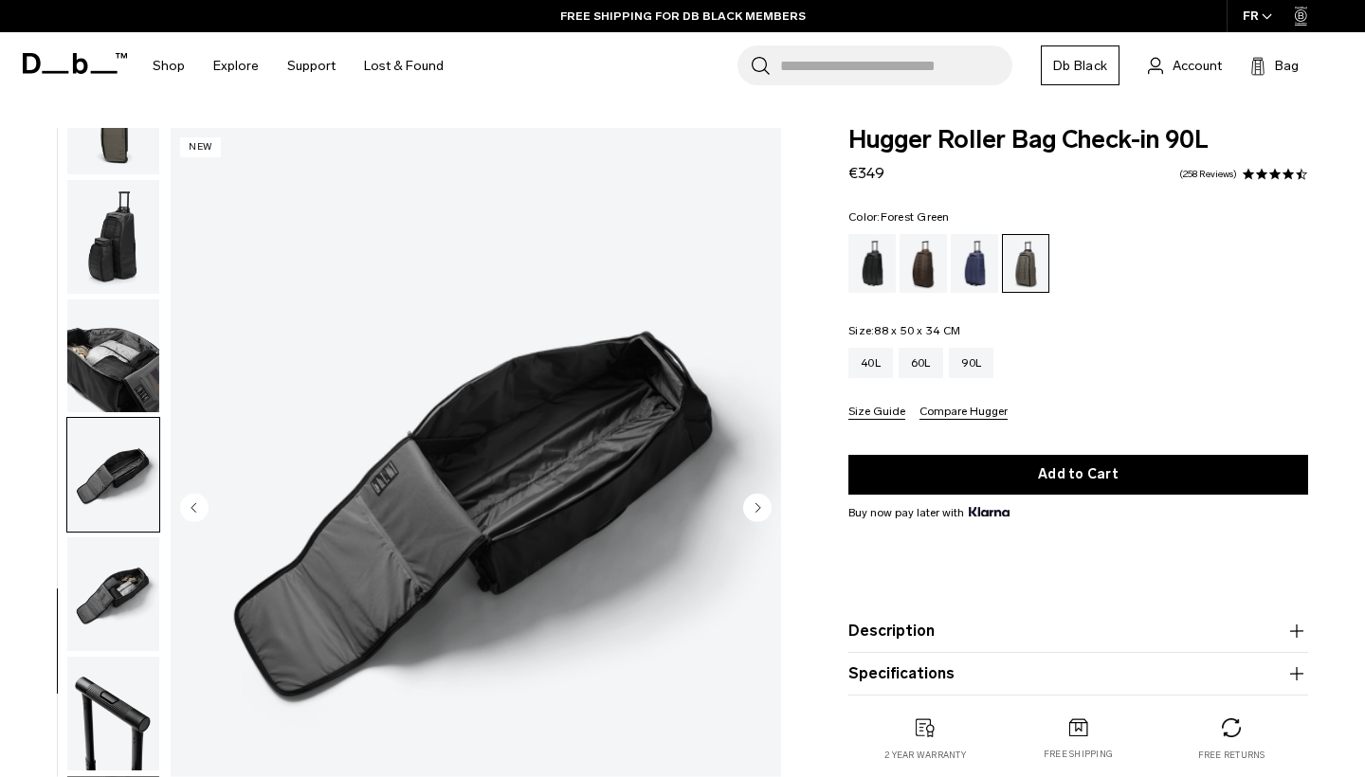
click at [115, 560] on img "button" at bounding box center [113, 594] width 92 height 114
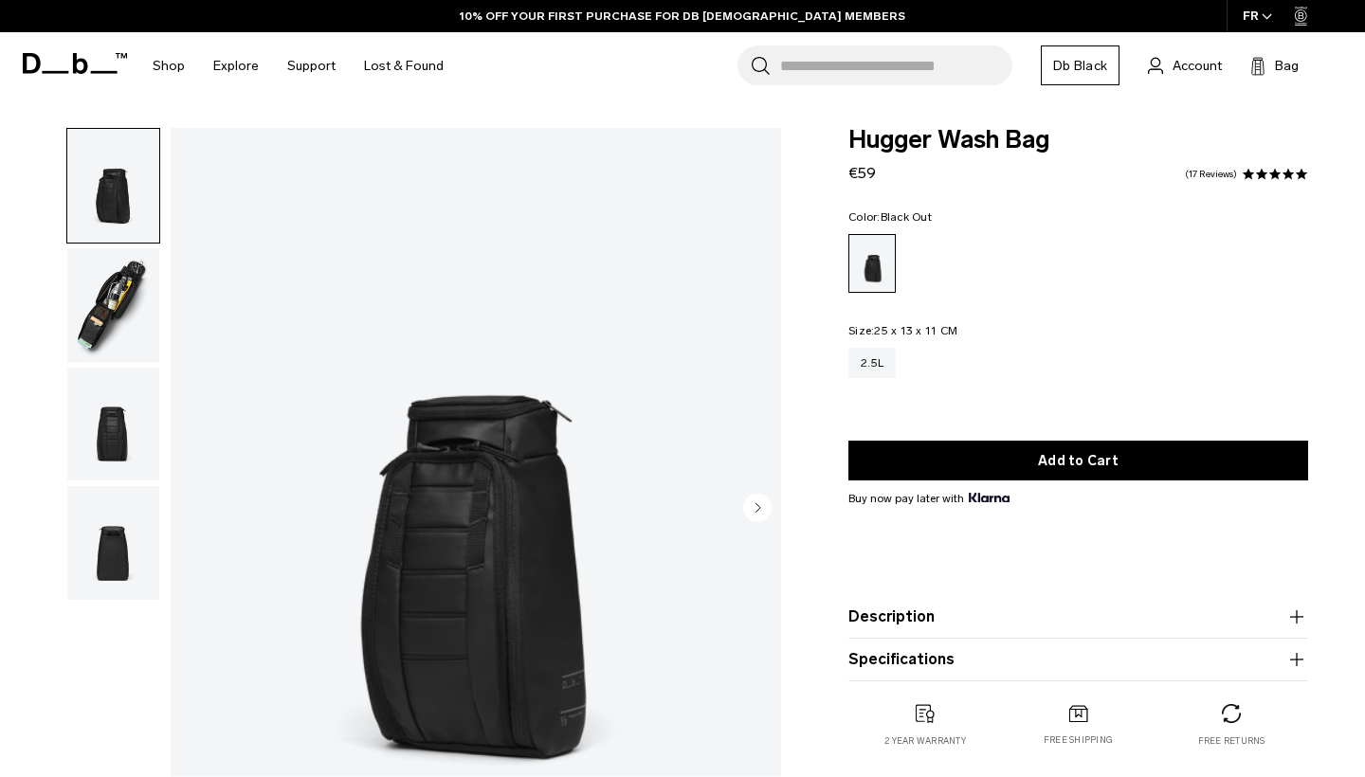
click at [125, 338] on img "button" at bounding box center [113, 305] width 92 height 114
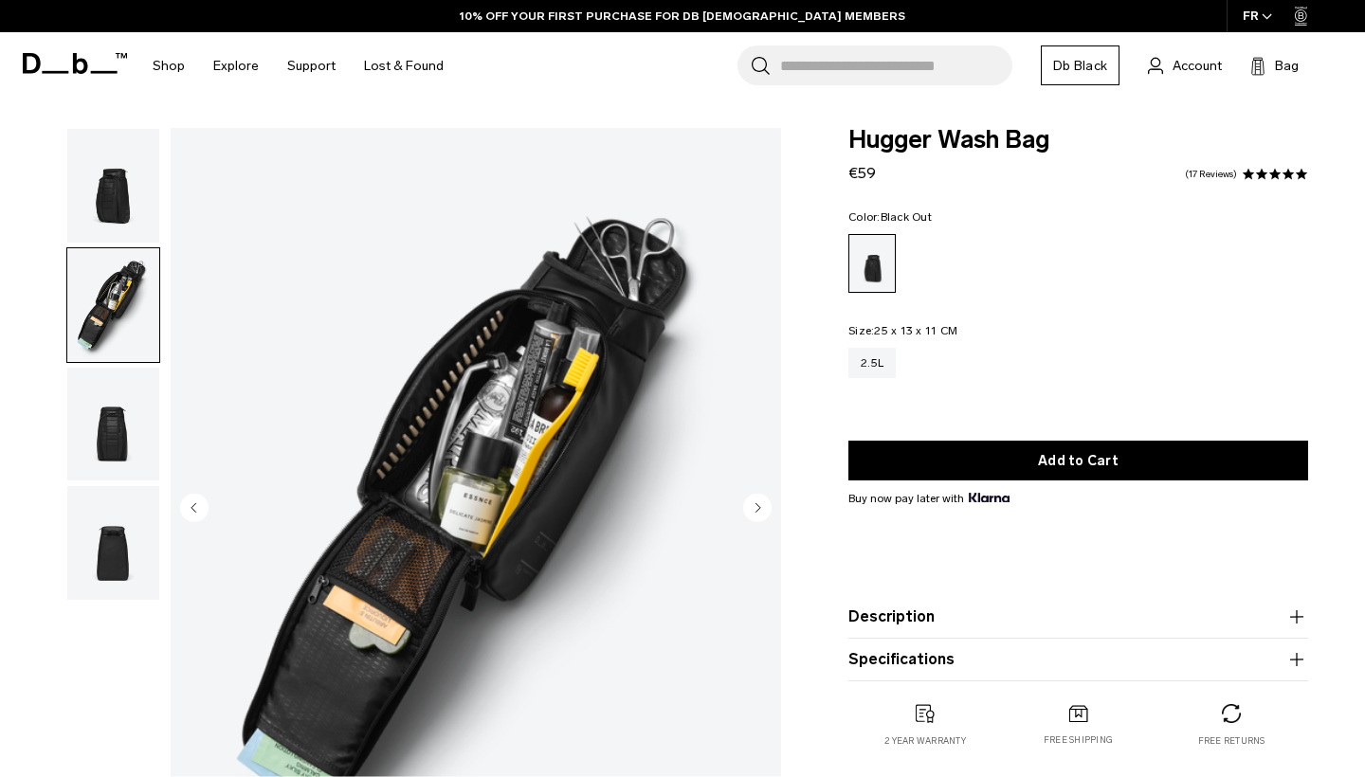
click at [104, 418] on img "button" at bounding box center [113, 425] width 92 height 114
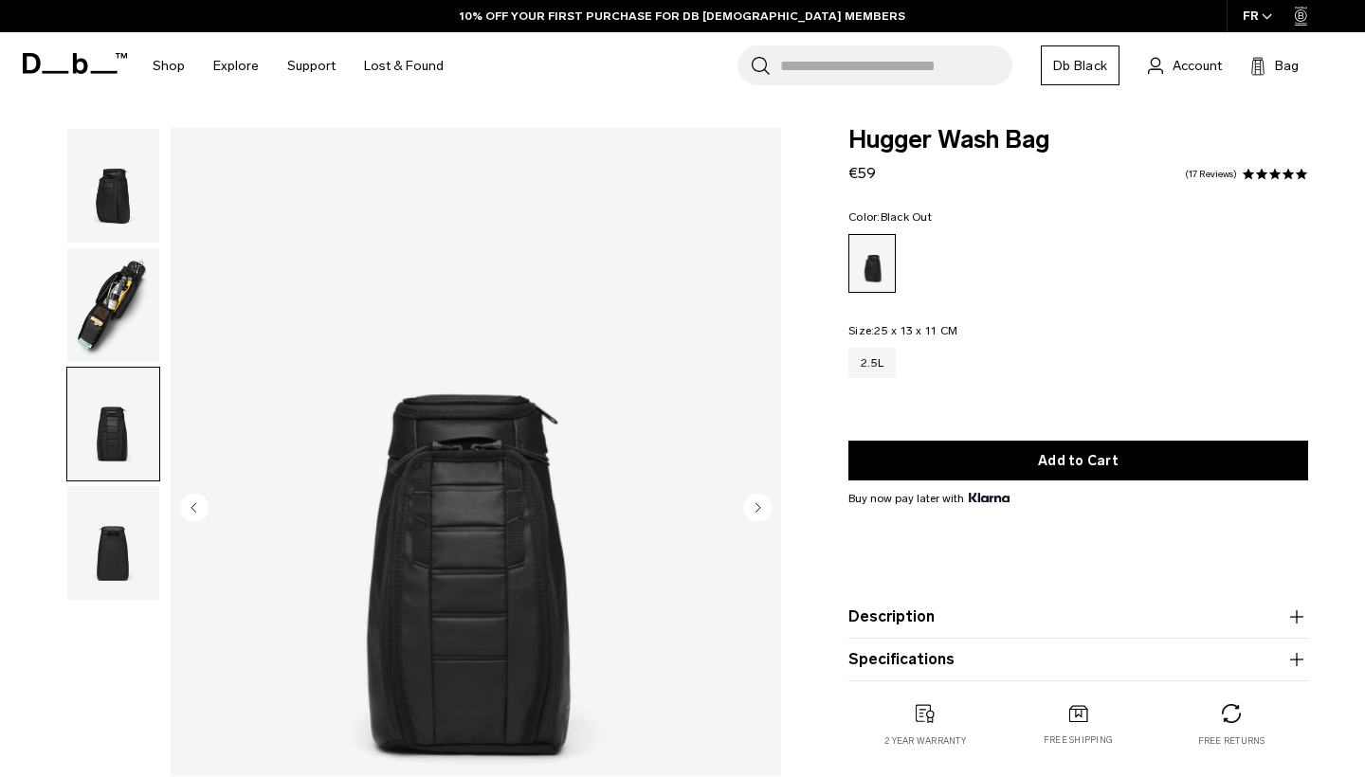
click at [119, 310] on img "button" at bounding box center [113, 305] width 92 height 114
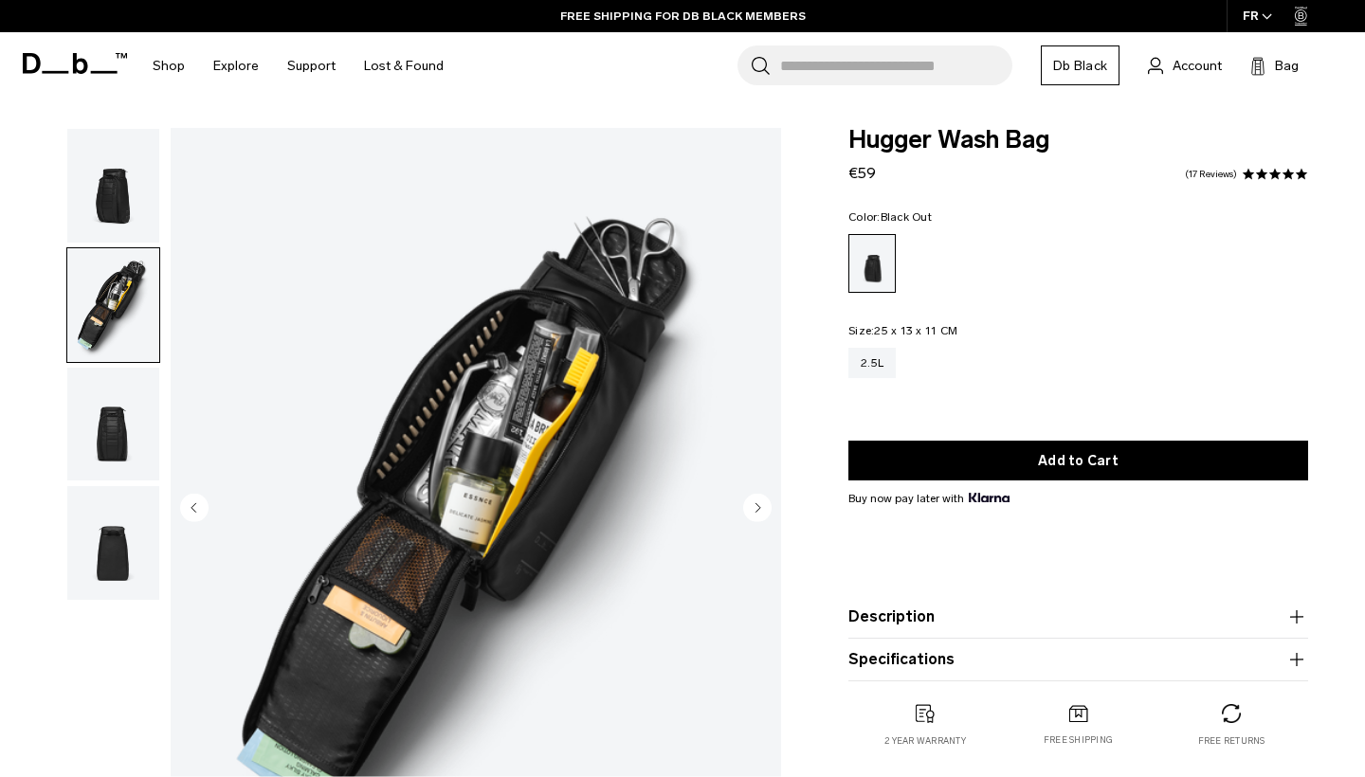
click at [99, 559] on img "button" at bounding box center [113, 543] width 92 height 114
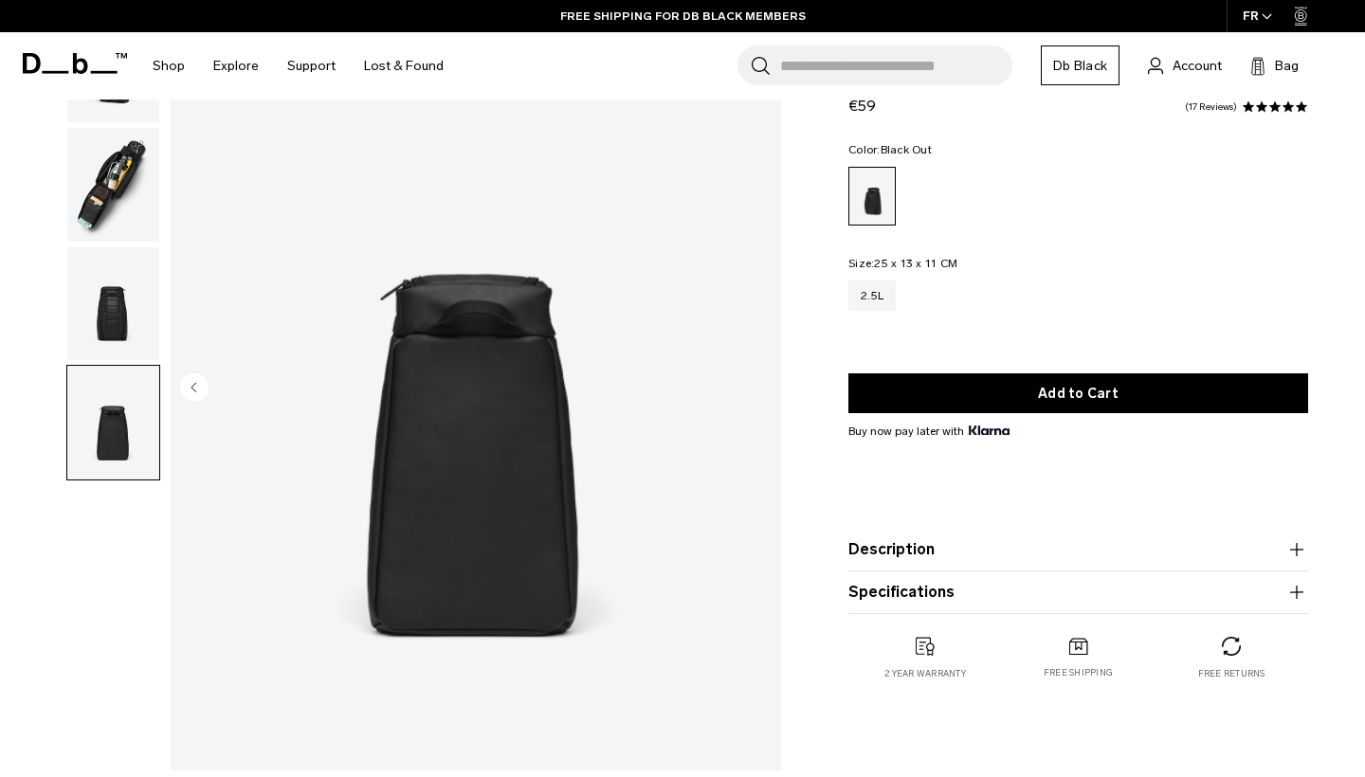
scroll to position [123, 0]
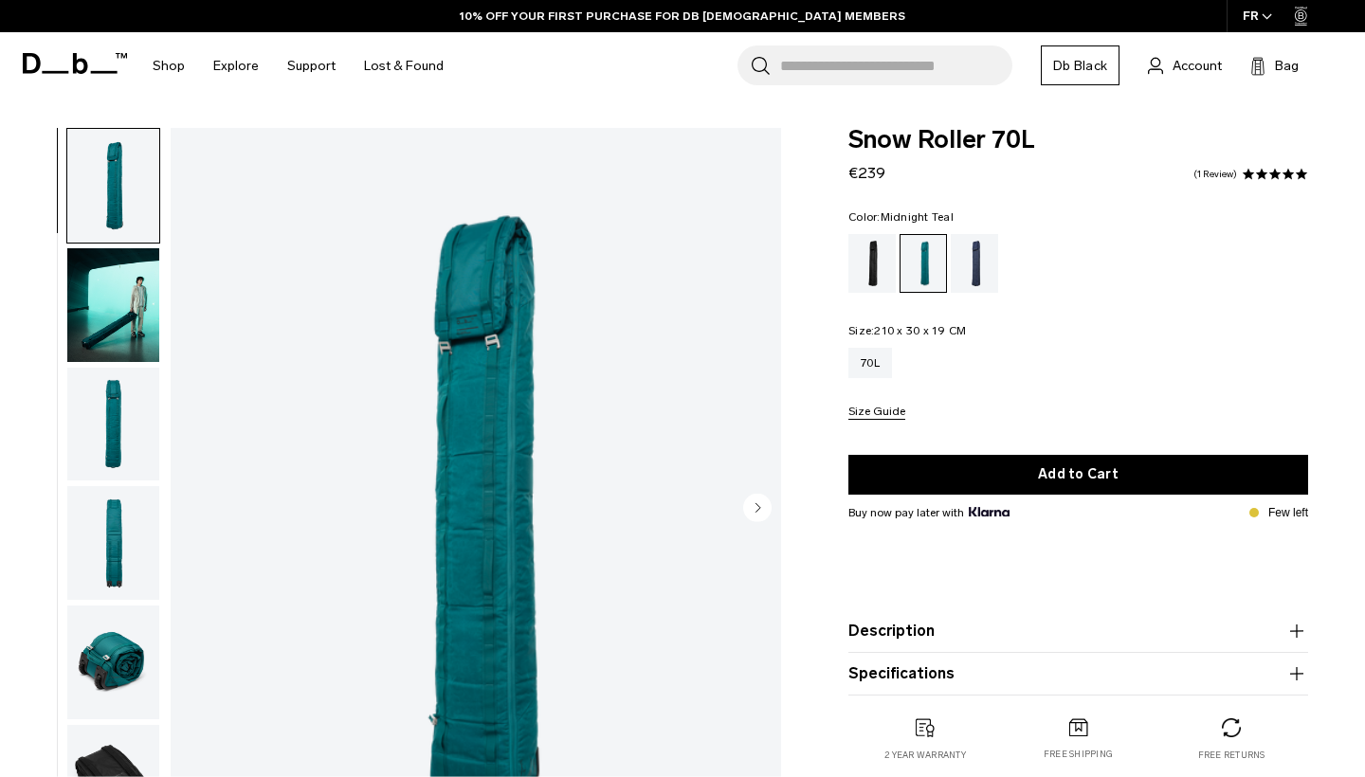
click at [956, 627] on button "Description" at bounding box center [1078, 631] width 460 height 23
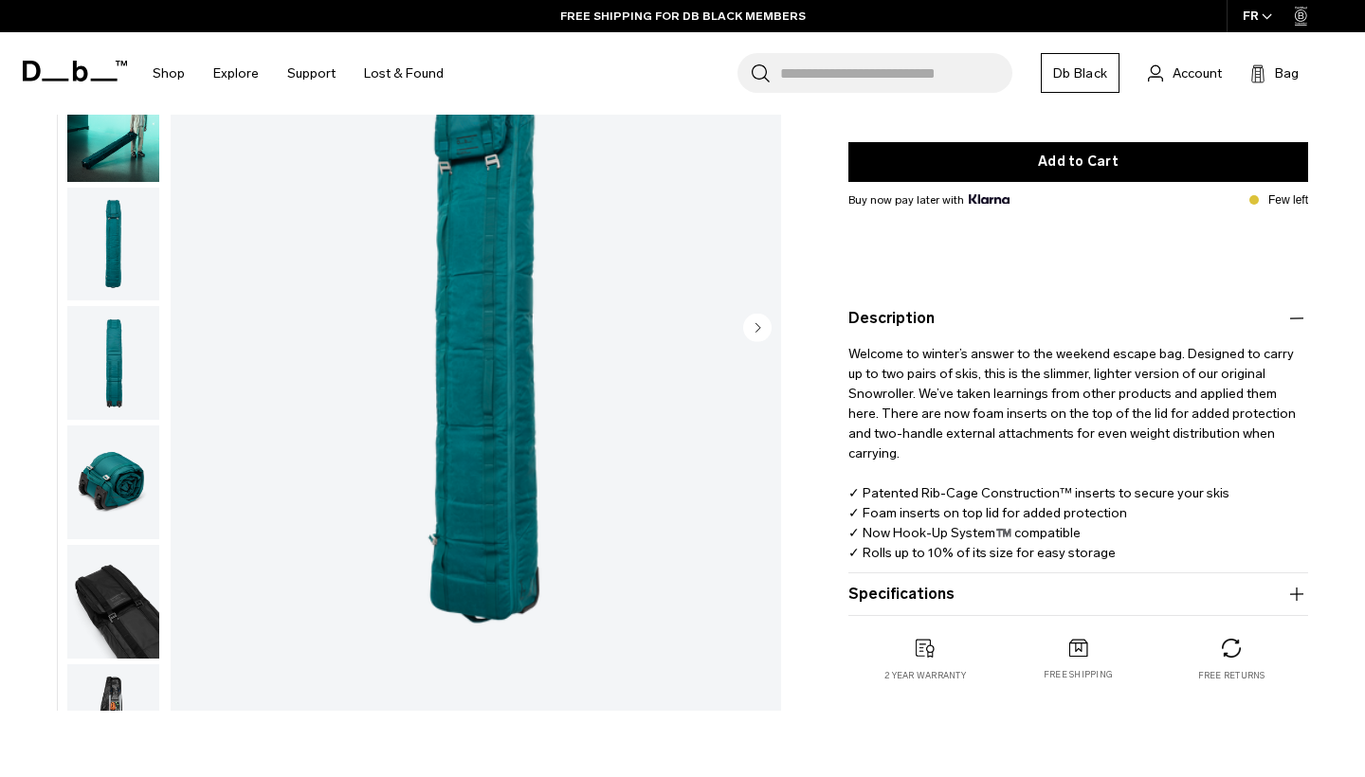
scroll to position [325, 0]
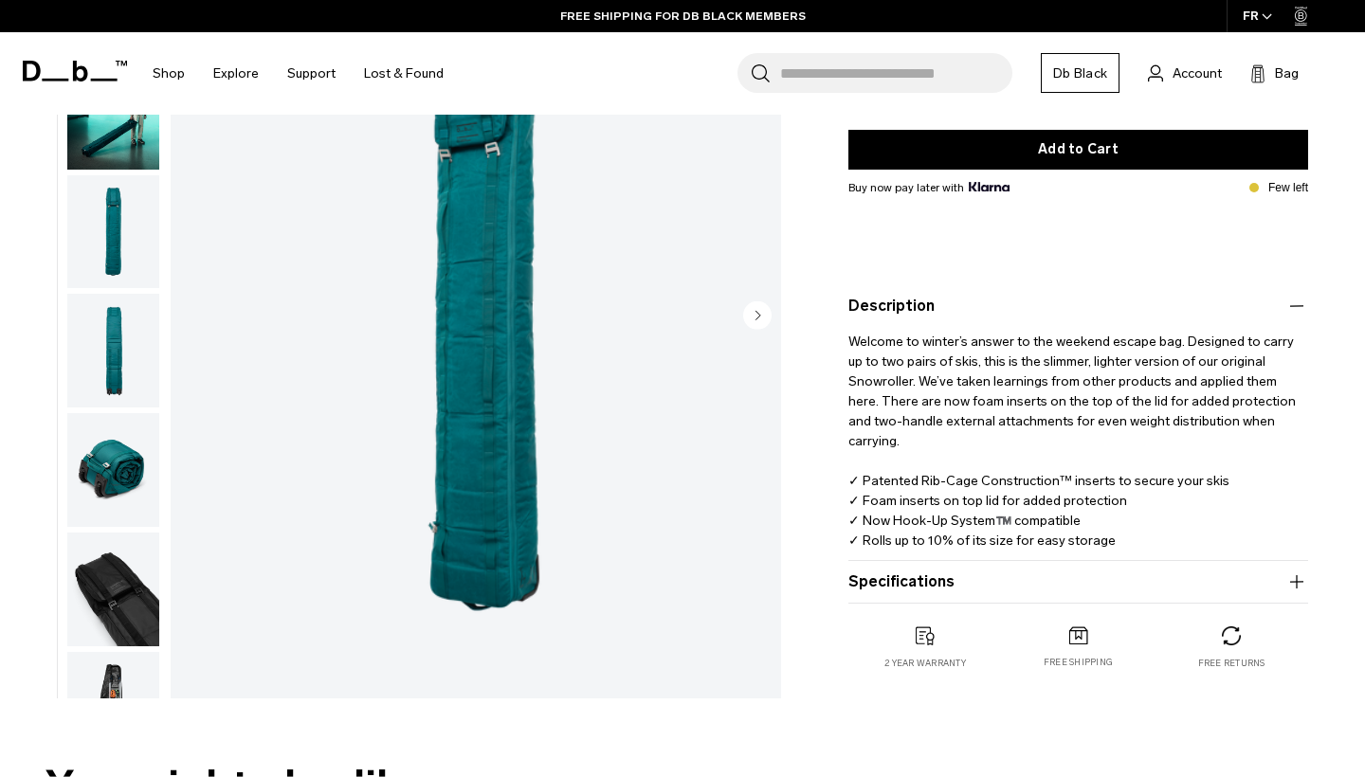
click at [969, 591] on button "Specifications" at bounding box center [1078, 582] width 460 height 23
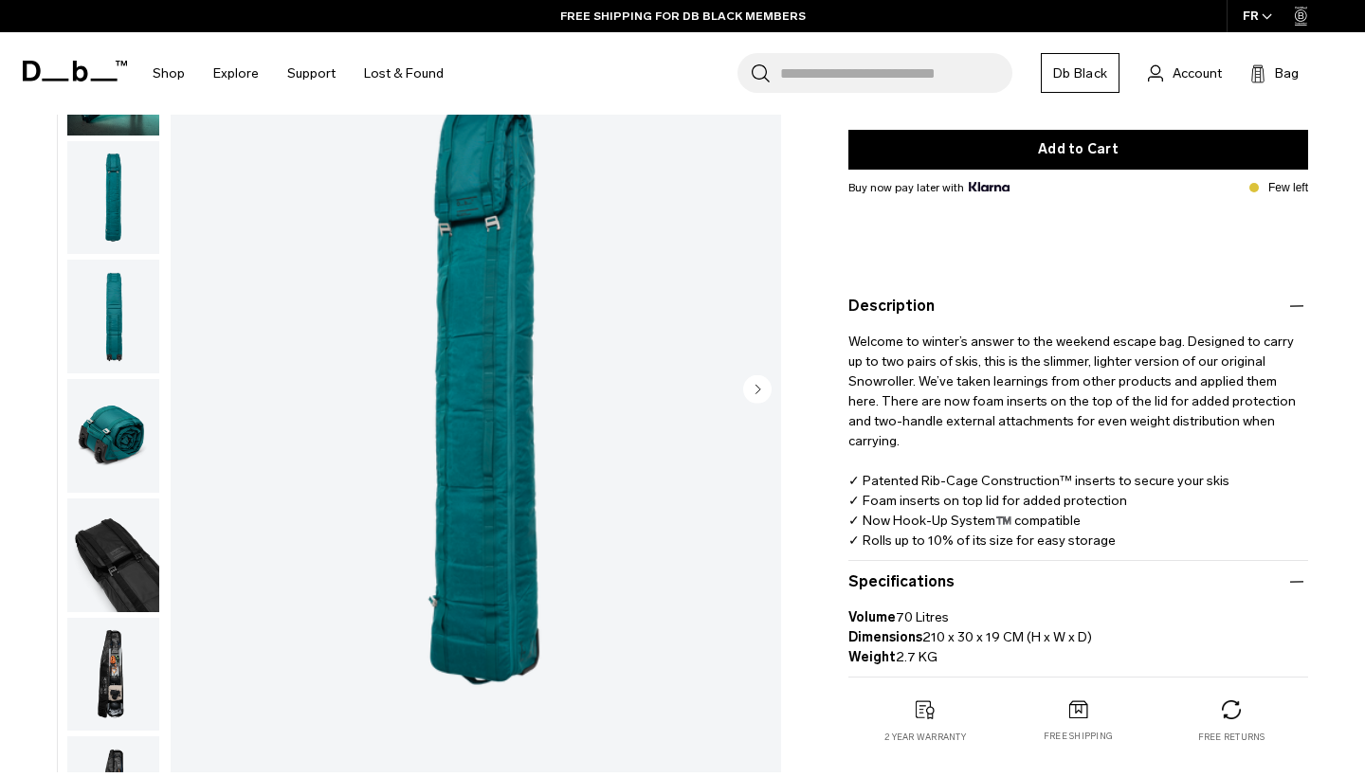
scroll to position [110, 0]
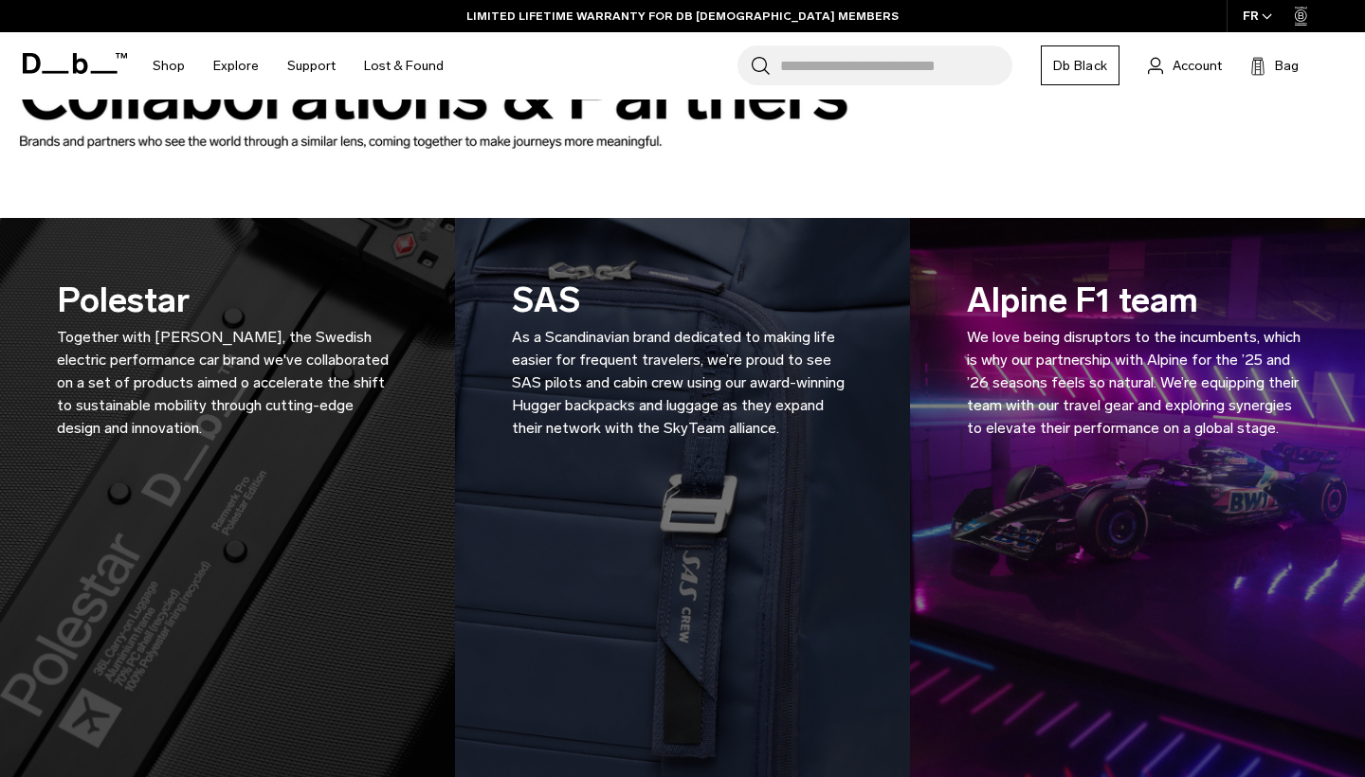
scroll to position [41, 0]
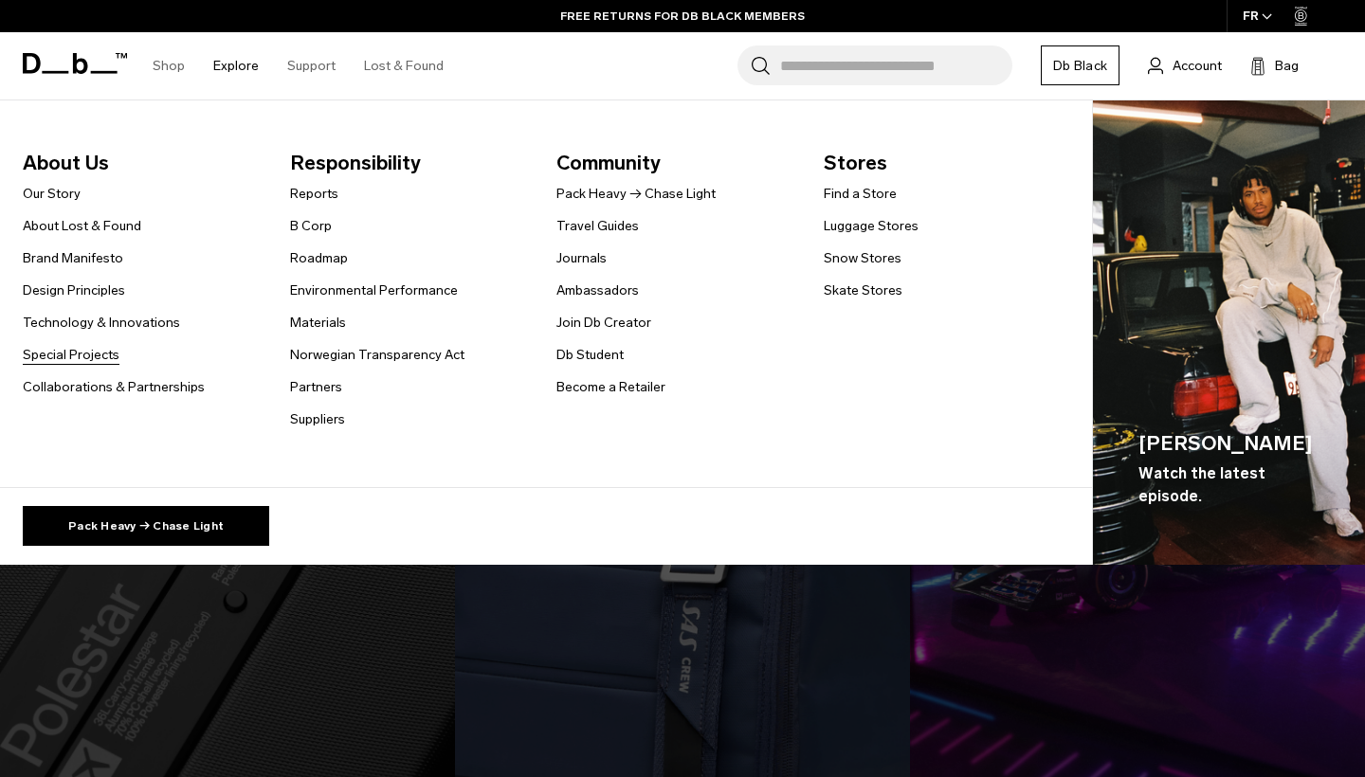
click at [96, 358] on link "Special Projects" at bounding box center [71, 355] width 97 height 20
click at [599, 286] on link "Ambassadors" at bounding box center [597, 291] width 82 height 20
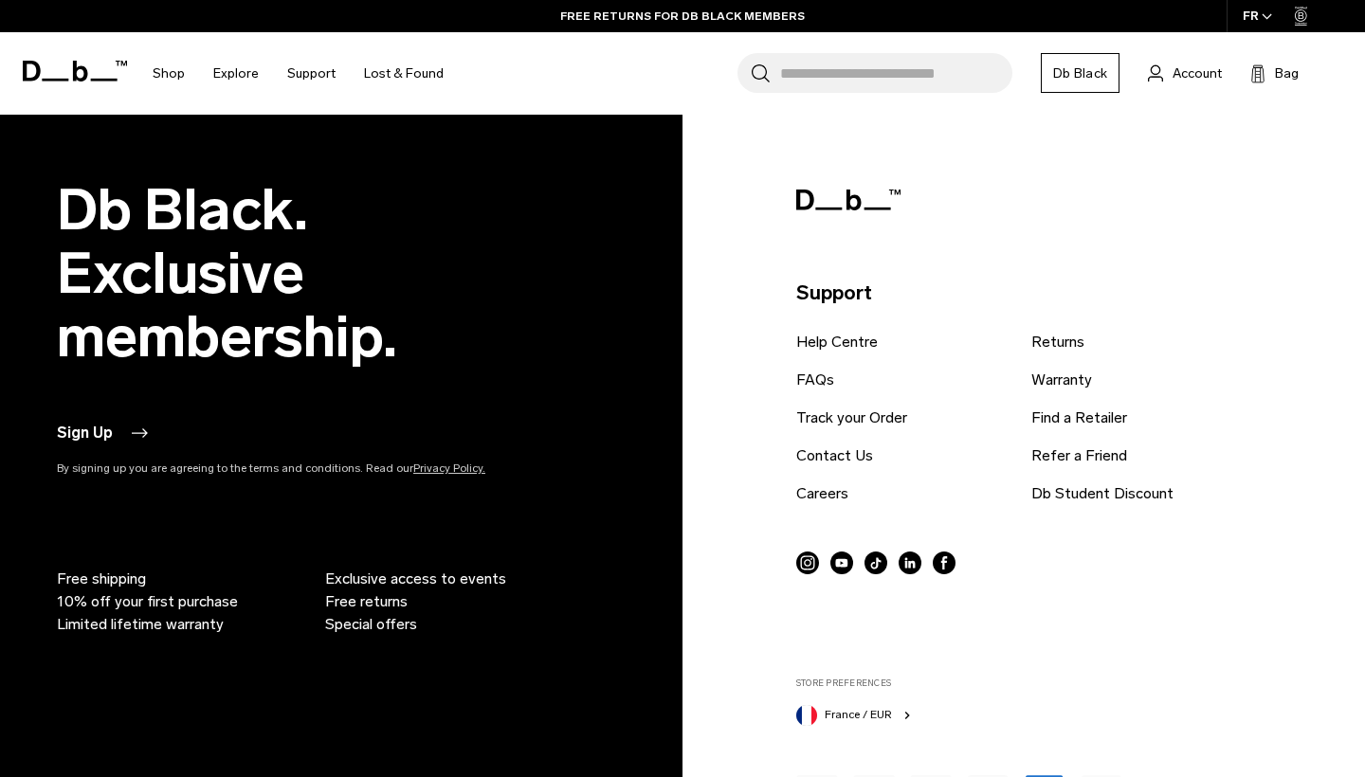
scroll to position [2562, 0]
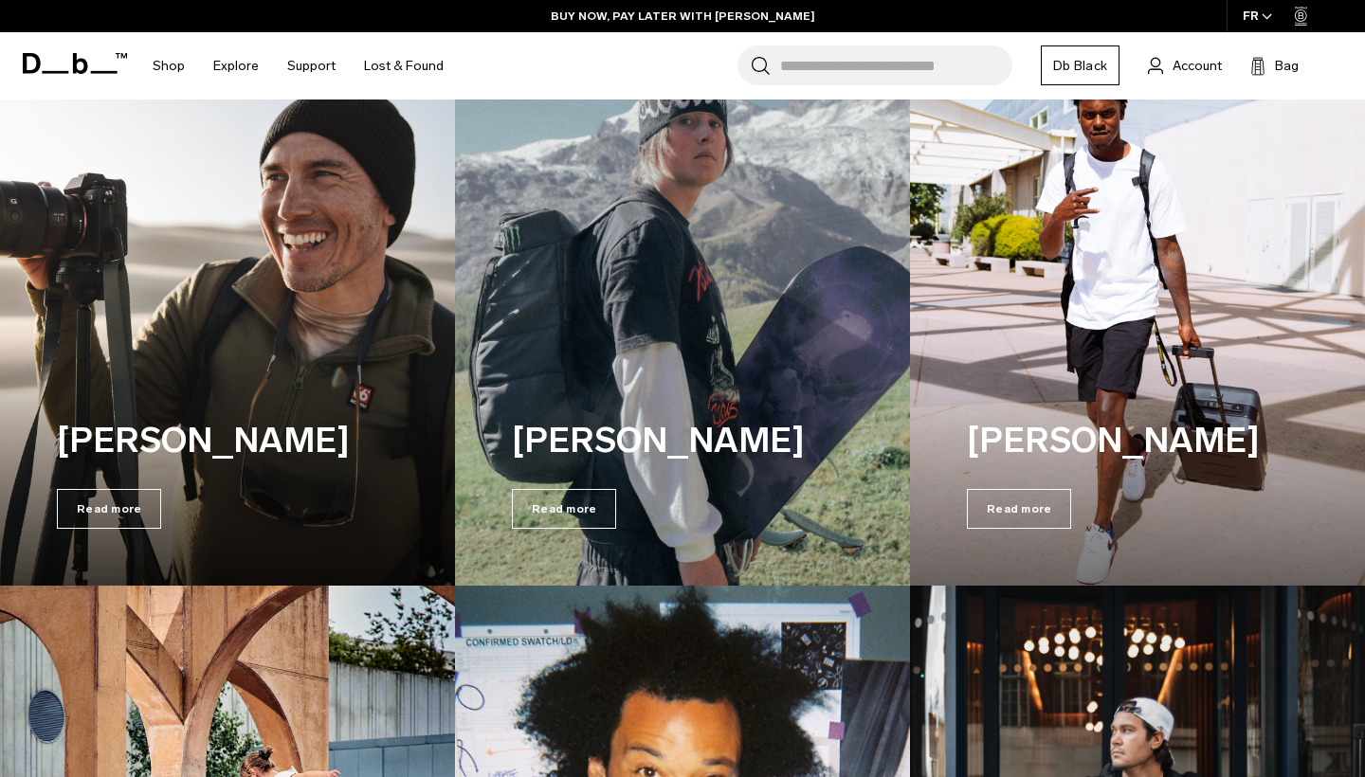
scroll to position [1462, 0]
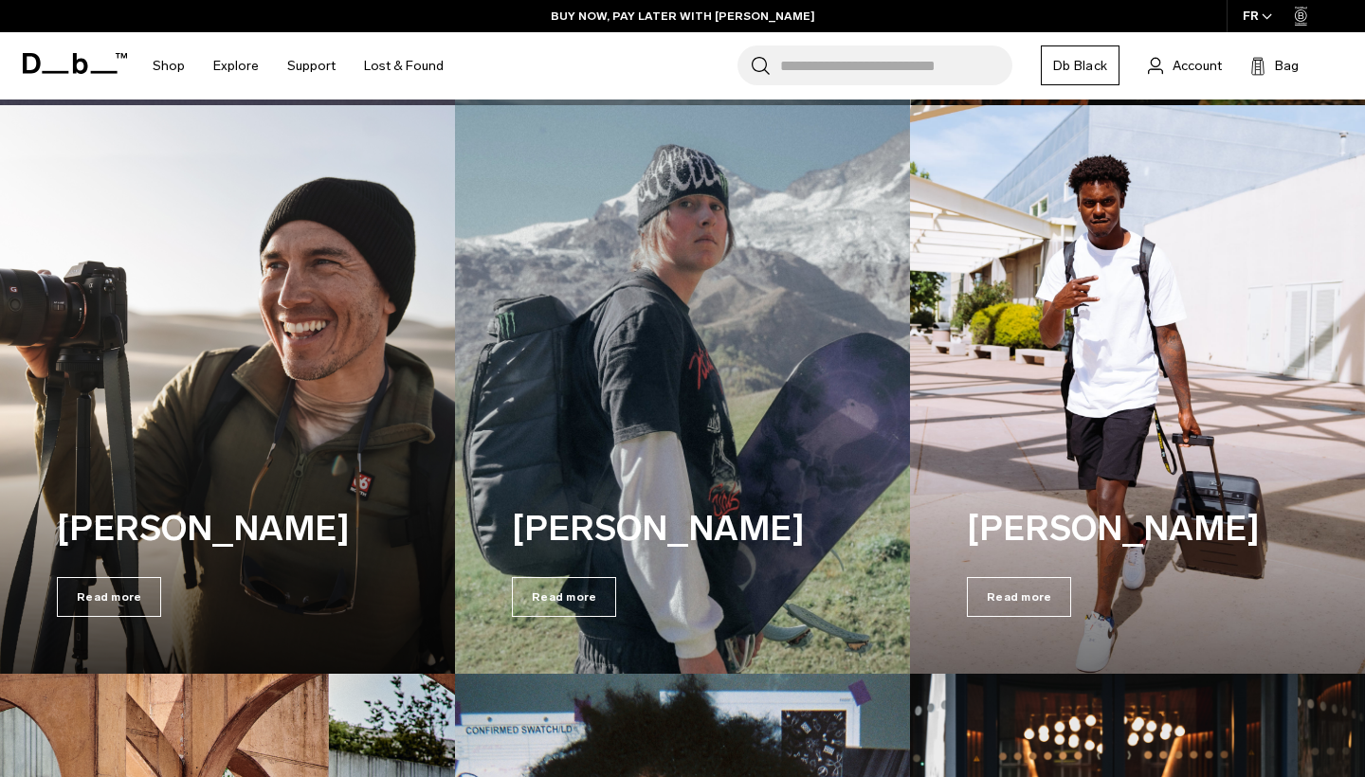
click at [595, 390] on img at bounding box center [682, 390] width 468 height 586
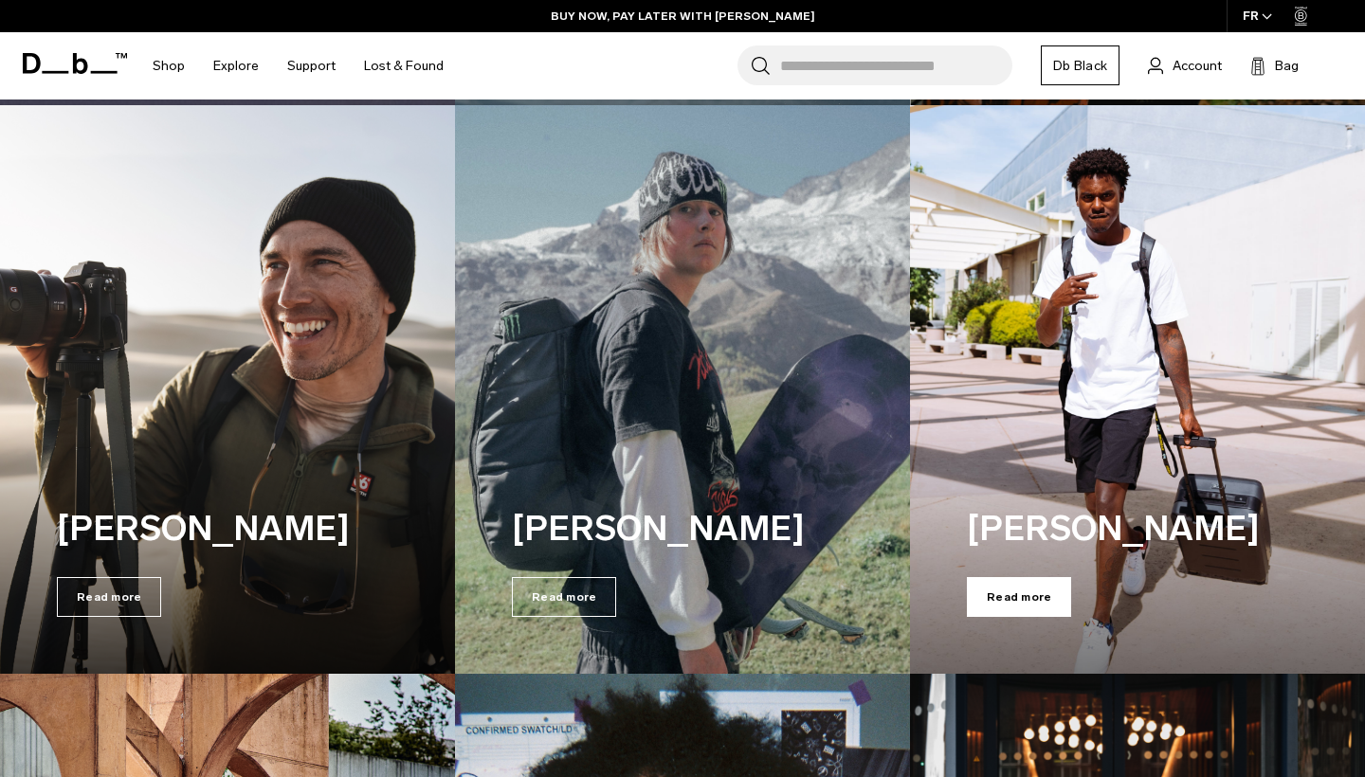
click at [1000, 586] on span "Read more" at bounding box center [1019, 597] width 104 height 40
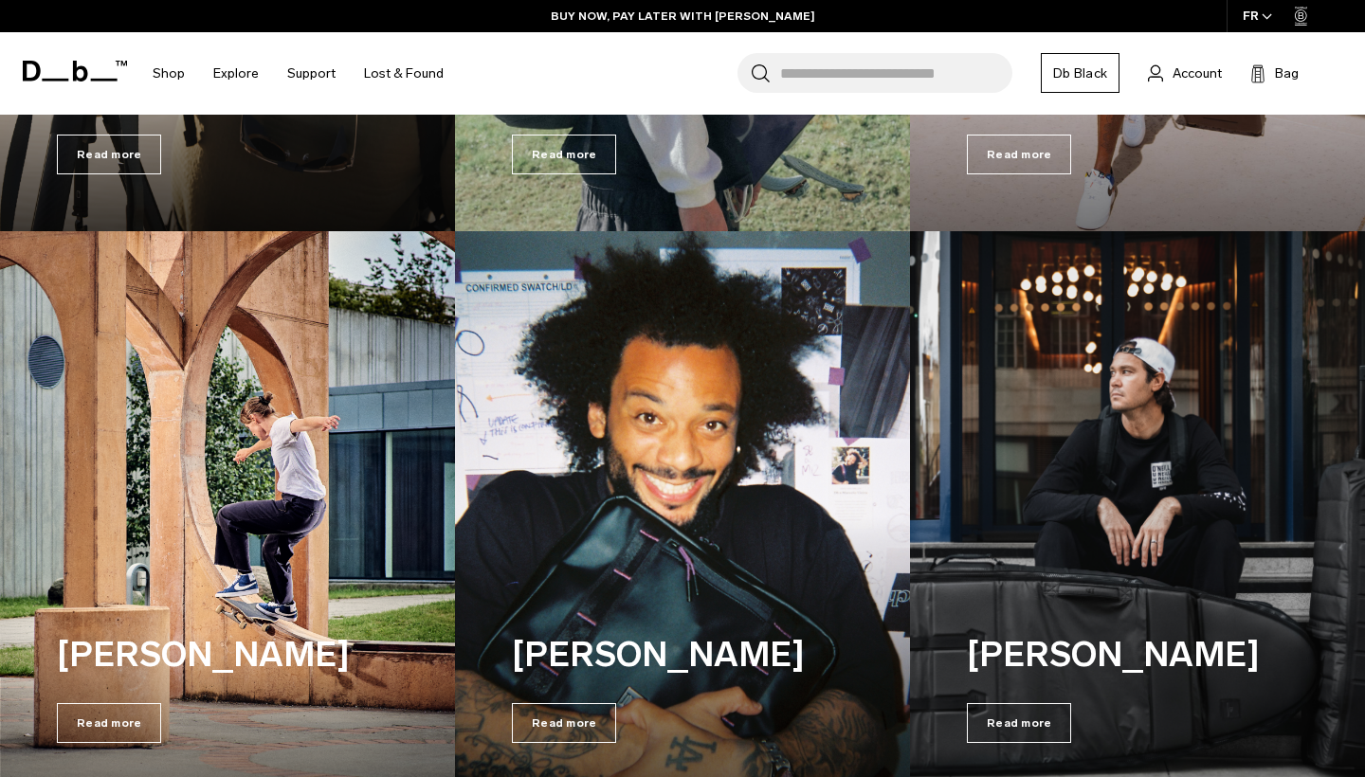
scroll to position [1922, 0]
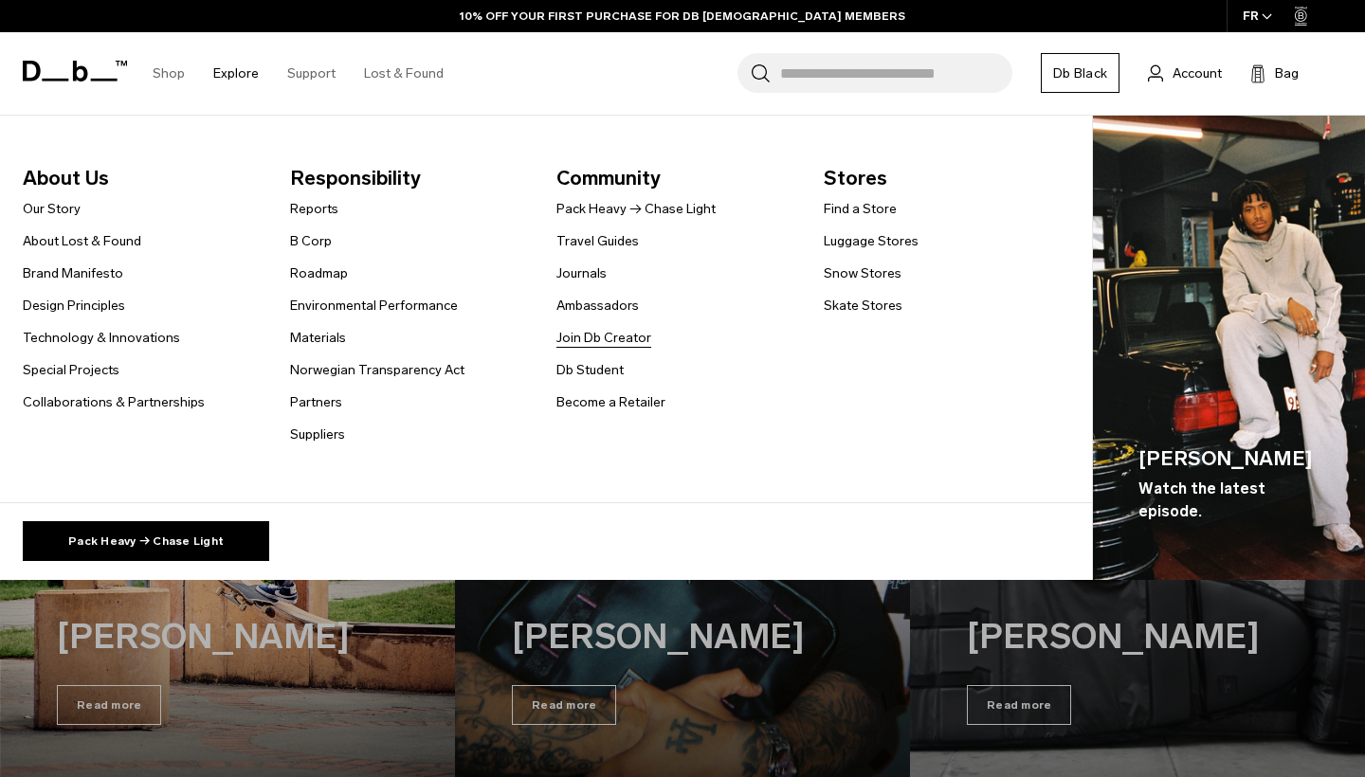
click at [615, 337] on link "Join Db Creator" at bounding box center [603, 338] width 95 height 20
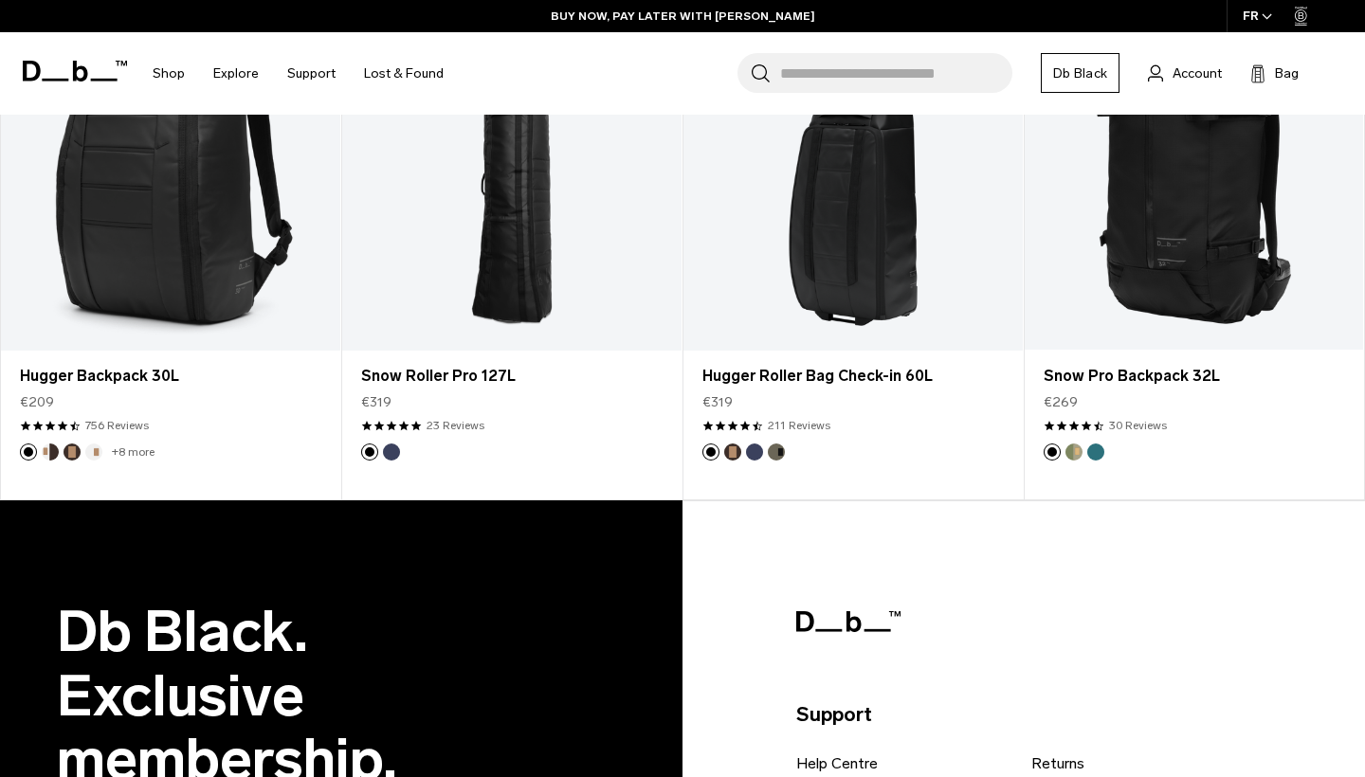
scroll to position [2871, 0]
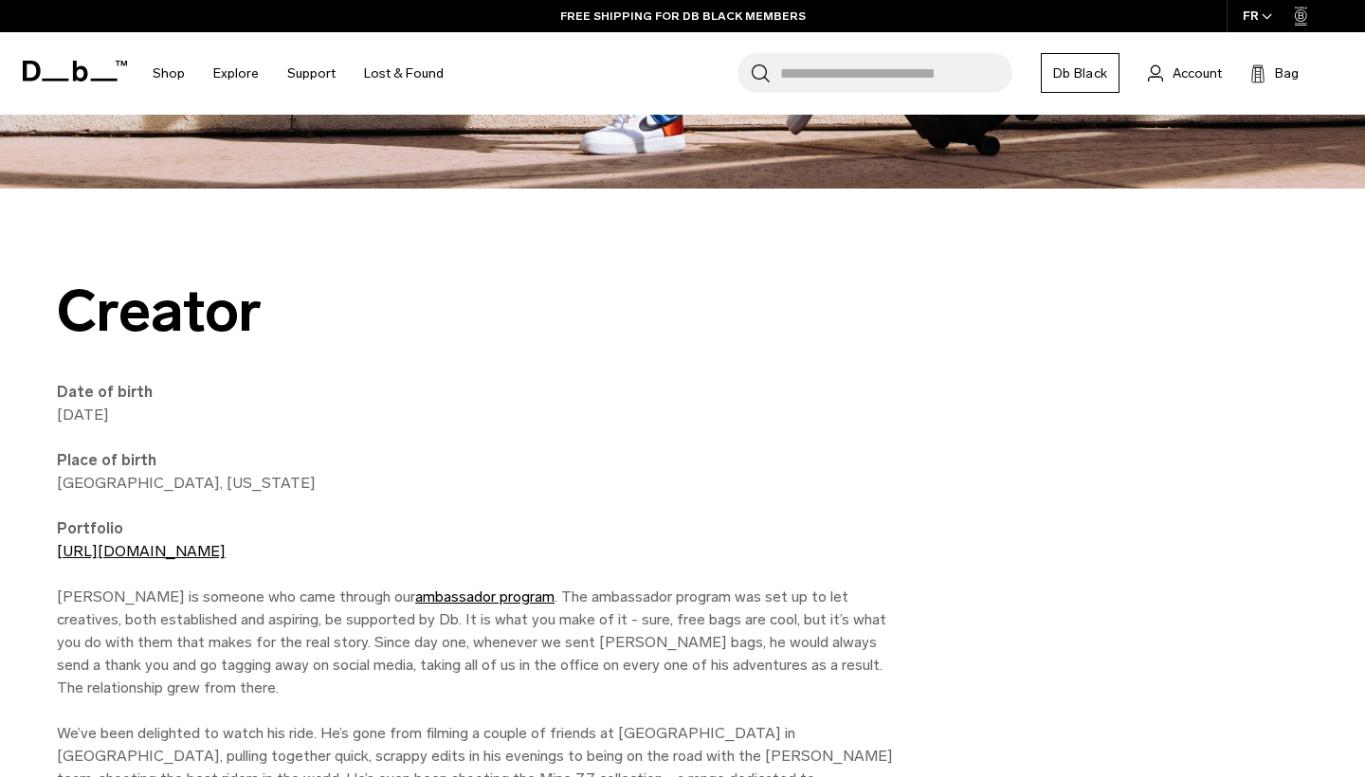
scroll to position [767, 0]
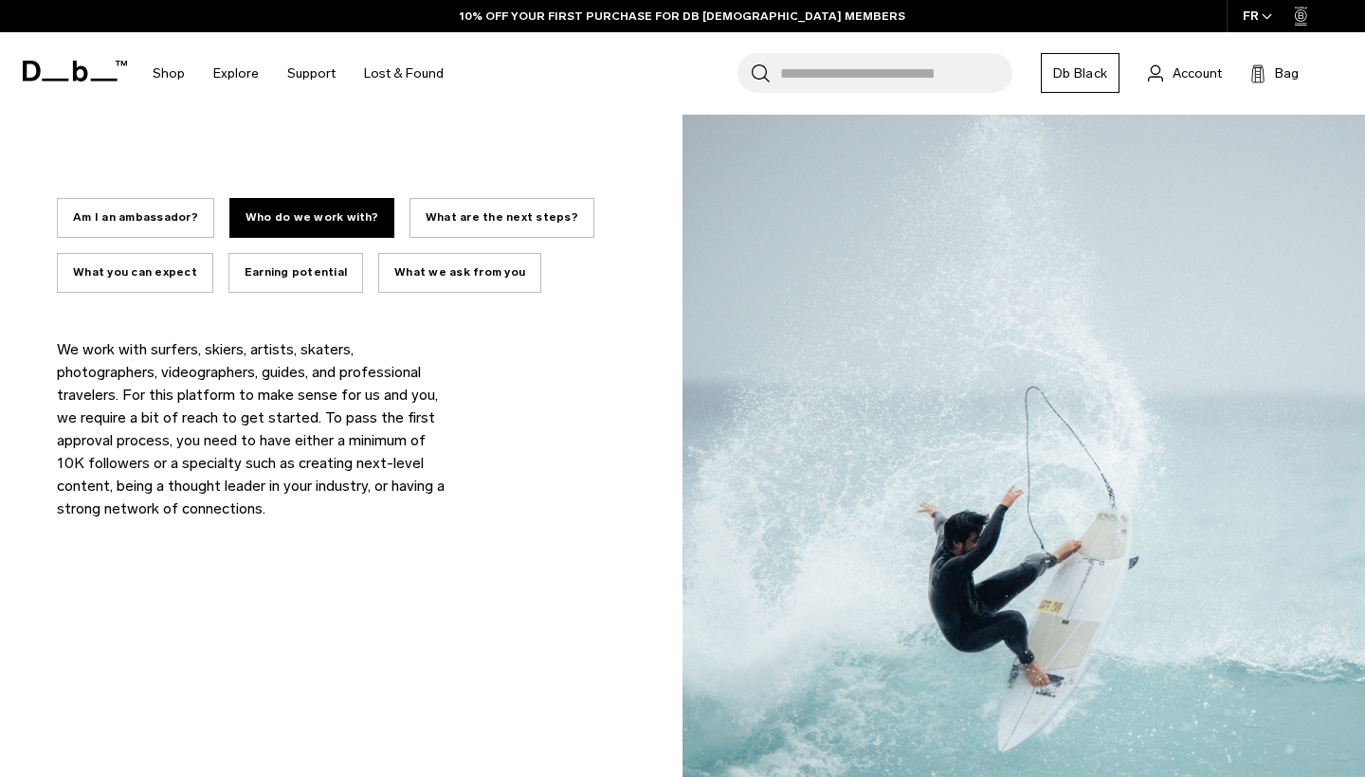
scroll to position [1319, 0]
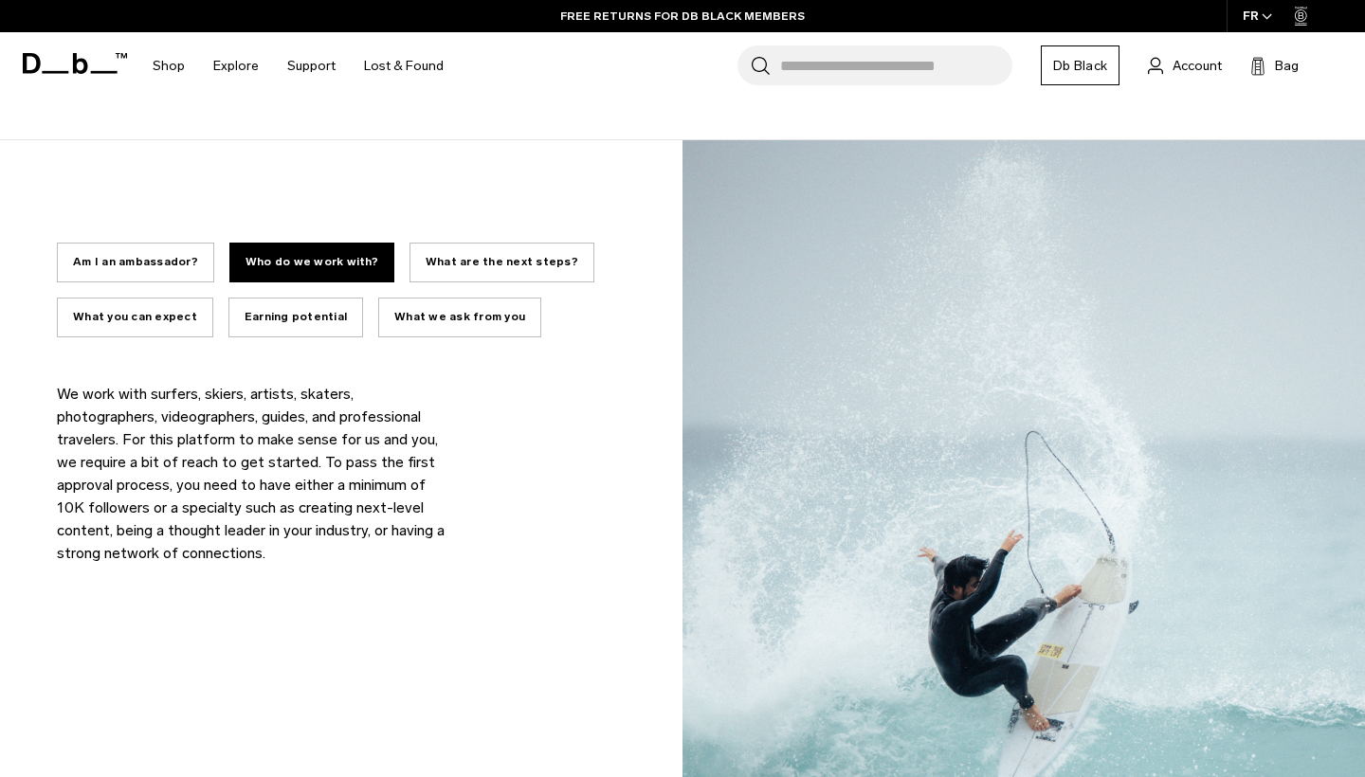
click at [455, 318] on button "What we ask from you" at bounding box center [459, 318] width 163 height 40
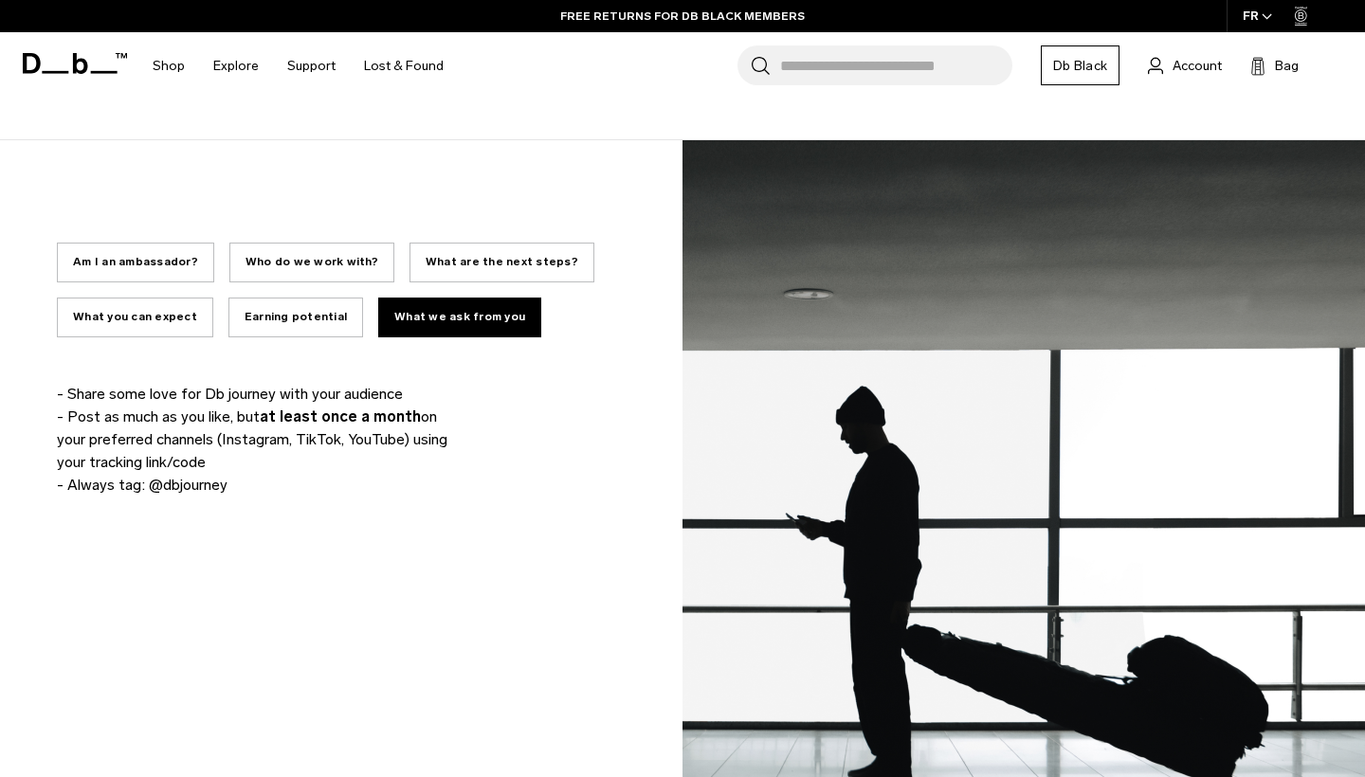
click at [159, 261] on button "Am I an ambassador?" at bounding box center [135, 263] width 157 height 40
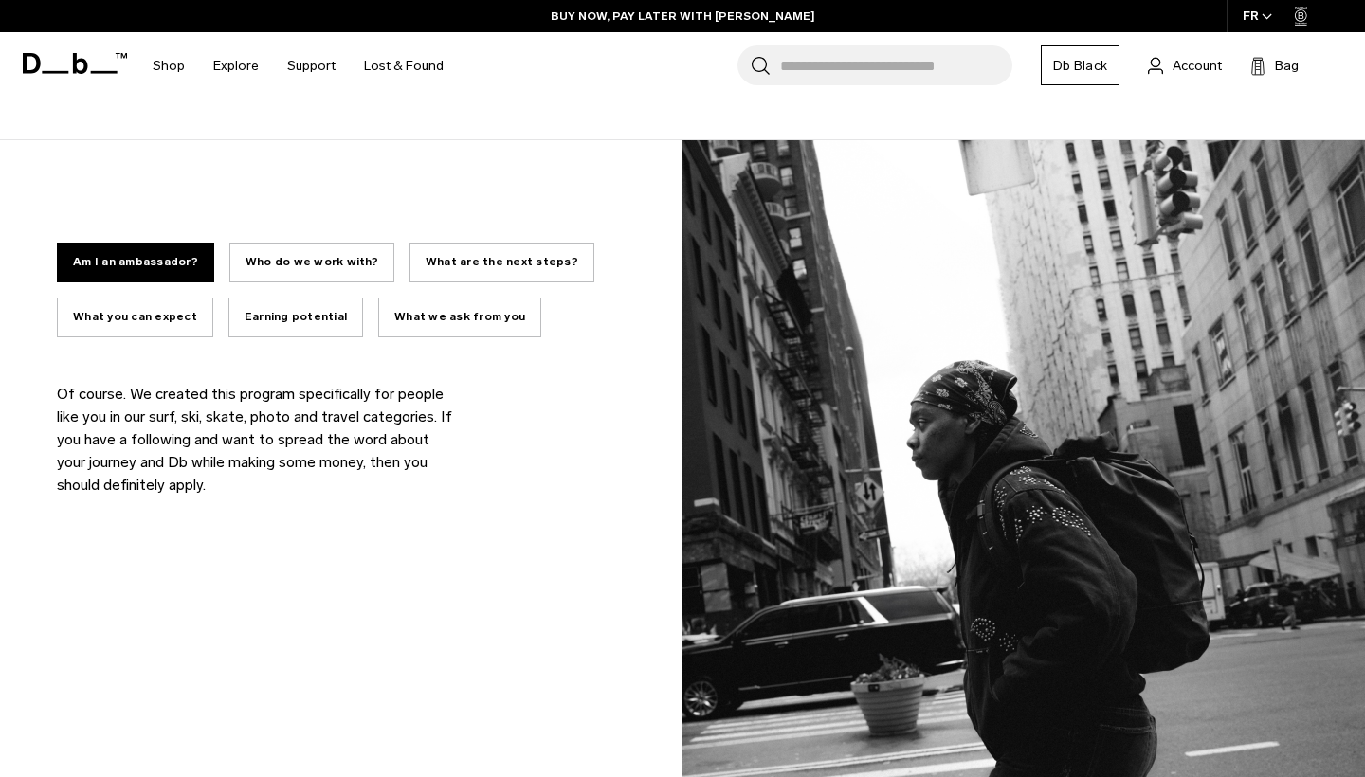
click at [262, 263] on button "Who do we work with?" at bounding box center [311, 263] width 165 height 40
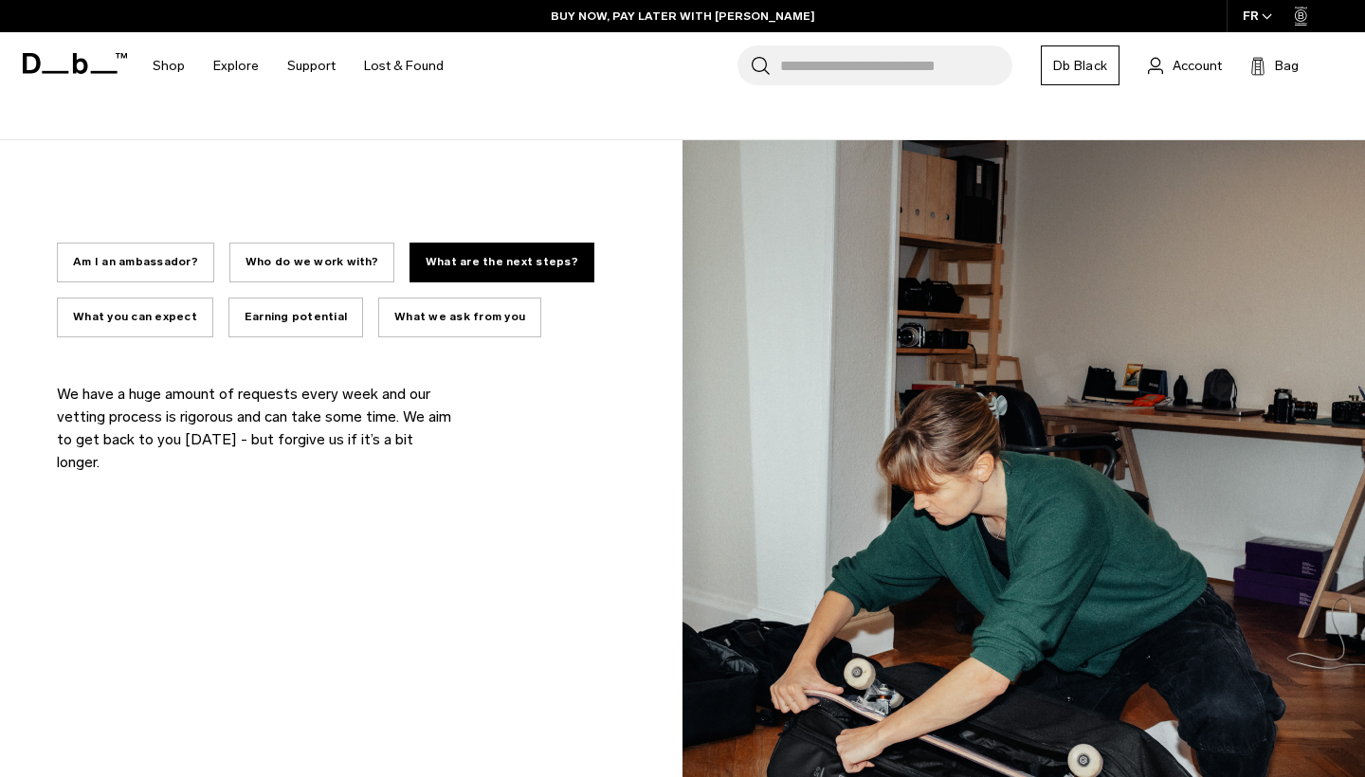
click at [262, 263] on button "Who do we work with?" at bounding box center [311, 263] width 165 height 40
click at [341, 256] on button "Who do we work with?" at bounding box center [311, 263] width 165 height 40
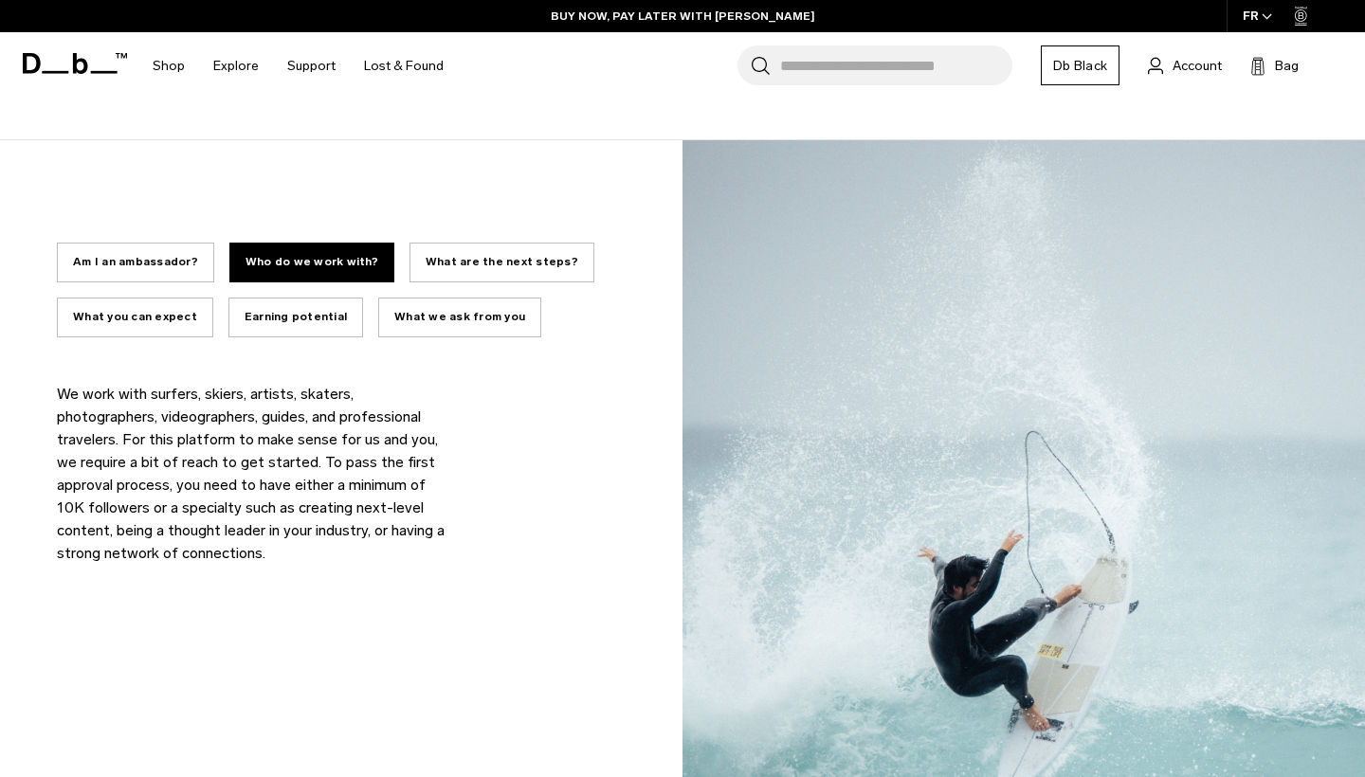
click at [471, 269] on button "What are the next steps?" at bounding box center [502, 263] width 185 height 40
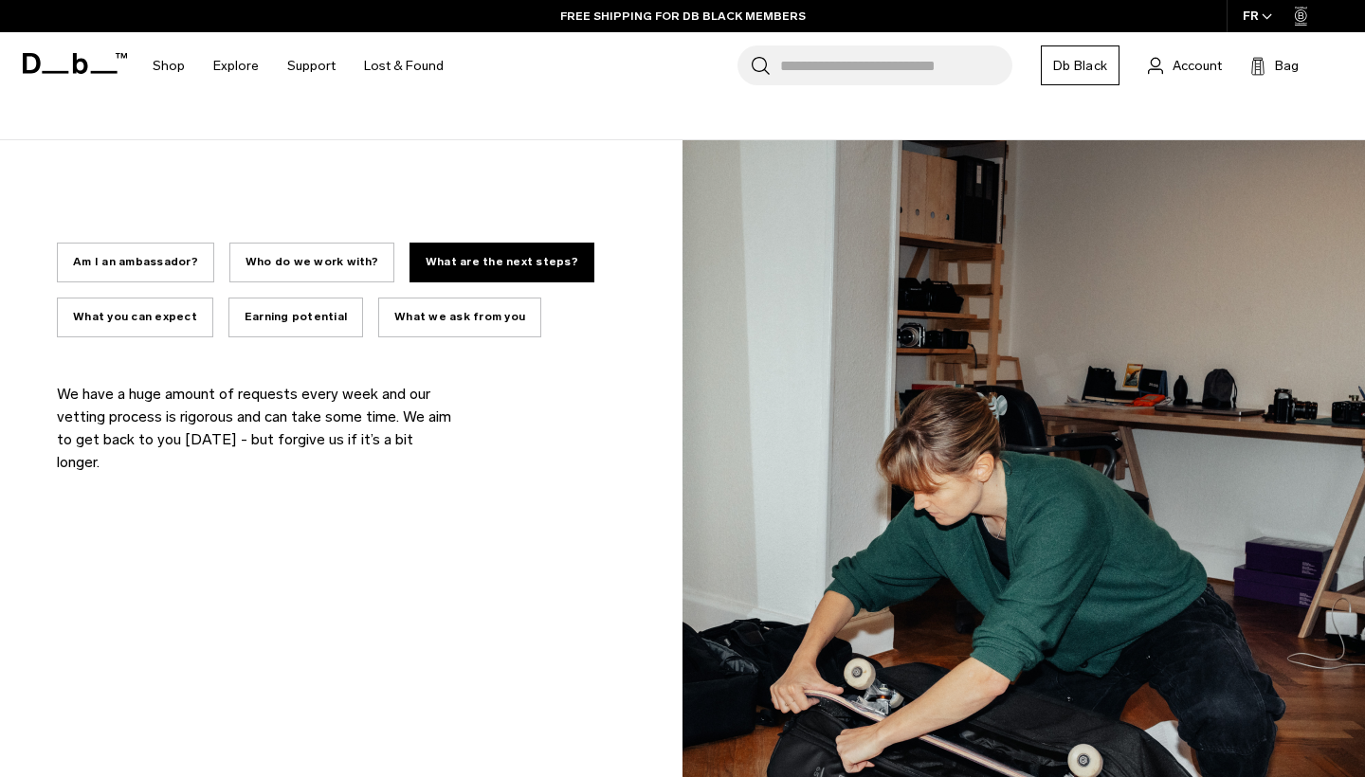
click at [191, 313] on button "What you can expect" at bounding box center [135, 318] width 156 height 40
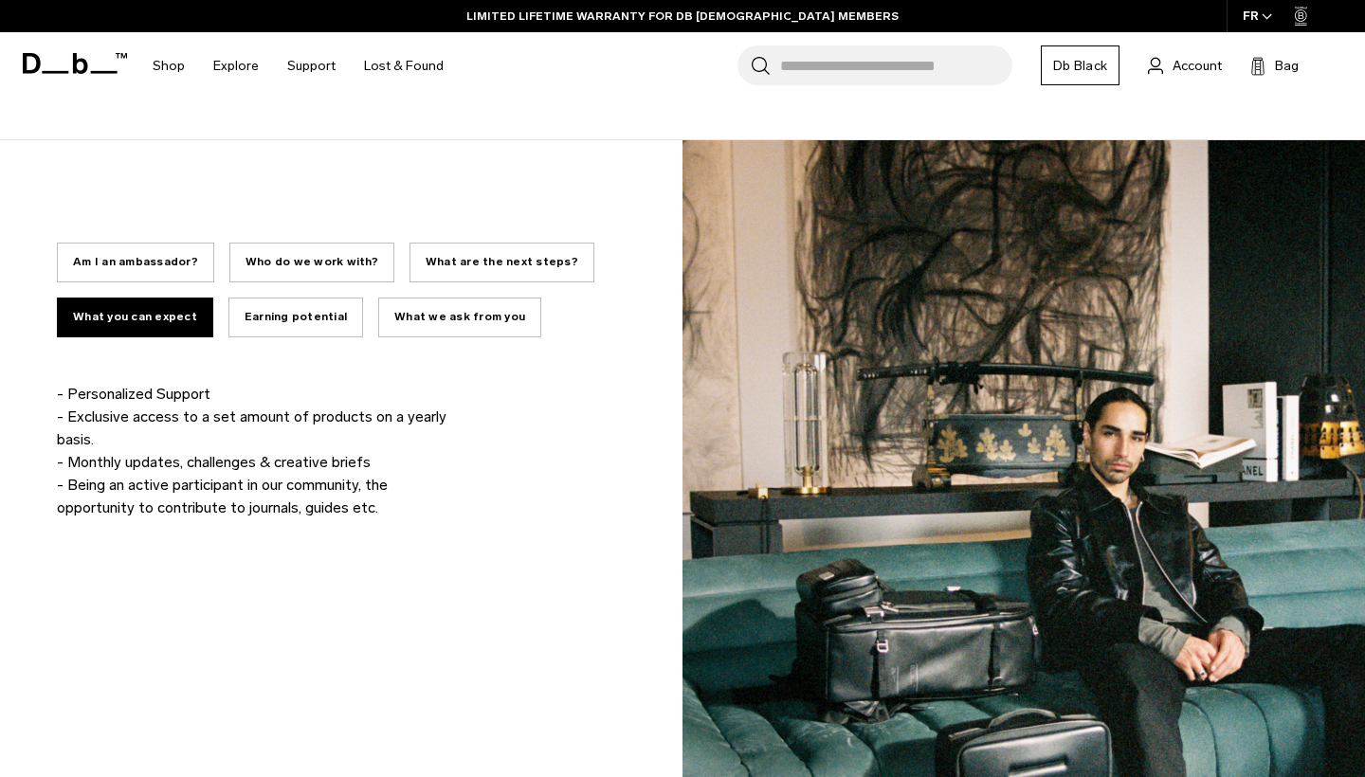
click at [273, 322] on button "Earning potential" at bounding box center [295, 318] width 135 height 40
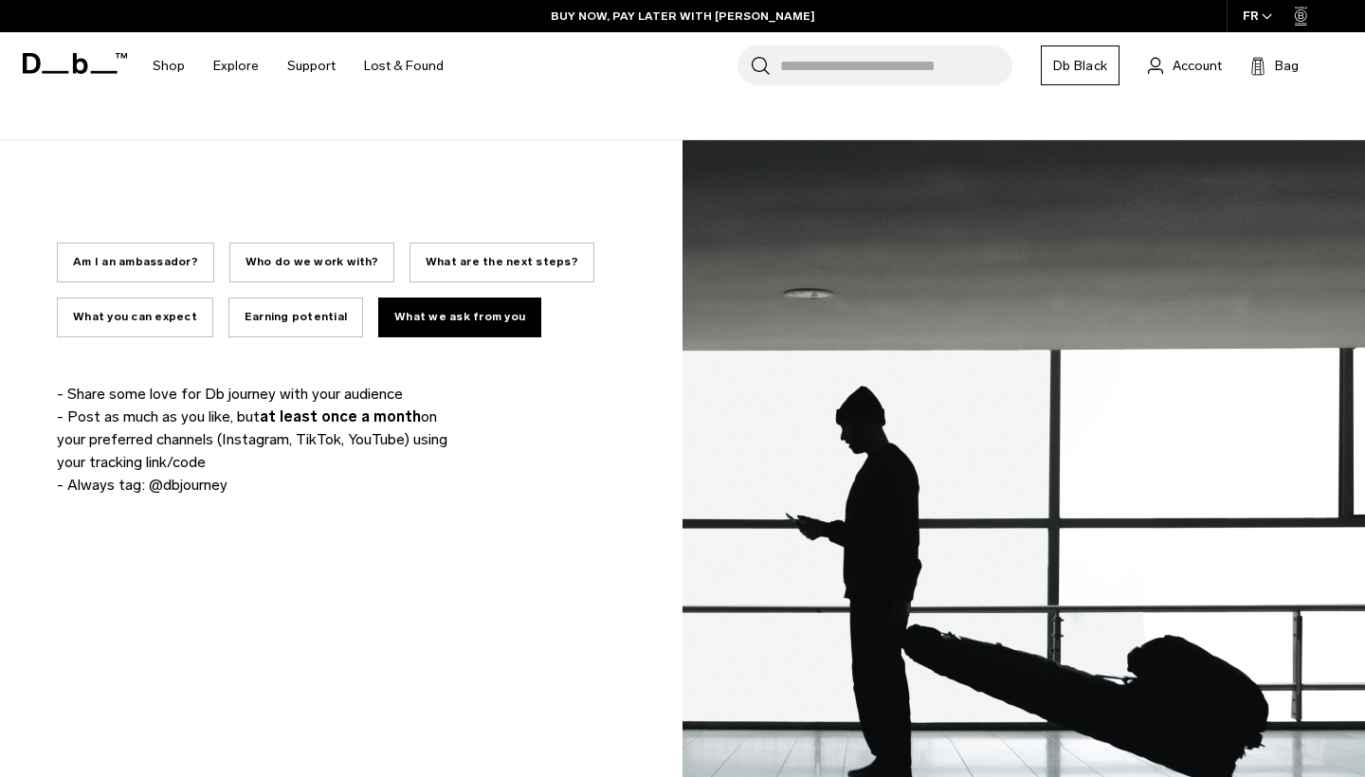
click at [294, 319] on button "Earning potential" at bounding box center [295, 318] width 135 height 40
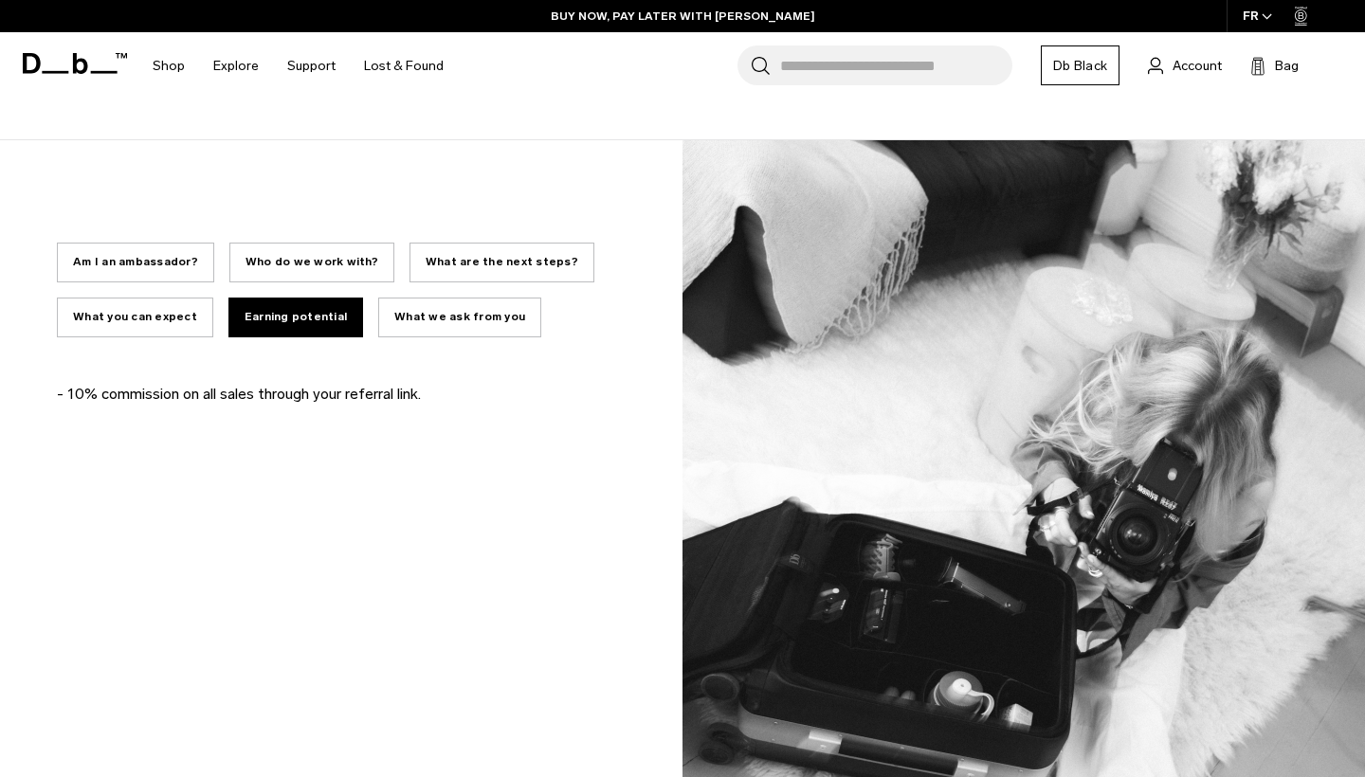
click at [417, 317] on button "What we ask from you" at bounding box center [459, 318] width 163 height 40
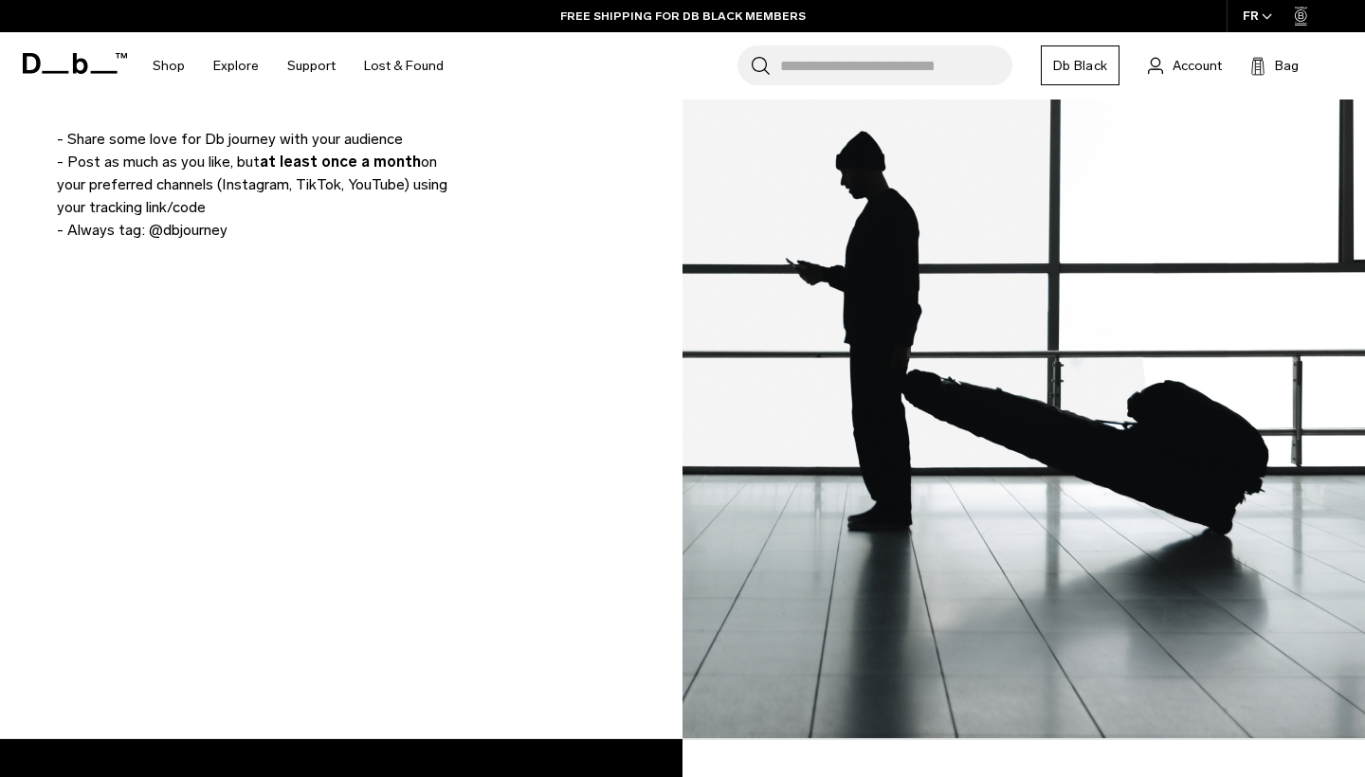
scroll to position [1562, 0]
